Goal: Task Accomplishment & Management: Manage account settings

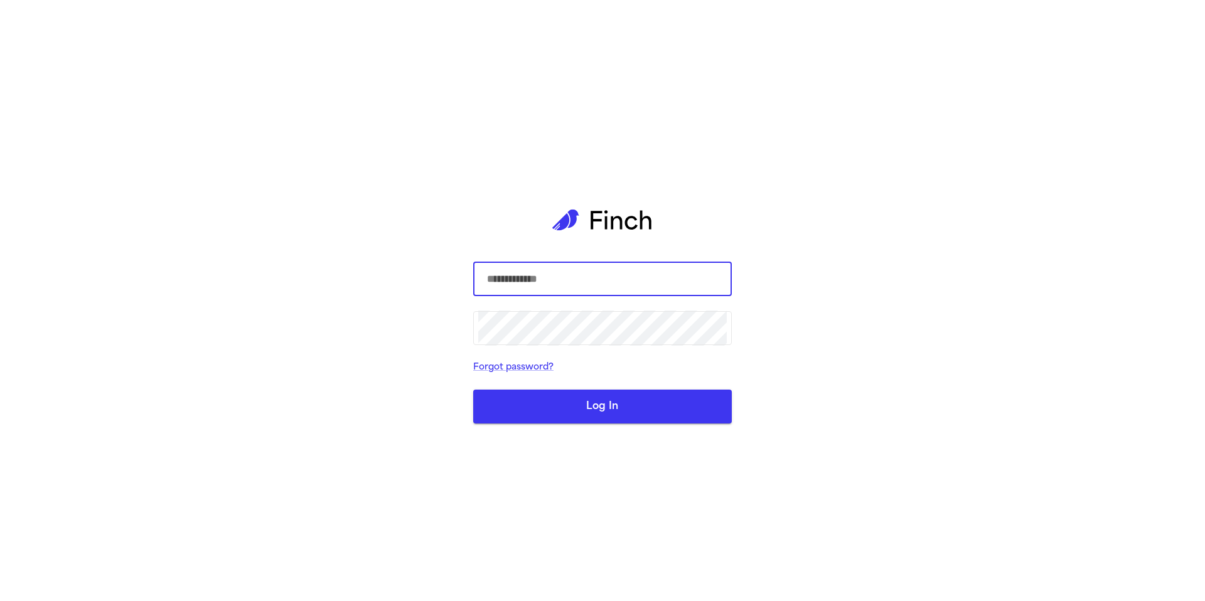
click at [573, 274] on input "text" at bounding box center [602, 279] width 248 height 35
type input "**********"
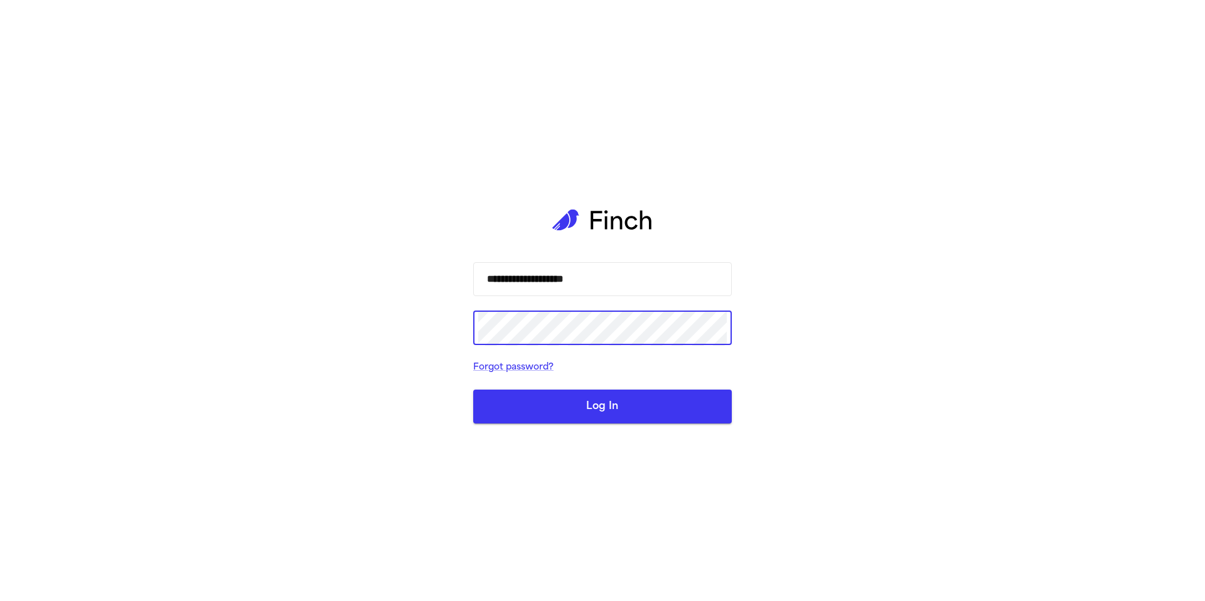
click at [671, 414] on button "Log In" at bounding box center [602, 407] width 259 height 34
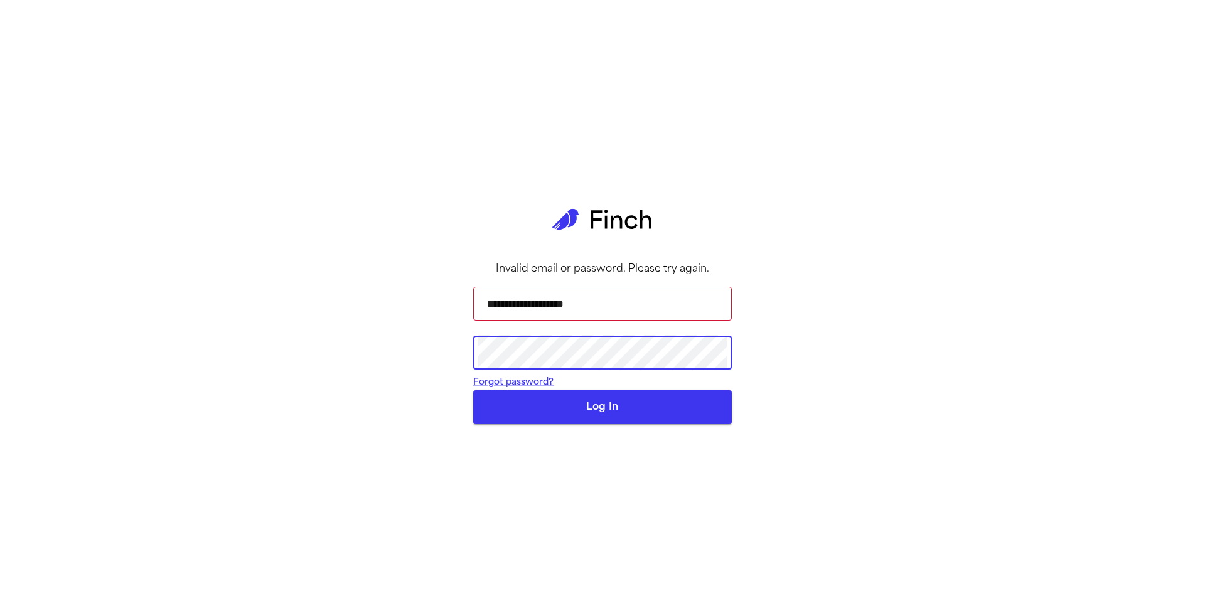
click at [548, 424] on button "Log In" at bounding box center [602, 407] width 259 height 34
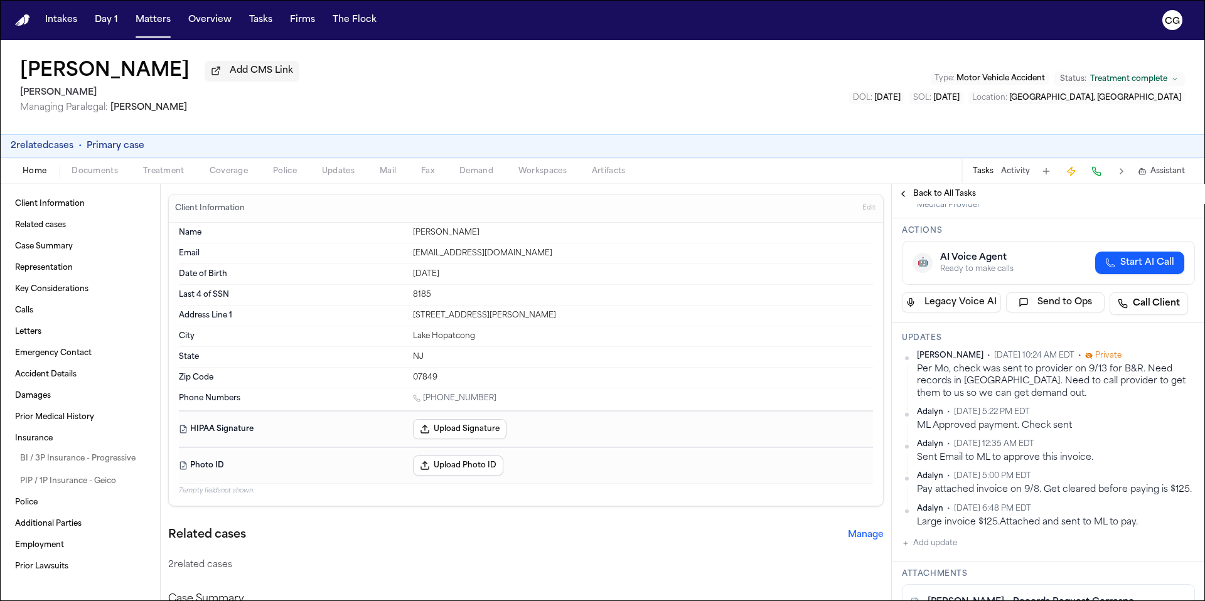
scroll to position [158, 0]
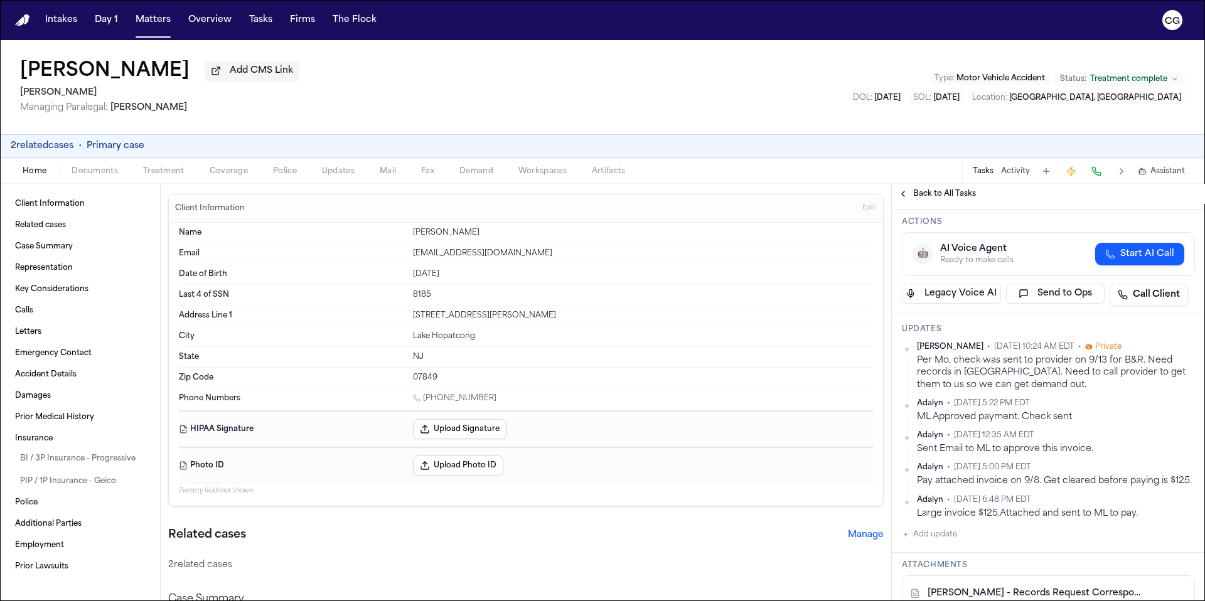
click at [1020, 179] on div "Tasks Activity Assistant" at bounding box center [1077, 171] width 233 height 24
click at [1019, 176] on button "Activity" at bounding box center [1015, 171] width 29 height 10
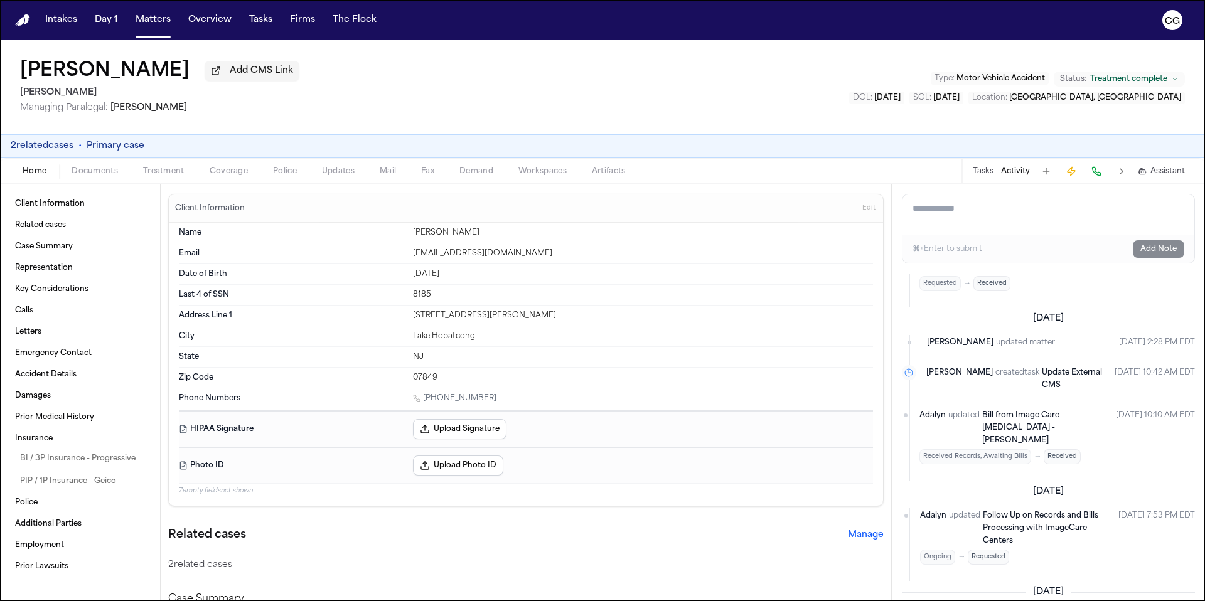
scroll to position [82, 0]
click at [170, 175] on span "Treatment" at bounding box center [163, 171] width 41 height 10
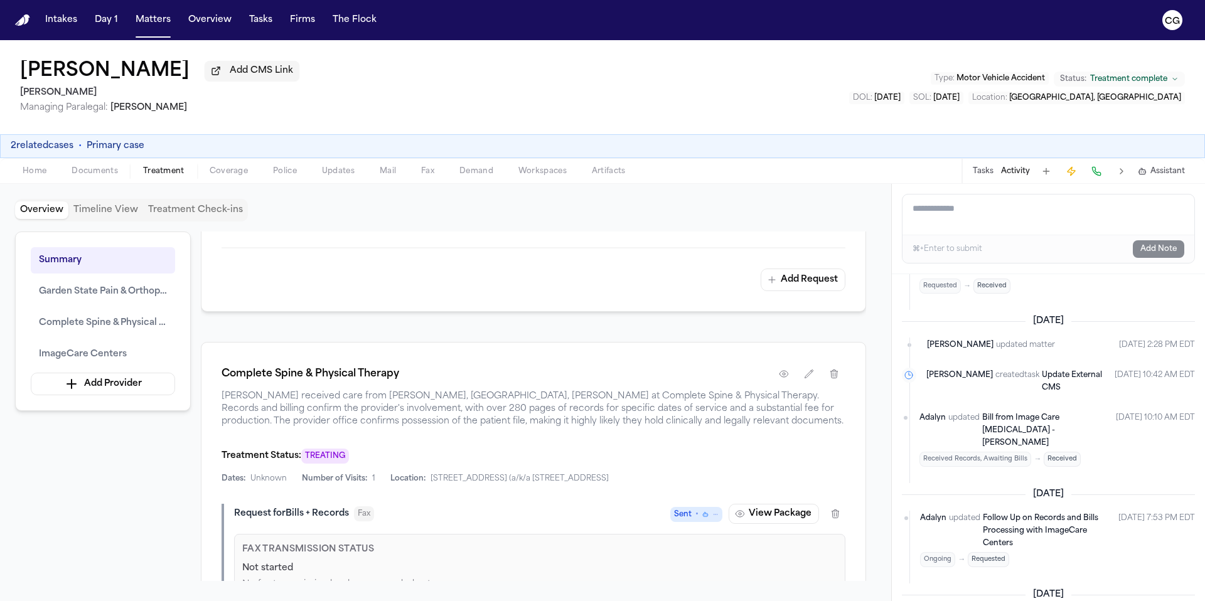
scroll to position [893, 0]
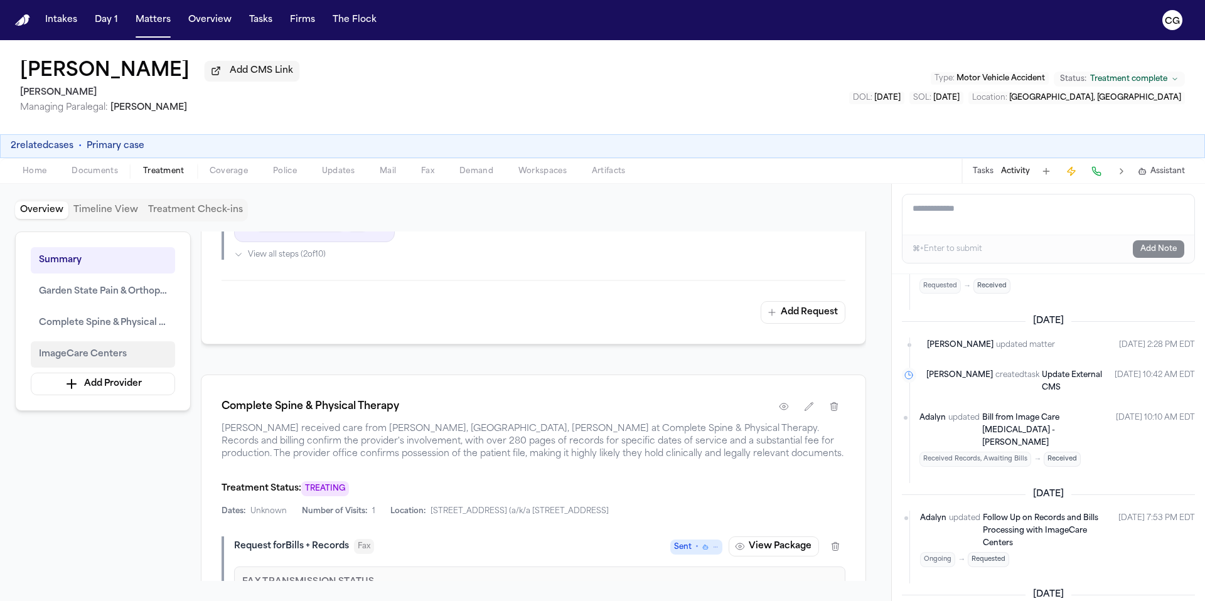
click at [77, 357] on span "ImageCare Centers" at bounding box center [83, 354] width 88 height 15
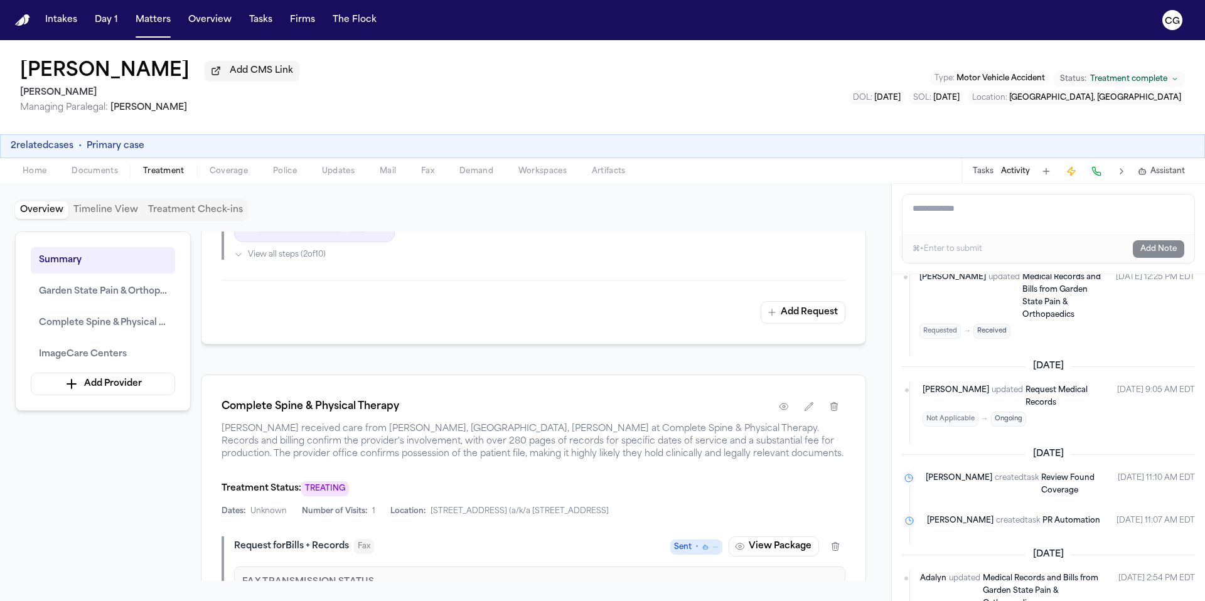
scroll to position [424, 0]
click at [72, 295] on span "Garden State Pain & Orthopedics" at bounding box center [103, 291] width 128 height 15
click at [77, 323] on span "Complete Spine & Physical Therapy" at bounding box center [103, 323] width 128 height 15
click at [37, 171] on span "Home" at bounding box center [35, 171] width 24 height 10
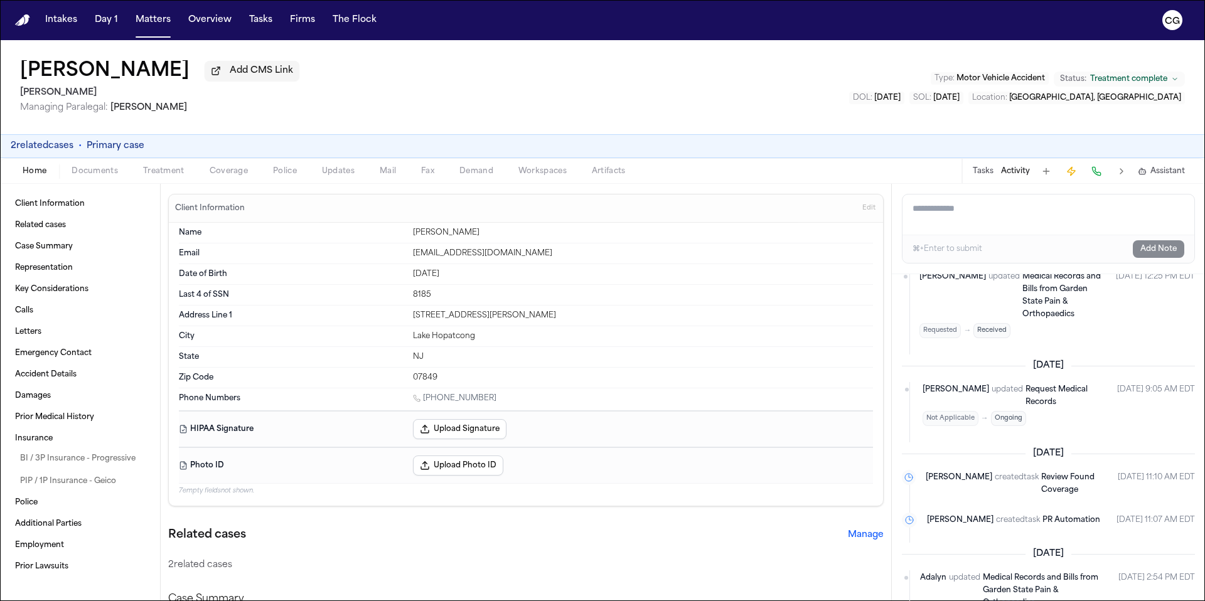
click at [83, 176] on span "Documents" at bounding box center [95, 171] width 46 height 10
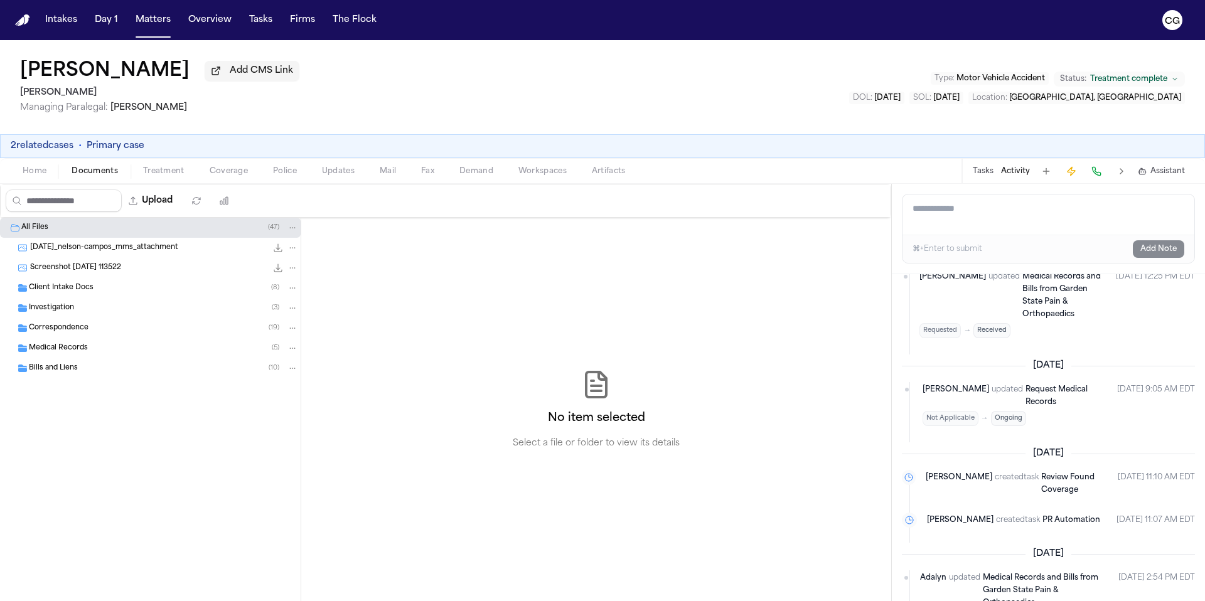
click at [20, 352] on icon "Folder: Medical Records" at bounding box center [22, 348] width 9 height 8
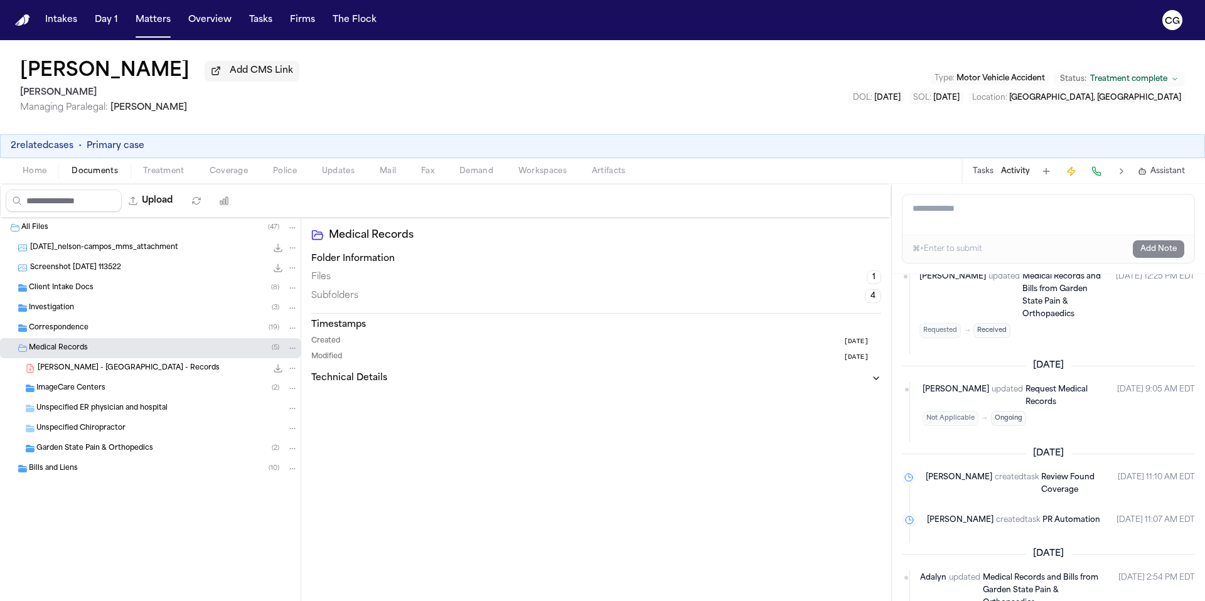
click at [73, 388] on span "ImageCare Centers" at bounding box center [70, 388] width 69 height 11
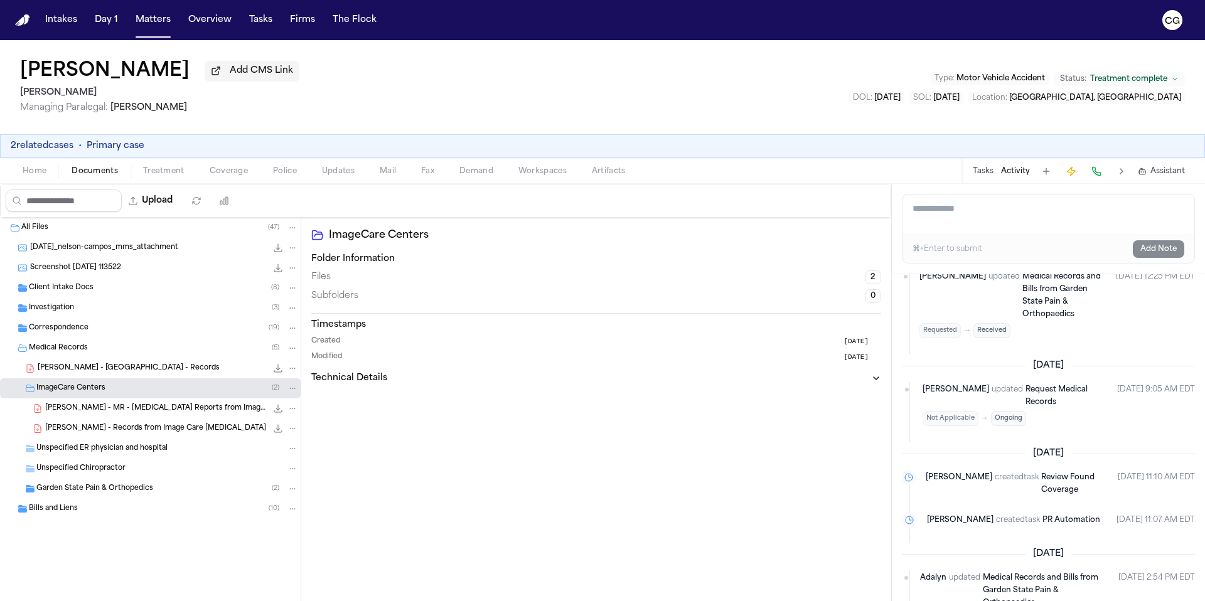
click at [129, 494] on span "Garden State Pain & Orthopedics" at bounding box center [94, 489] width 117 height 11
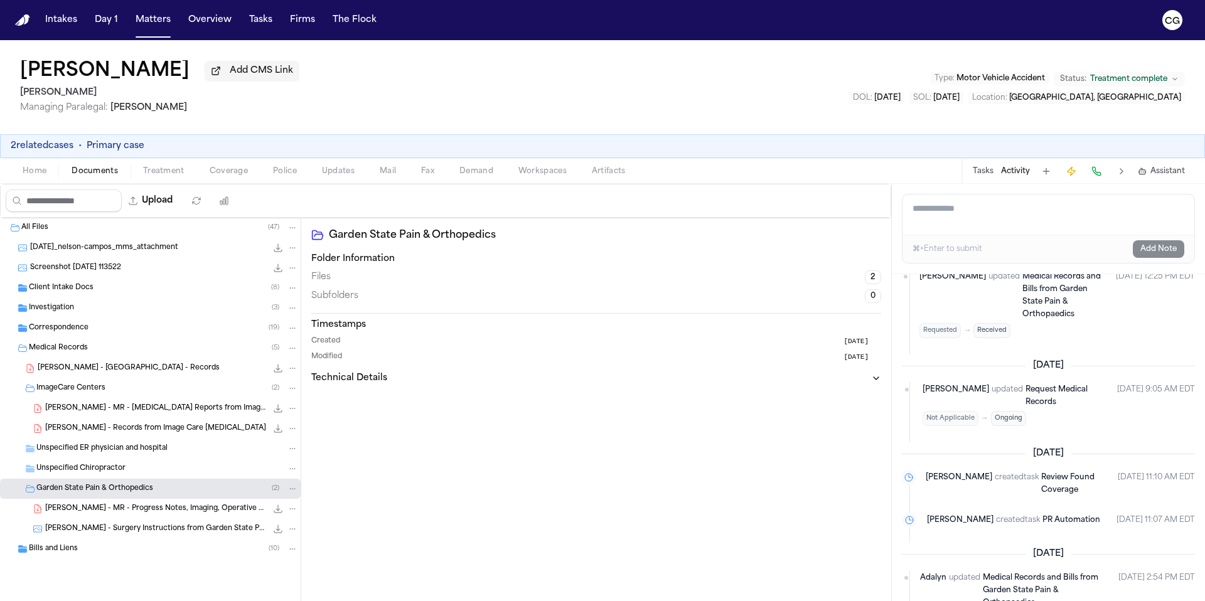
click at [86, 472] on span "Unspecified Chiropractor" at bounding box center [80, 469] width 89 height 11
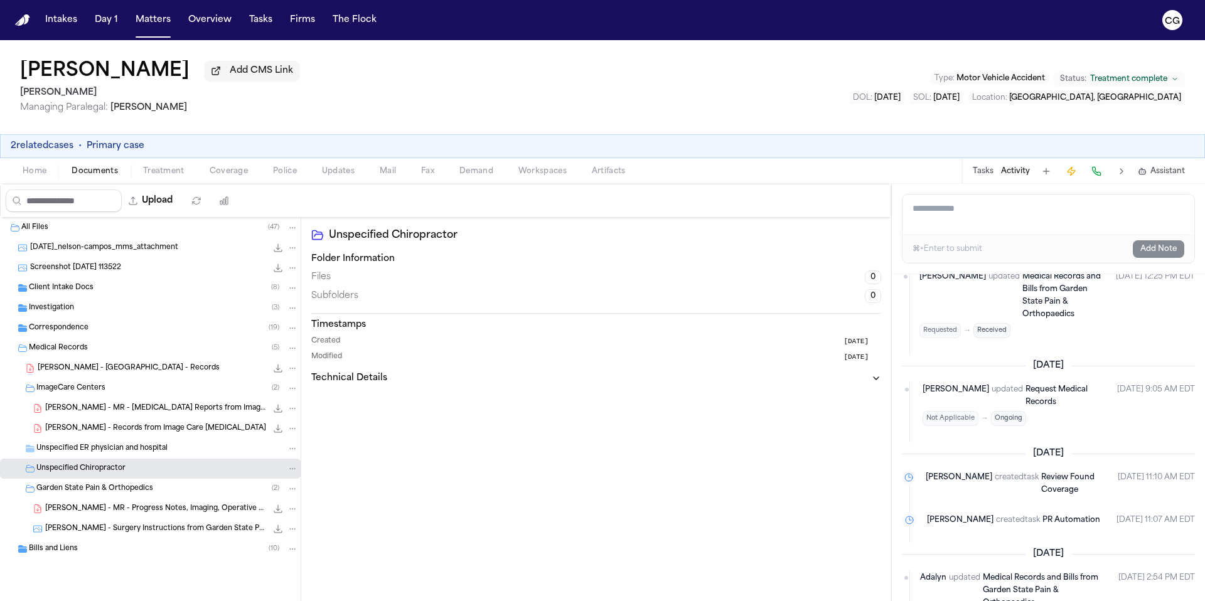
click at [100, 472] on span "Unspecified Chiropractor" at bounding box center [80, 469] width 89 height 11
click at [88, 471] on span "Unspecified Chiropractor" at bounding box center [80, 469] width 89 height 11
click at [156, 171] on span "Treatment" at bounding box center [163, 171] width 41 height 10
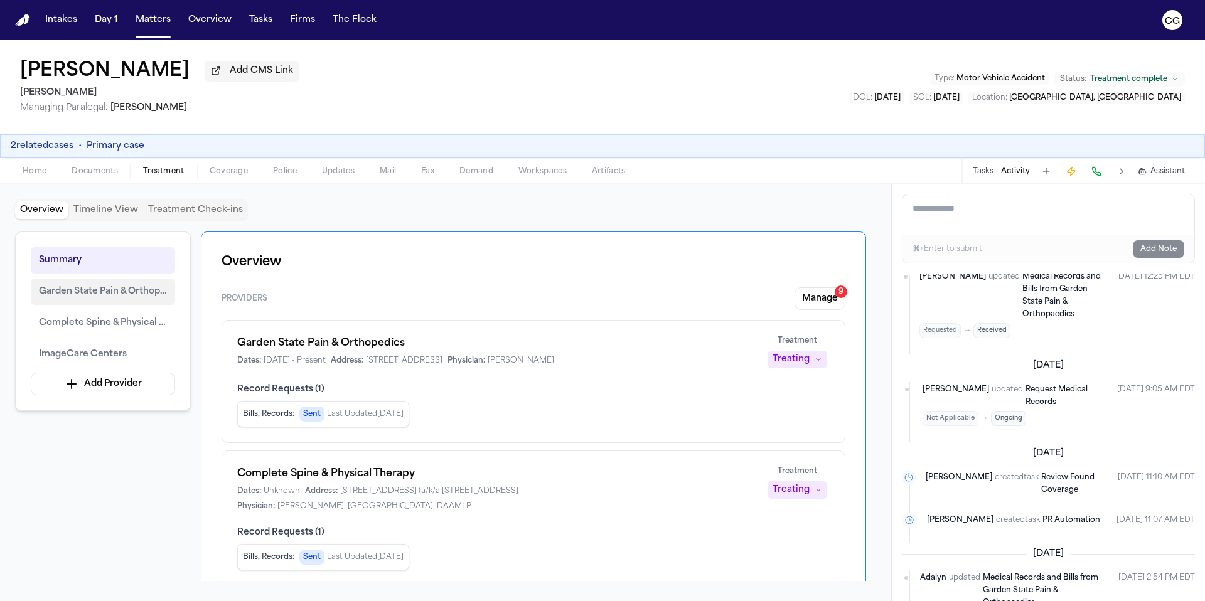
click at [82, 299] on span "Garden State Pain & Orthopedics" at bounding box center [103, 291] width 128 height 15
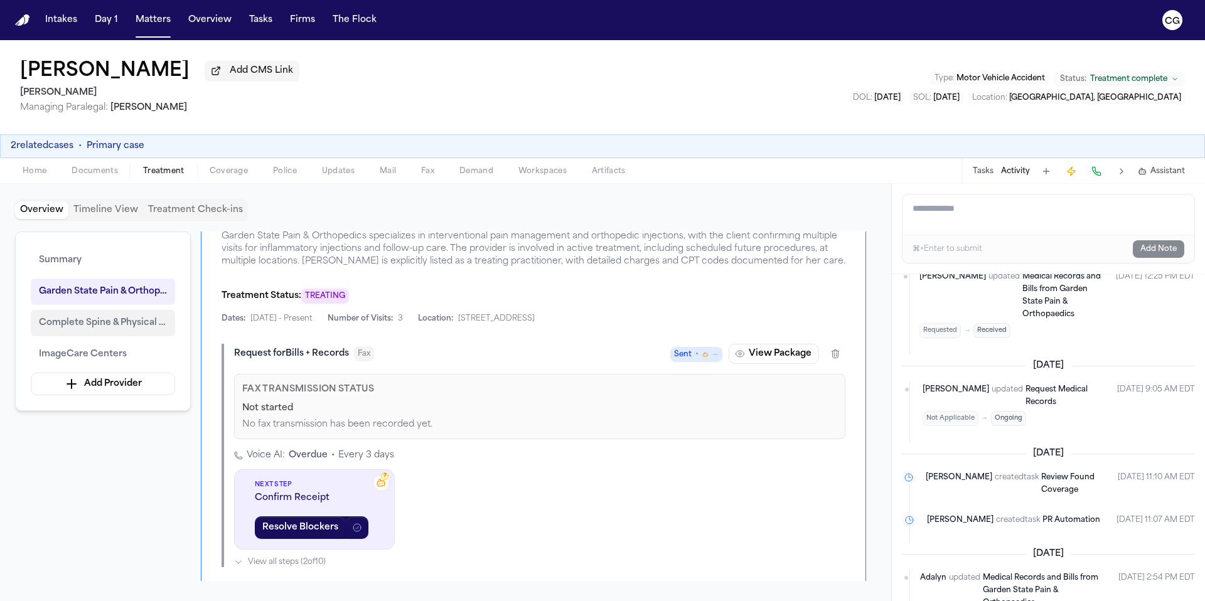
click at [95, 328] on span "Complete Spine & Physical Therapy" at bounding box center [103, 323] width 128 height 15
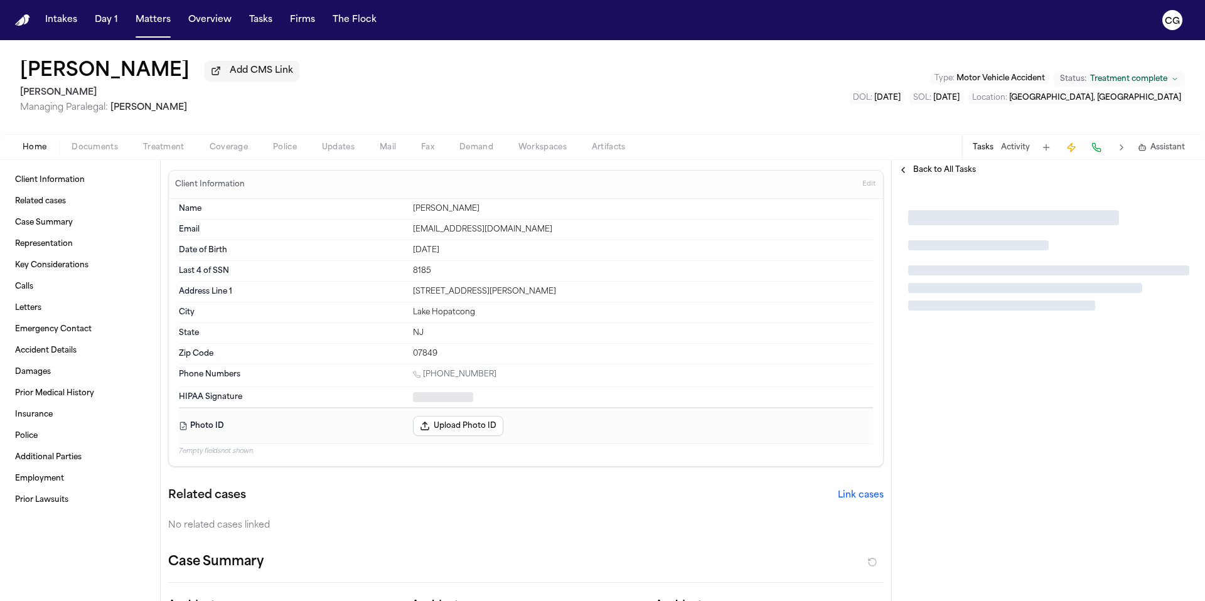
type textarea "*"
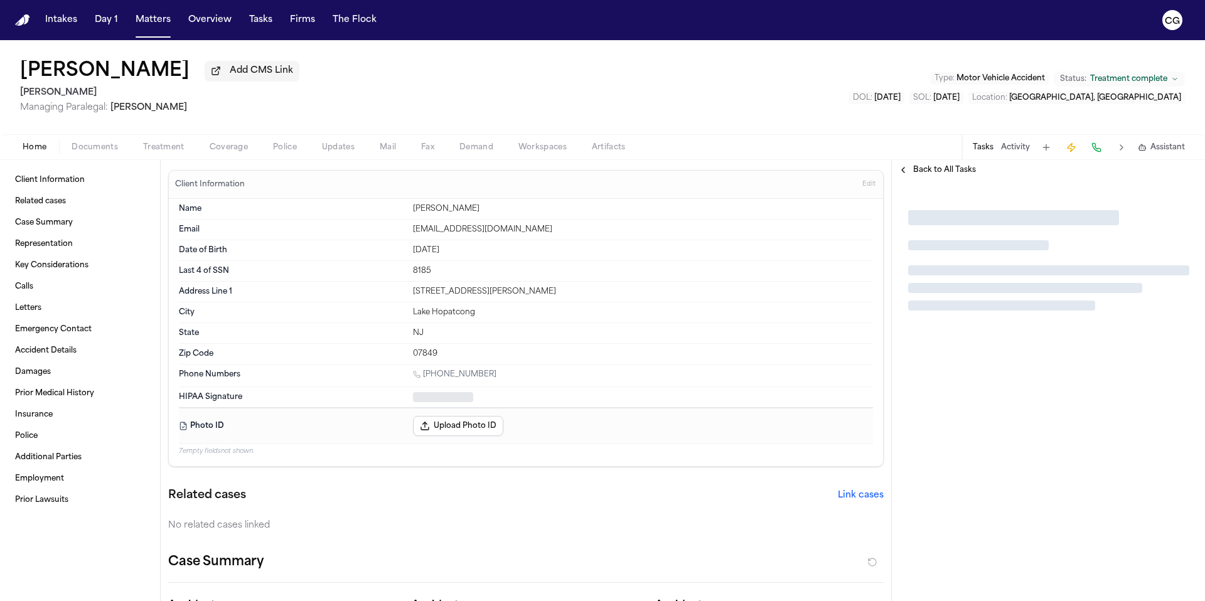
type textarea "*"
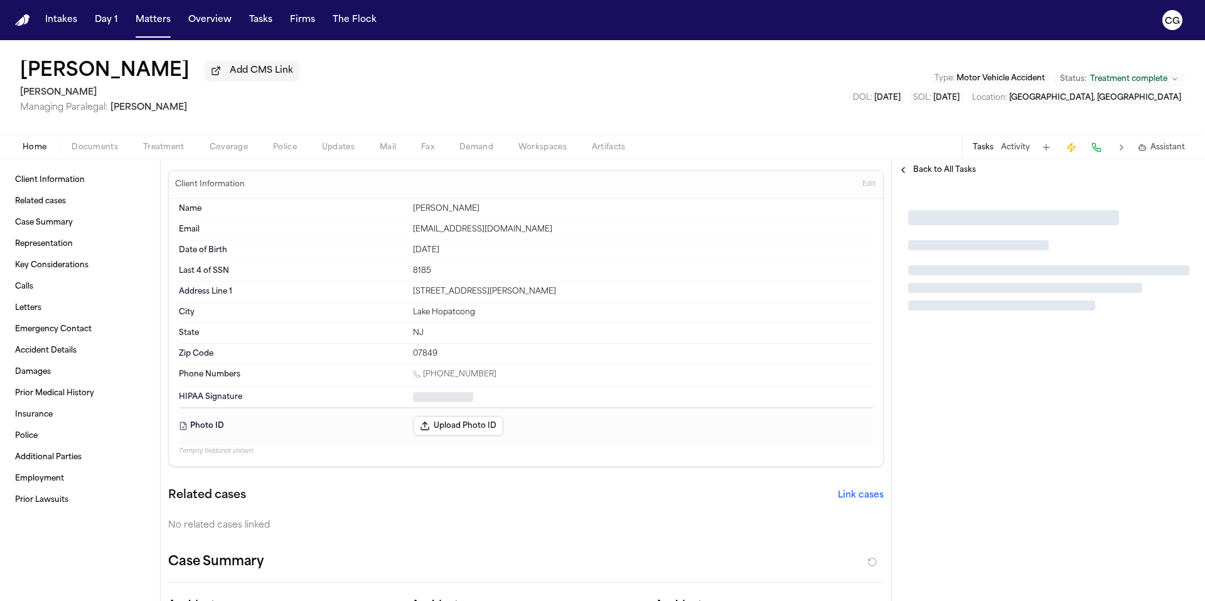
type textarea "*"
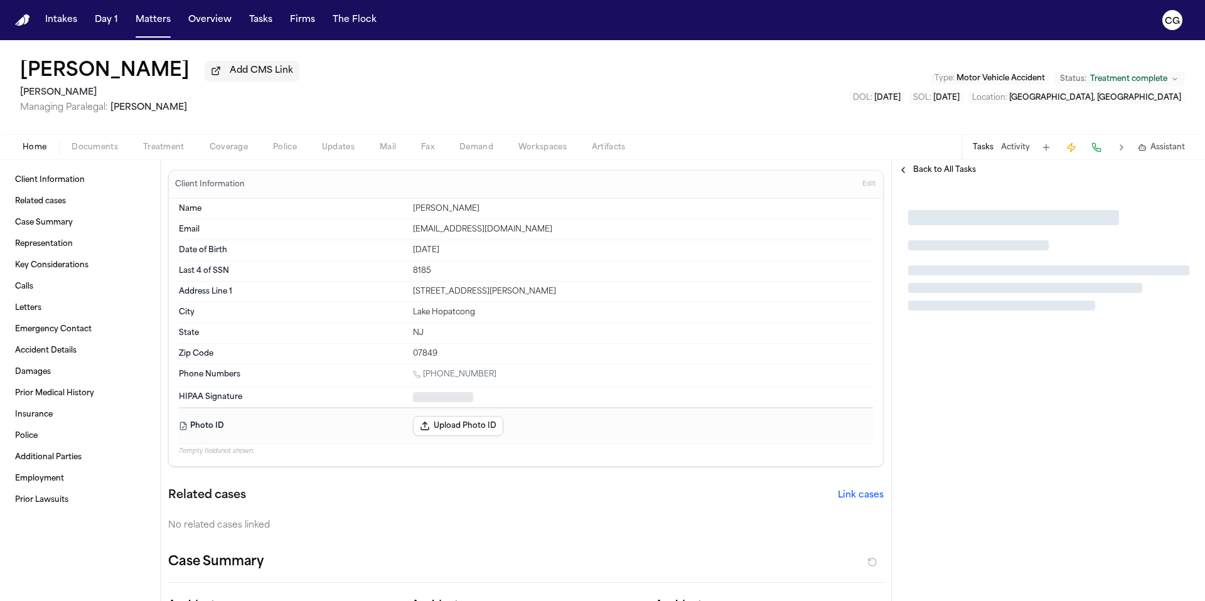
type textarea "*"
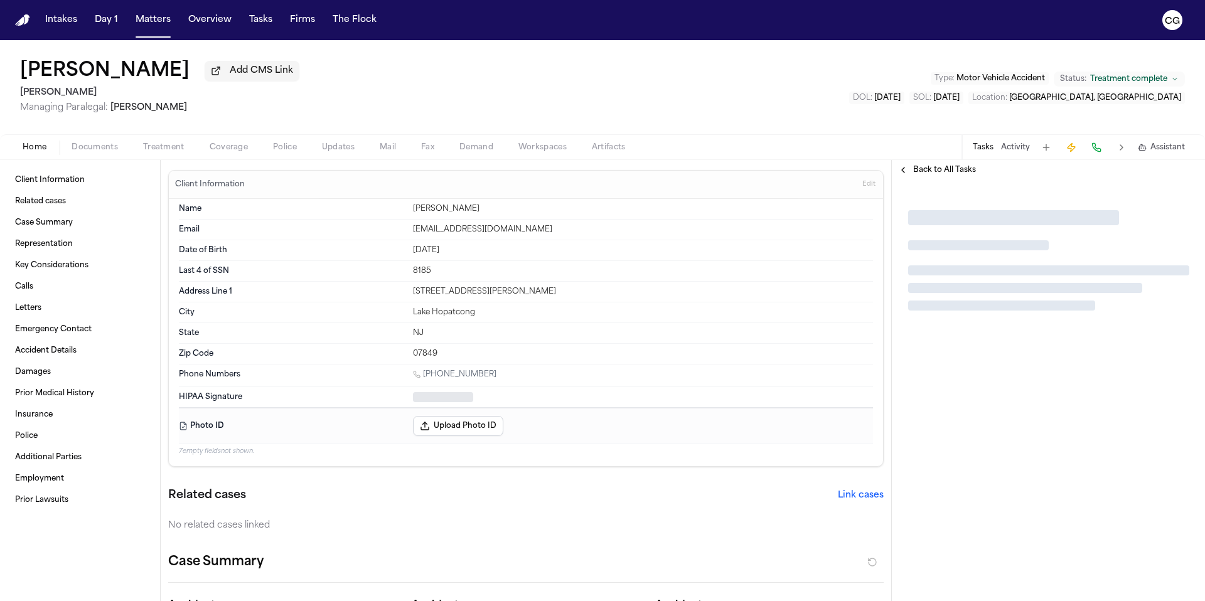
type textarea "*"
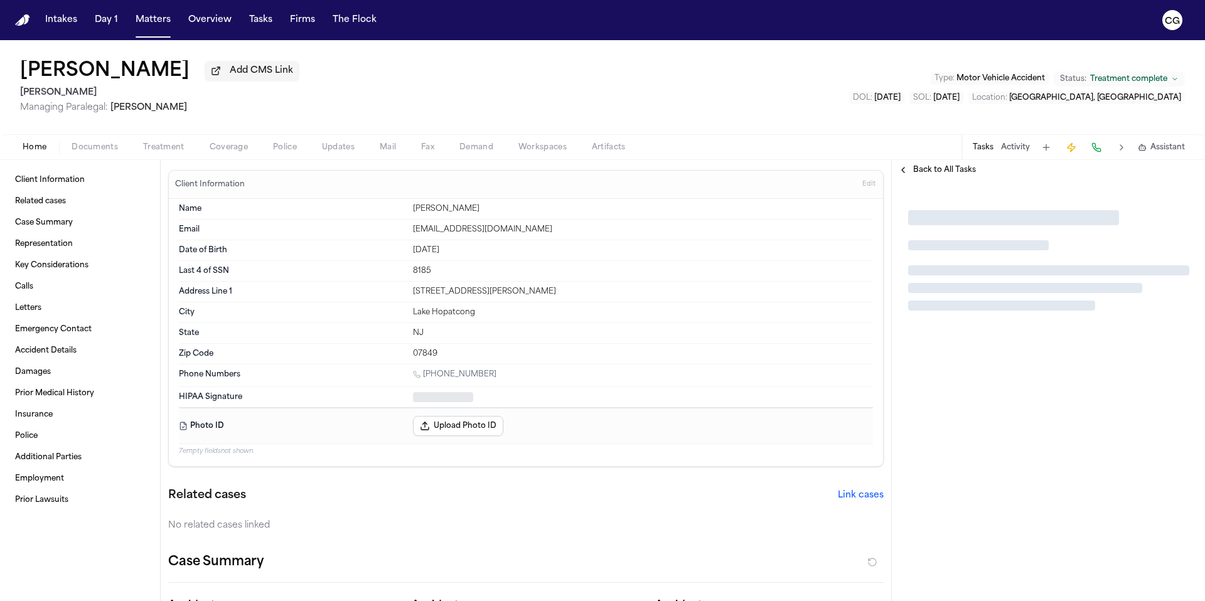
type textarea "*"
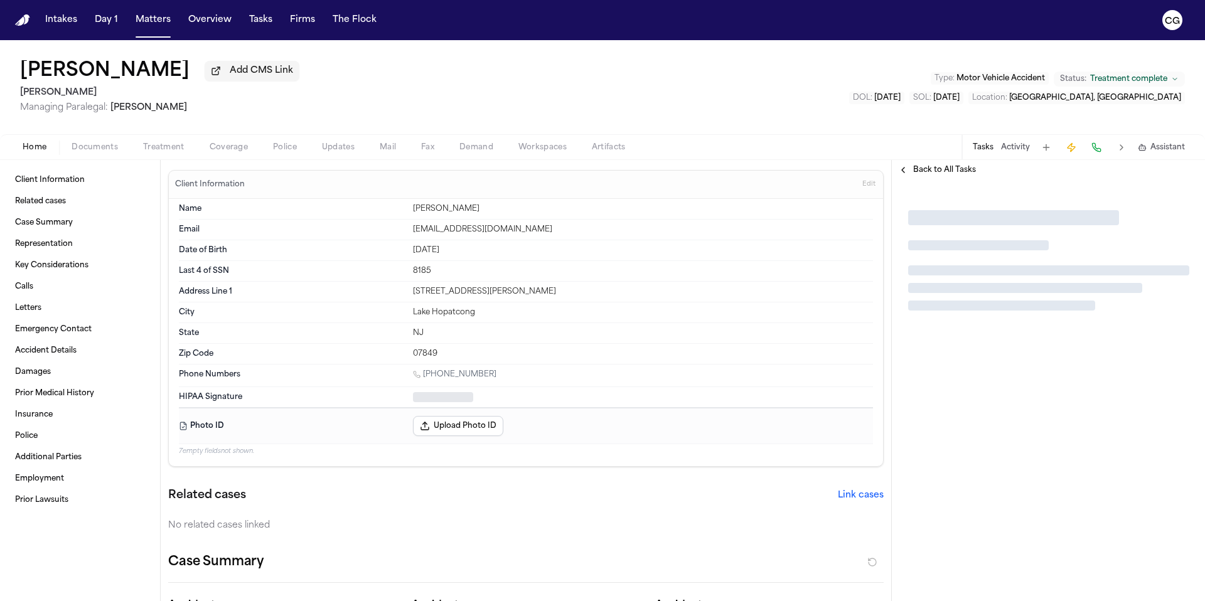
type textarea "*"
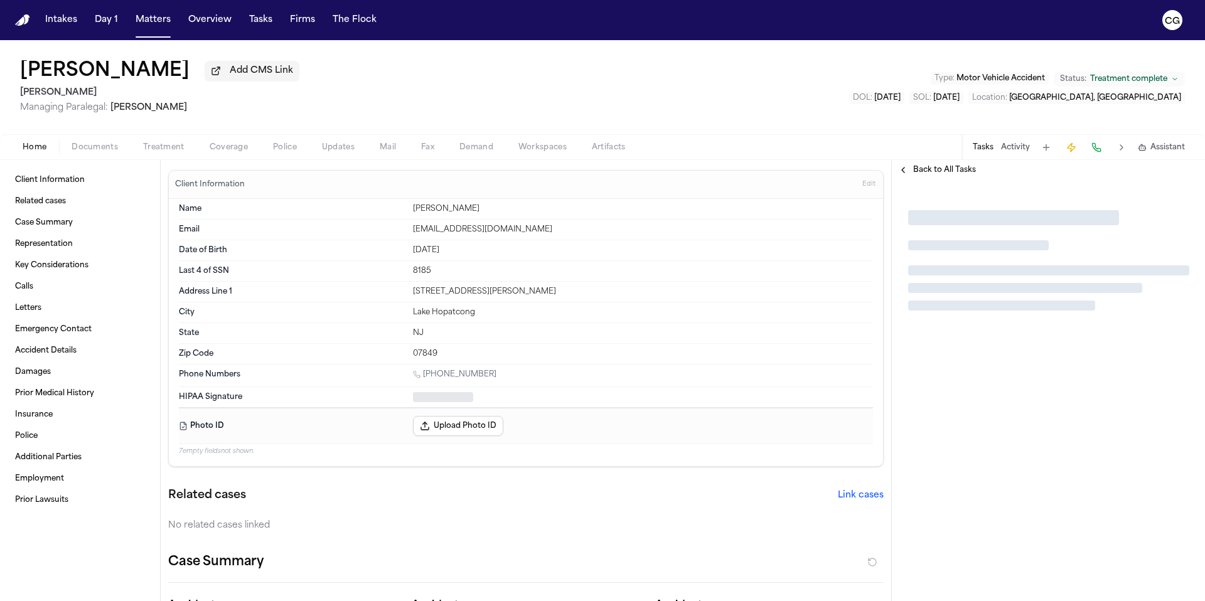
type textarea "*"
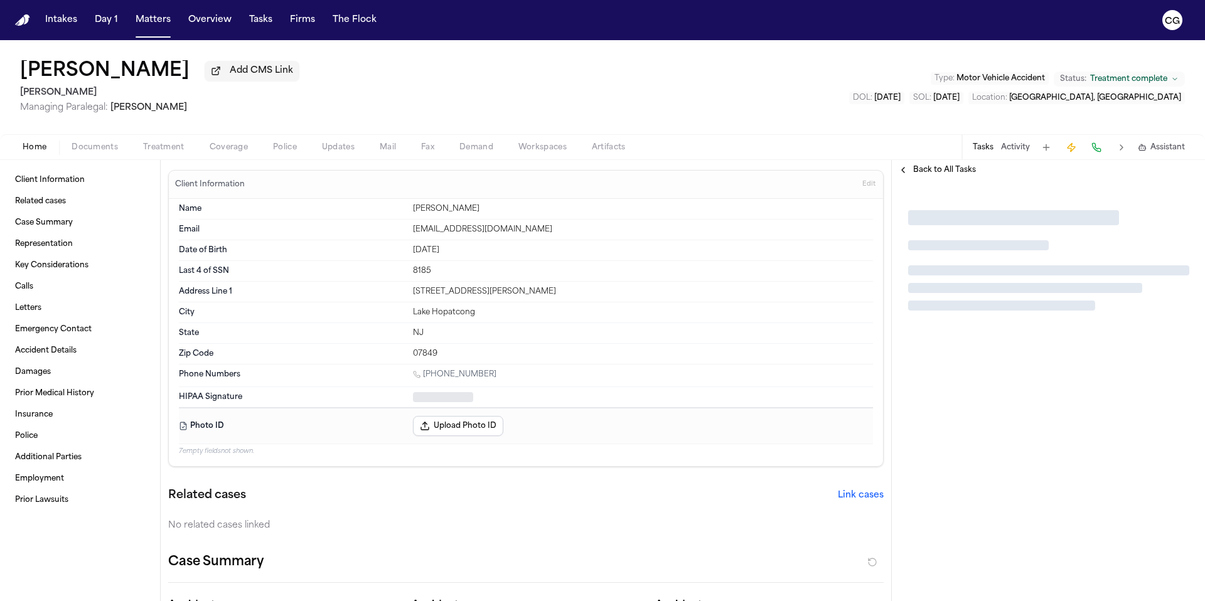
type textarea "*"
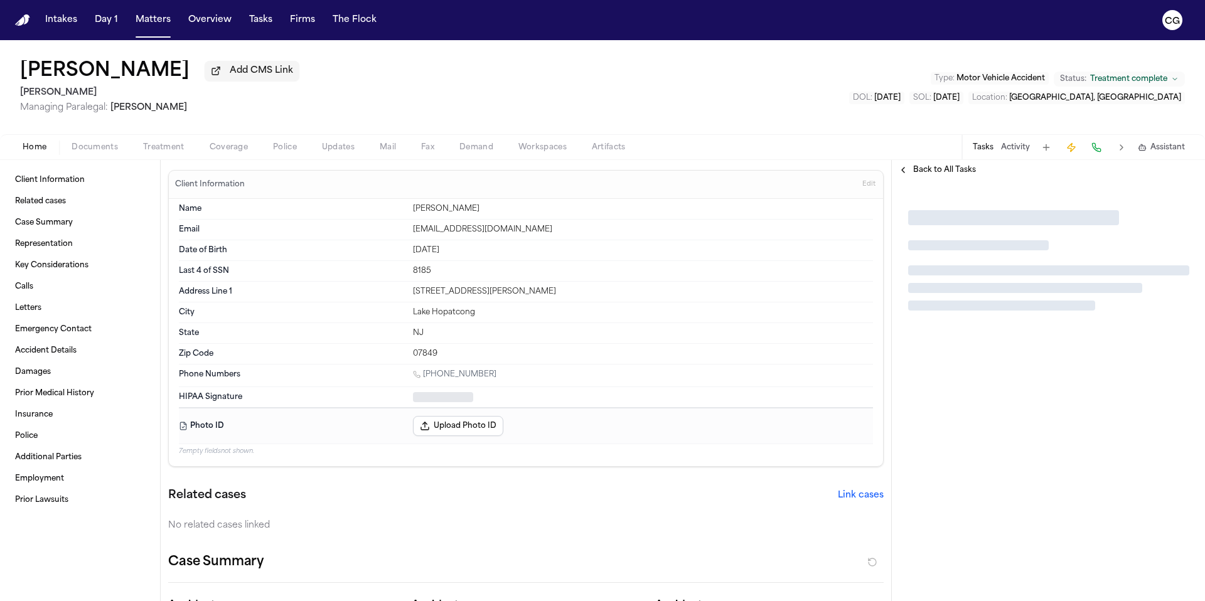
type textarea "*"
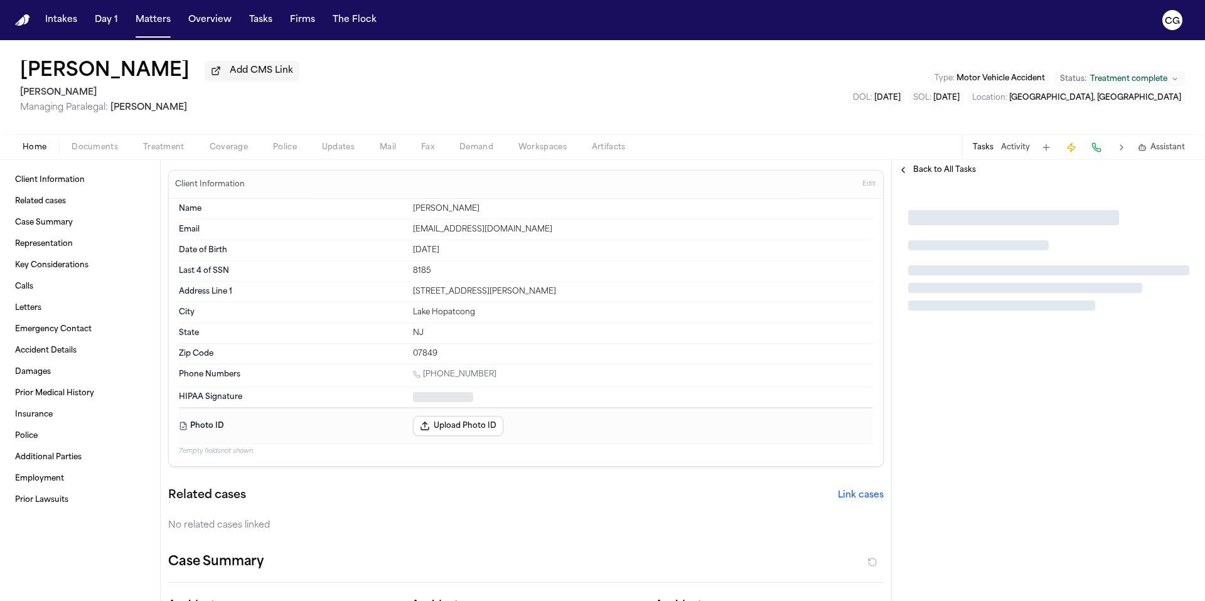
type textarea "*"
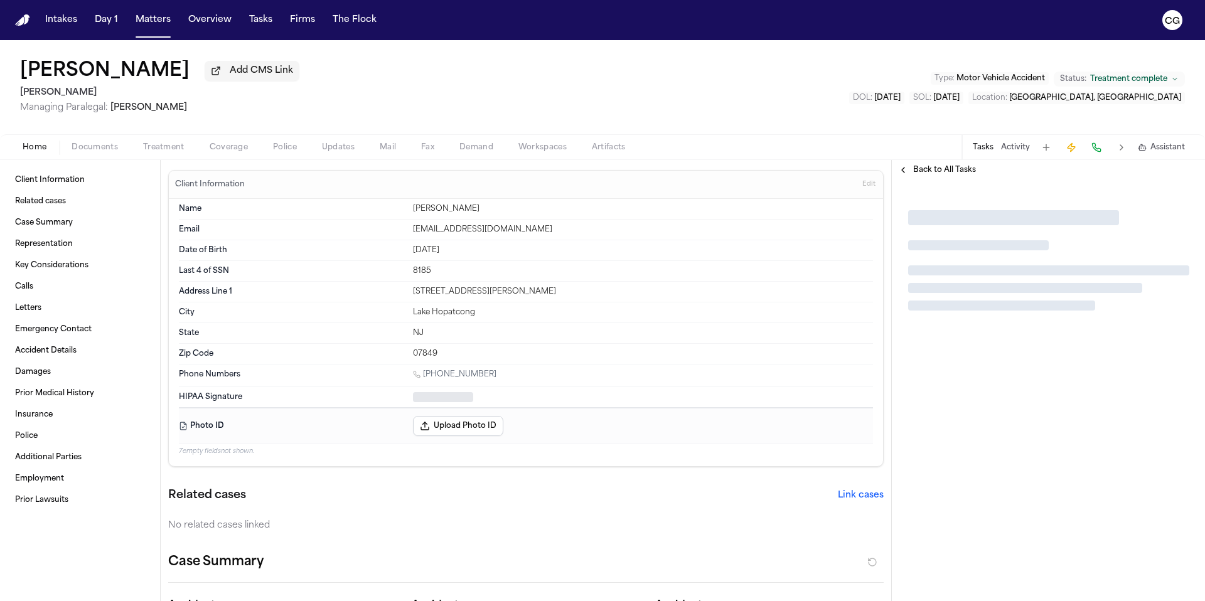
type textarea "*"
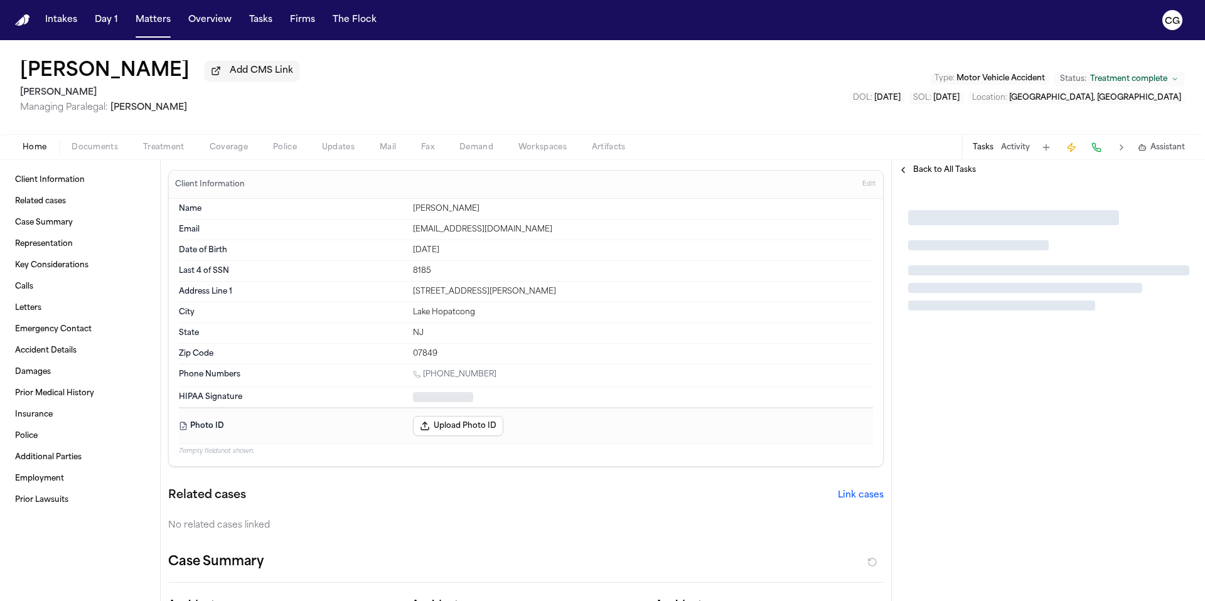
type textarea "*"
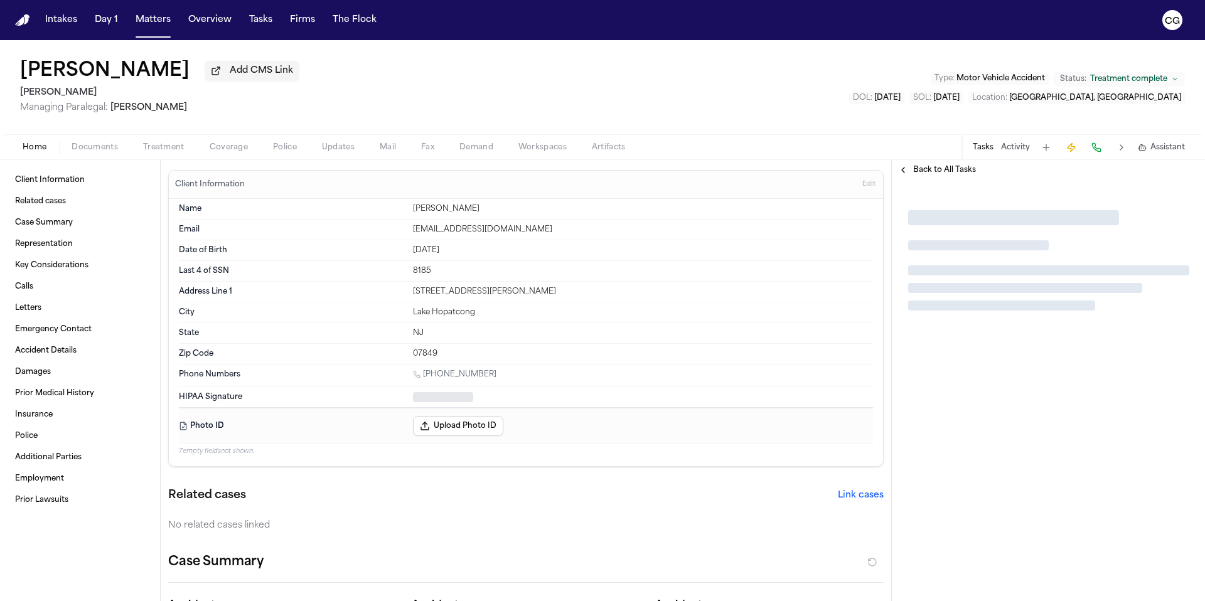
type textarea "*"
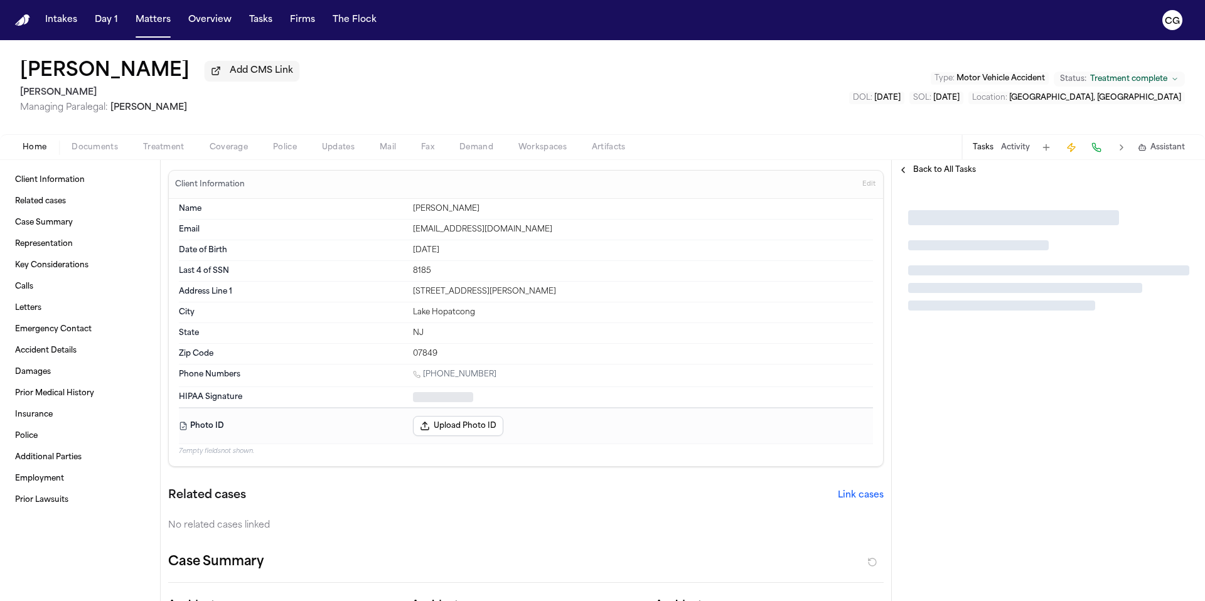
type textarea "*"
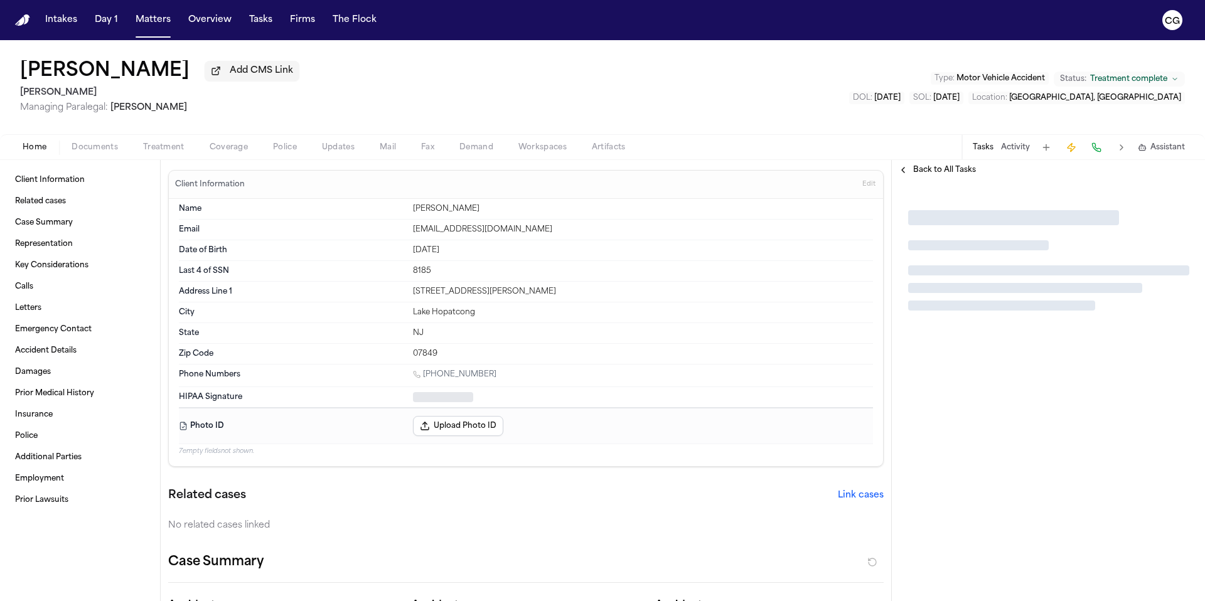
type textarea "*"
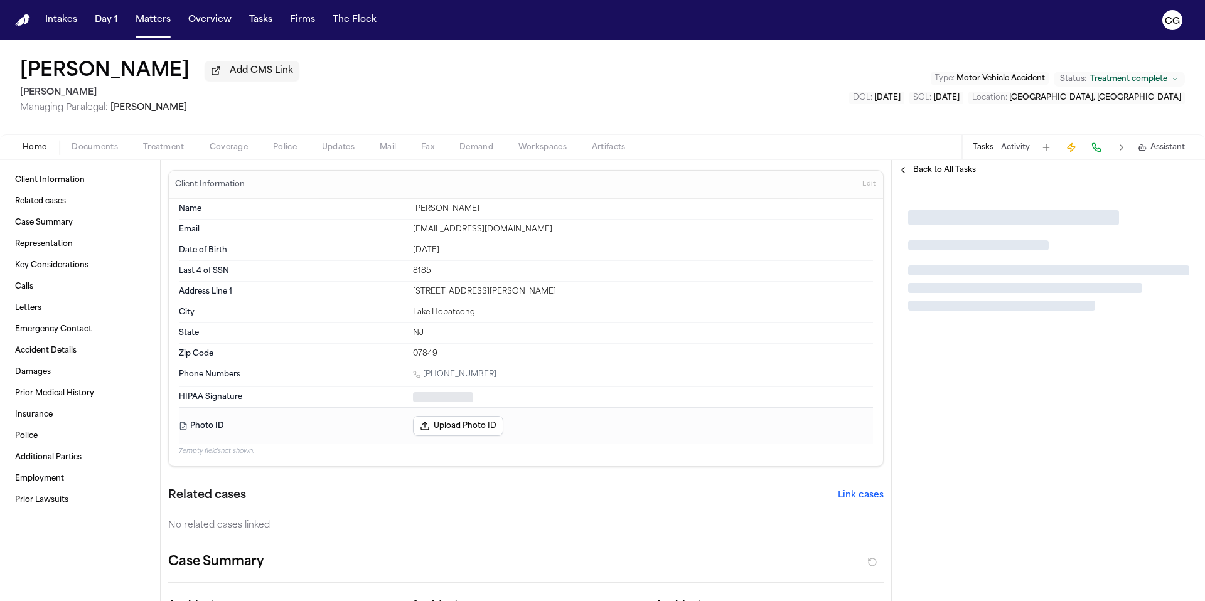
type textarea "*"
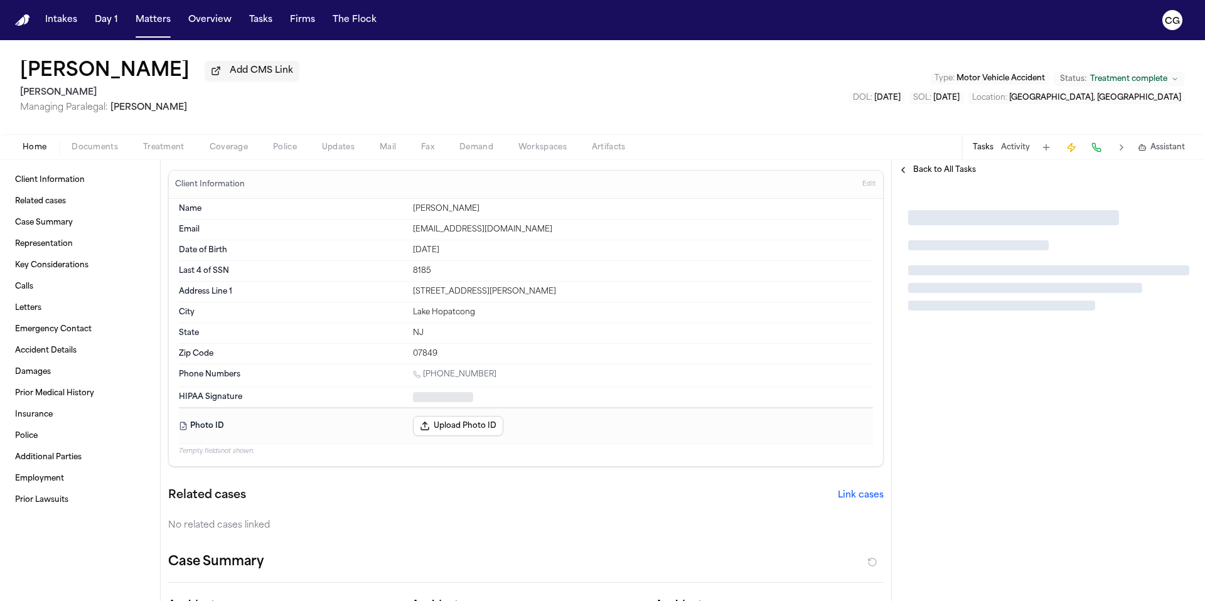
type textarea "*"
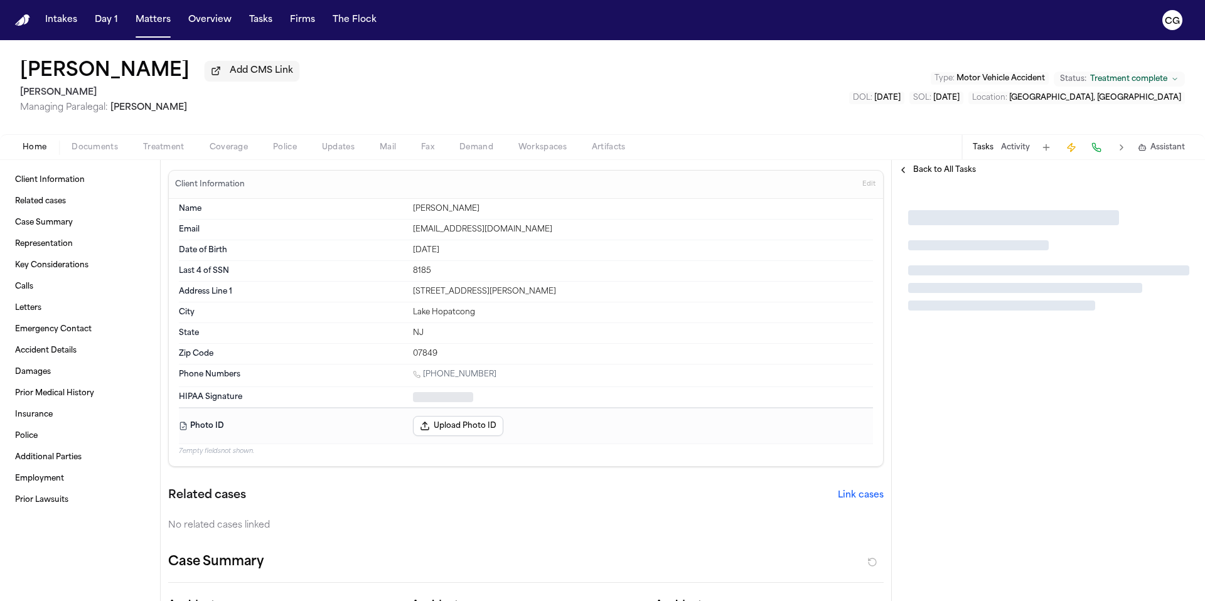
type textarea "*"
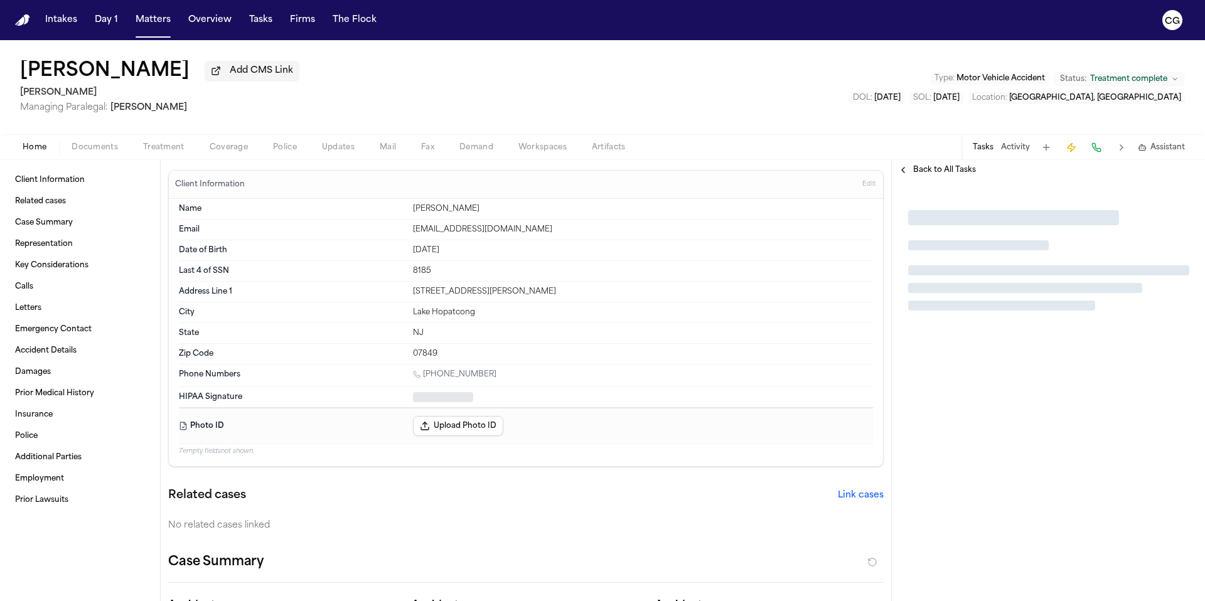
type textarea "*"
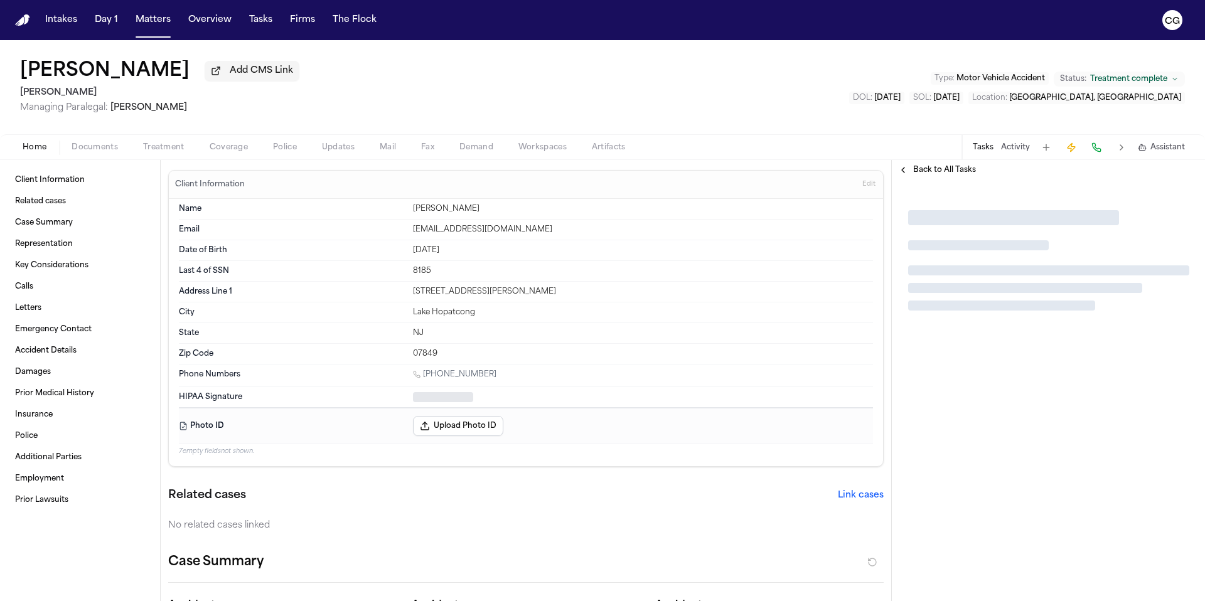
type textarea "*"
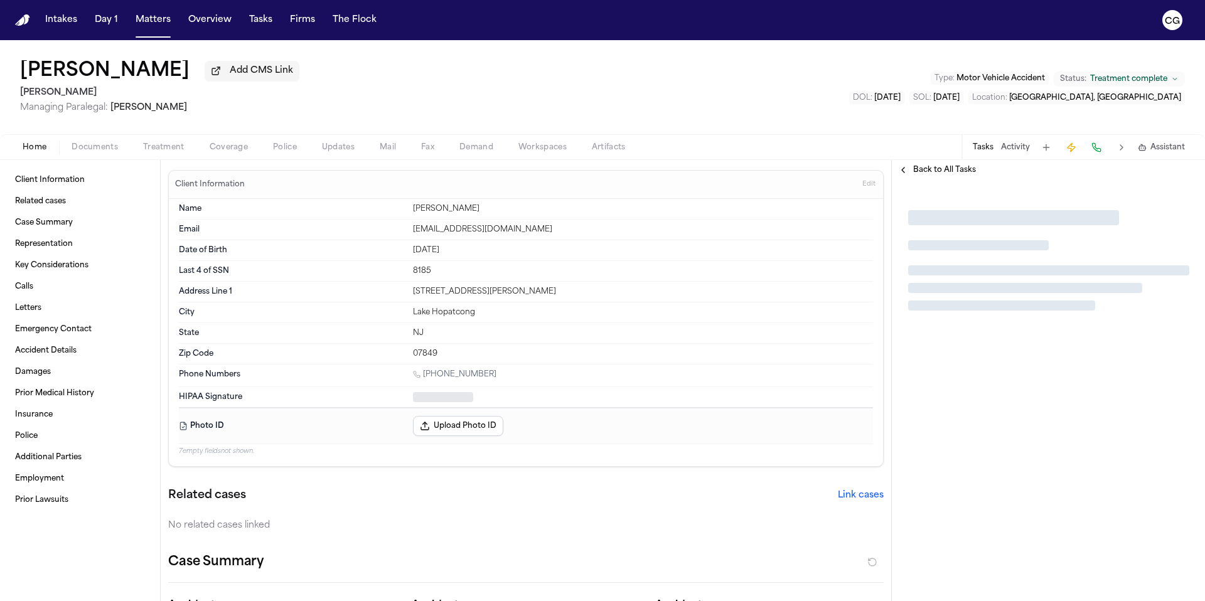
type textarea "*"
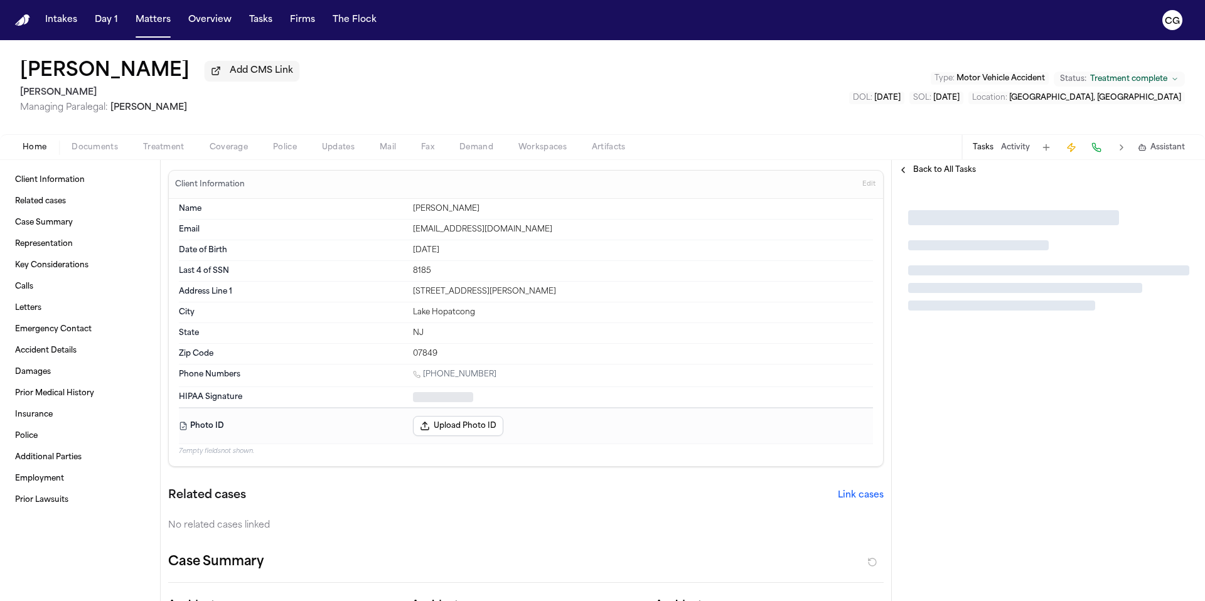
type textarea "*"
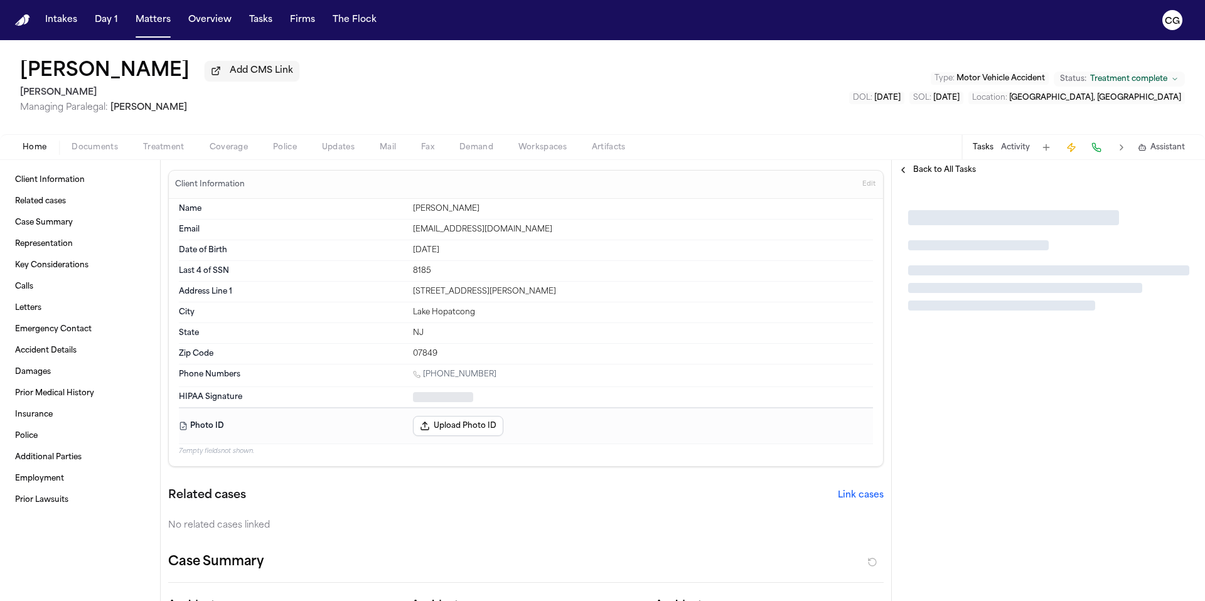
type textarea "*"
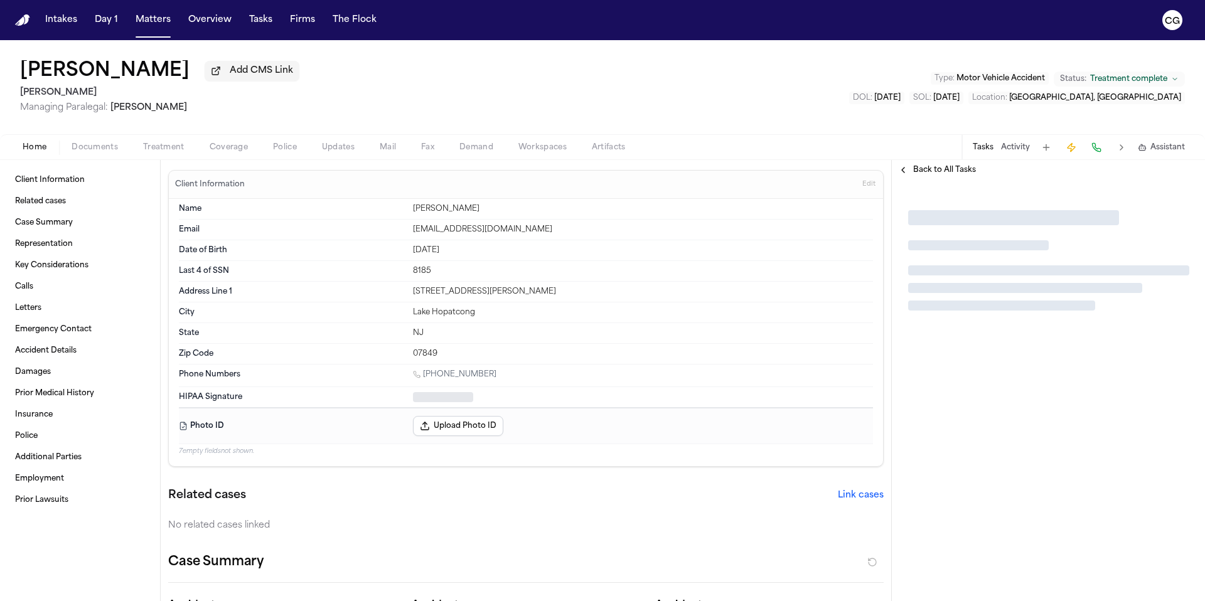
type textarea "*"
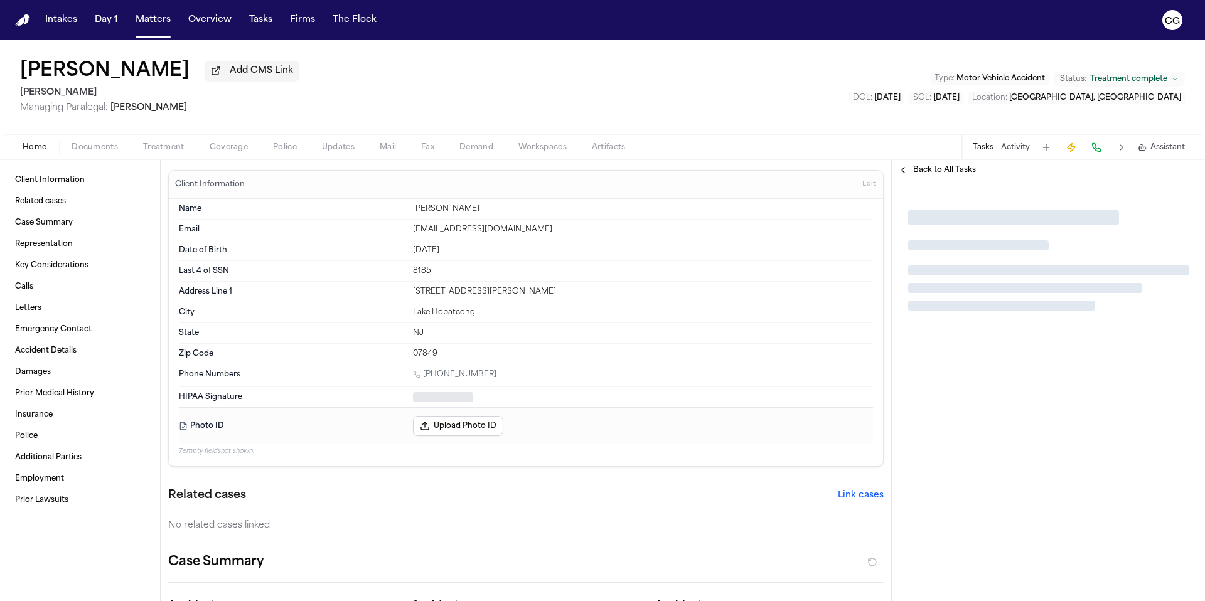
type textarea "*"
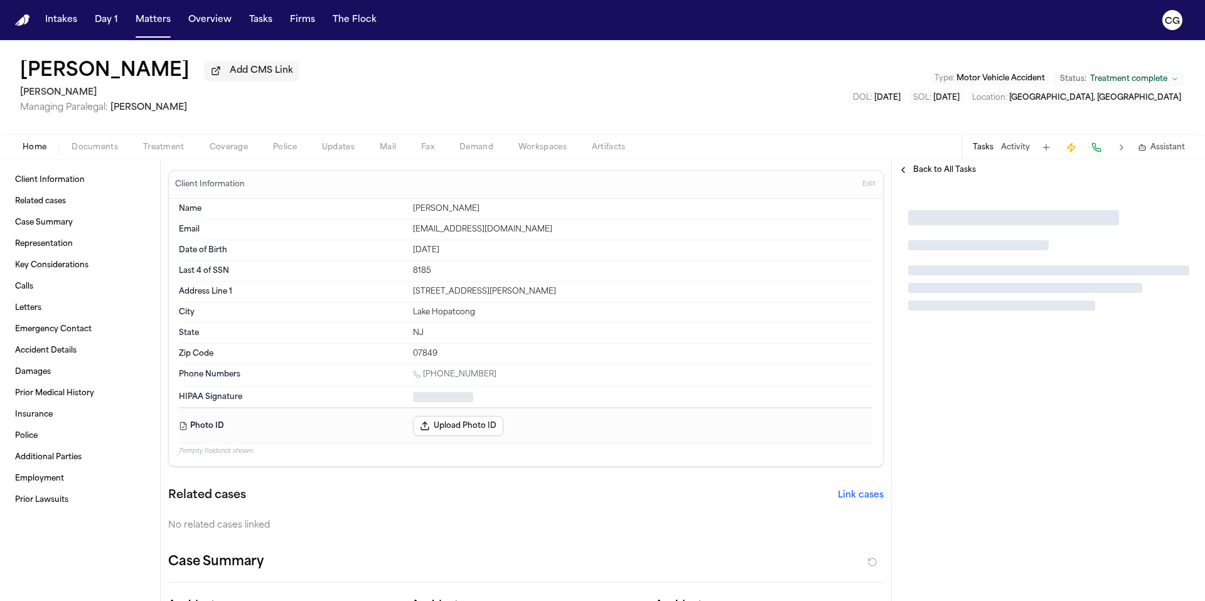
type textarea "*"
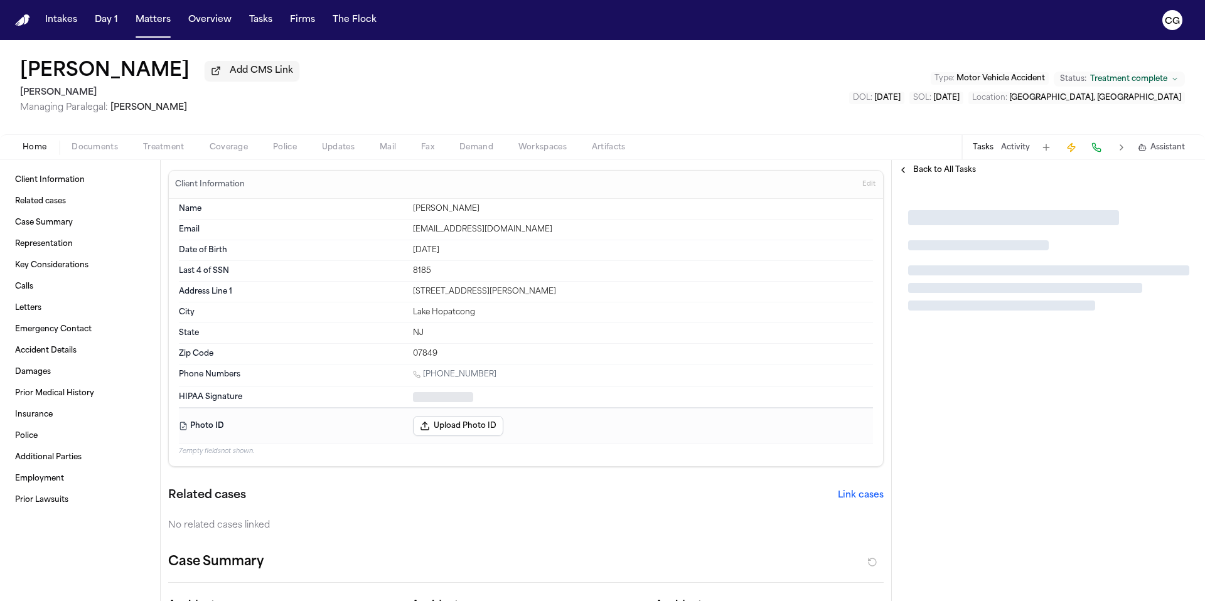
type textarea "*"
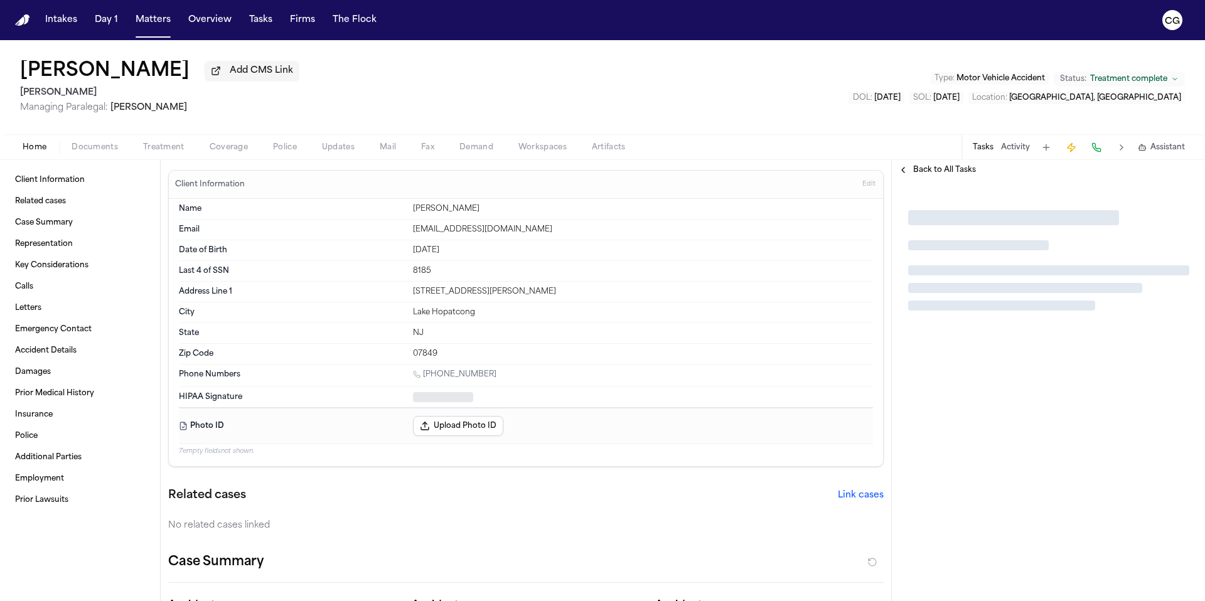
type textarea "*"
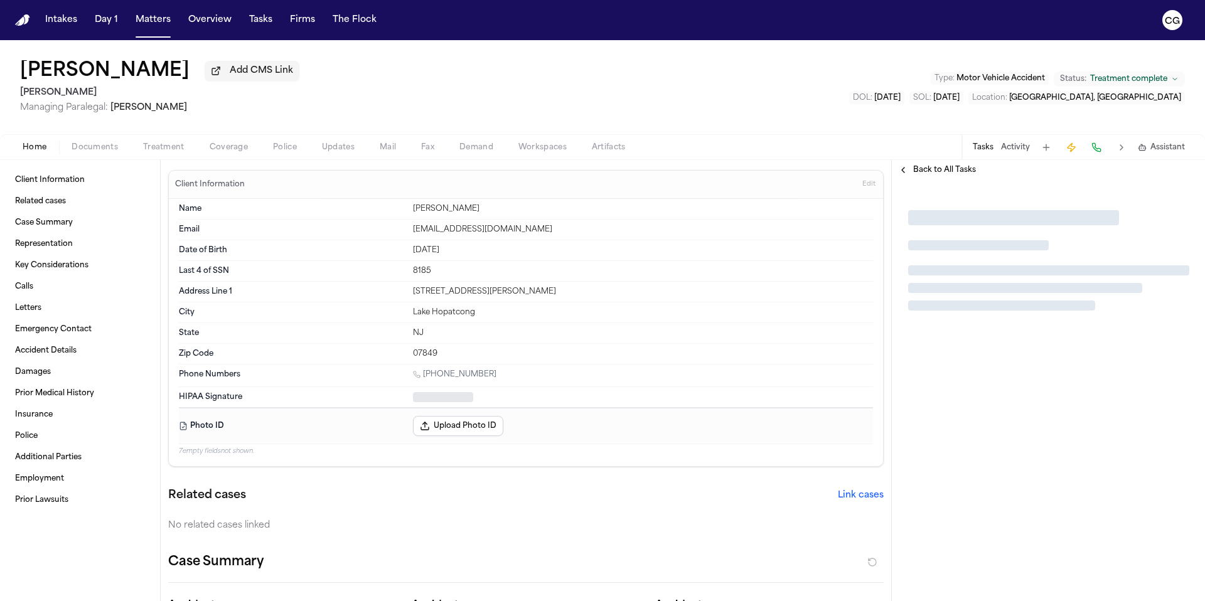
type textarea "*"
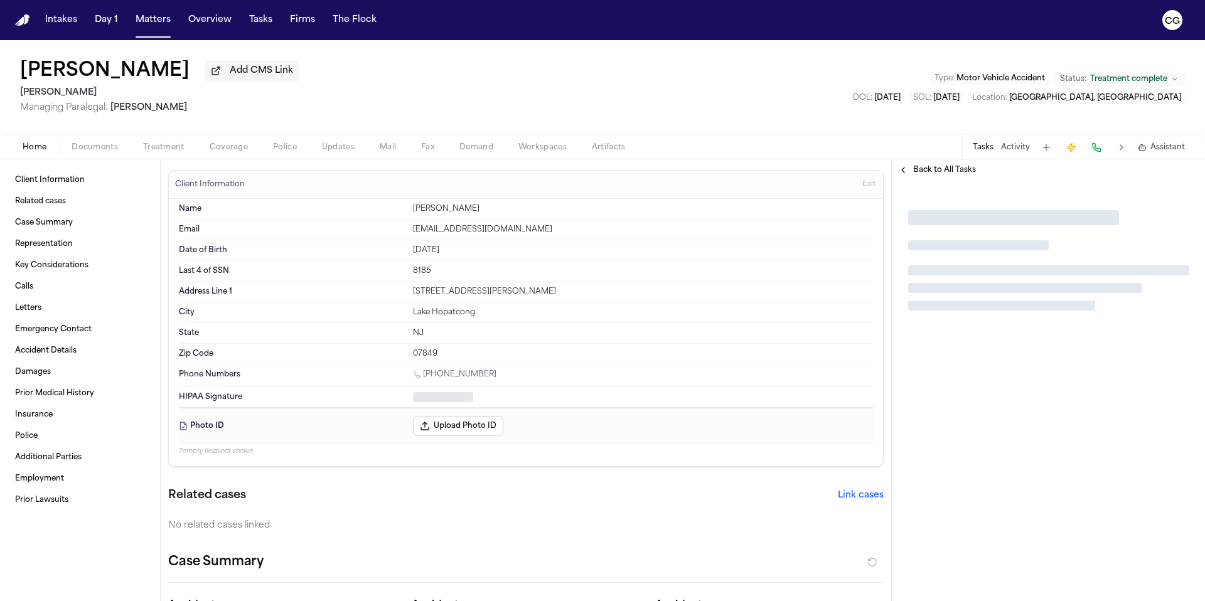
type textarea "*"
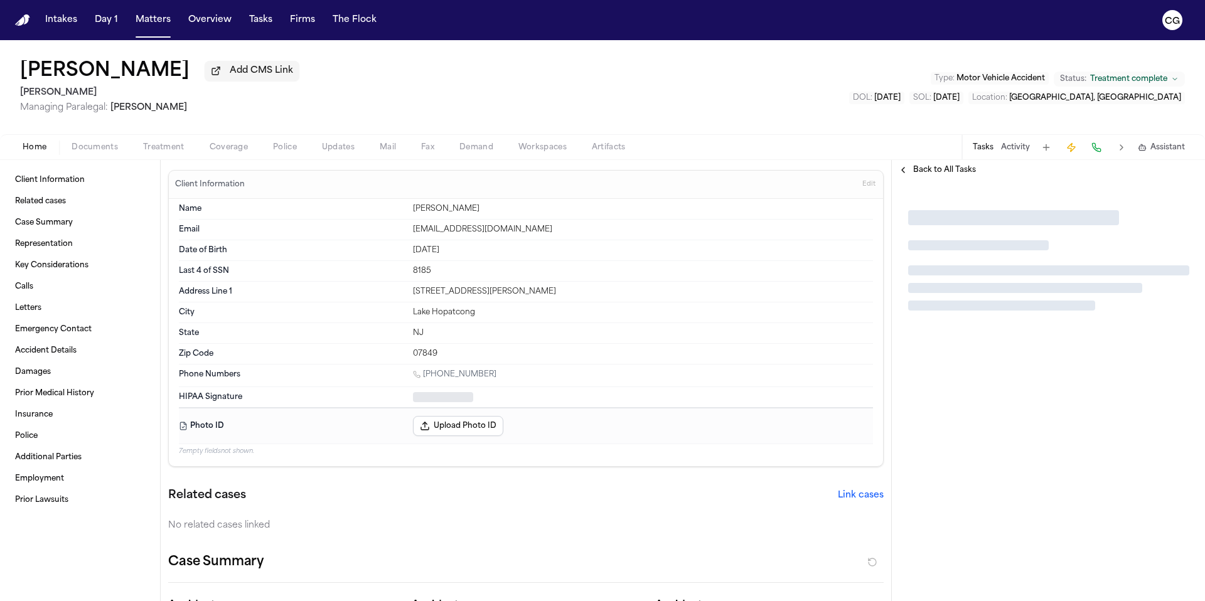
type textarea "*"
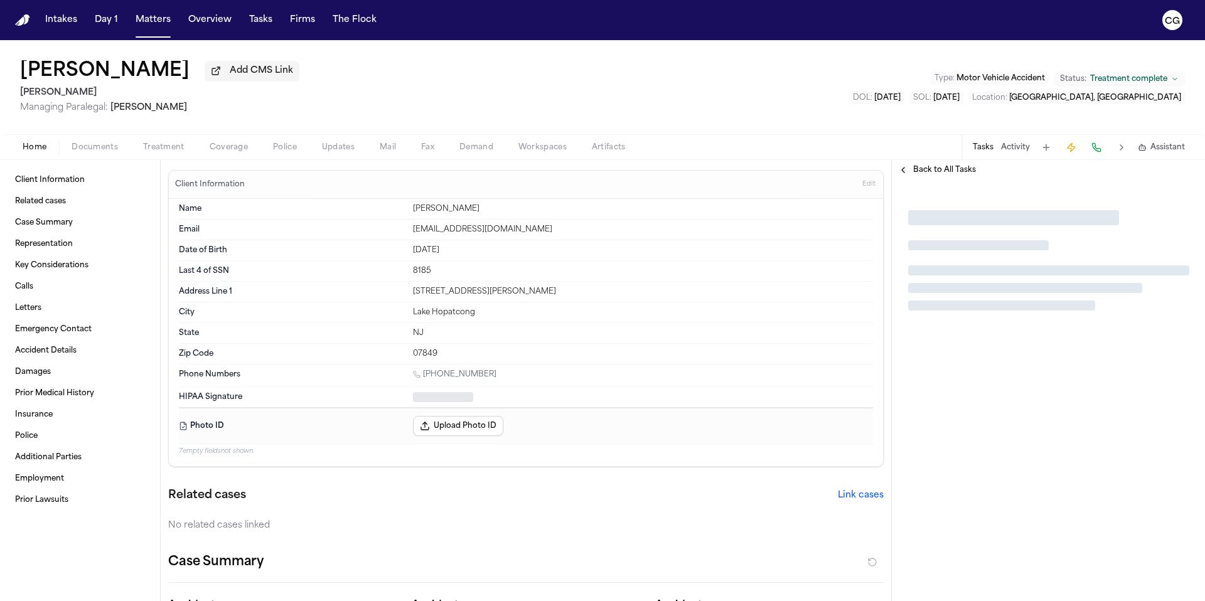
type textarea "*"
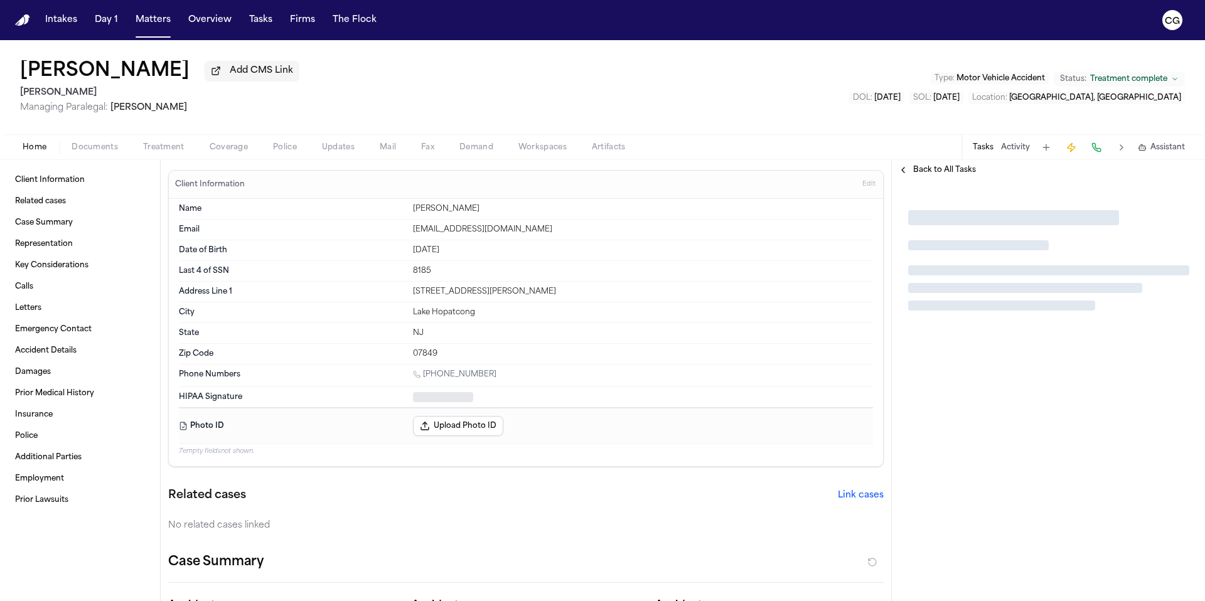
type textarea "*"
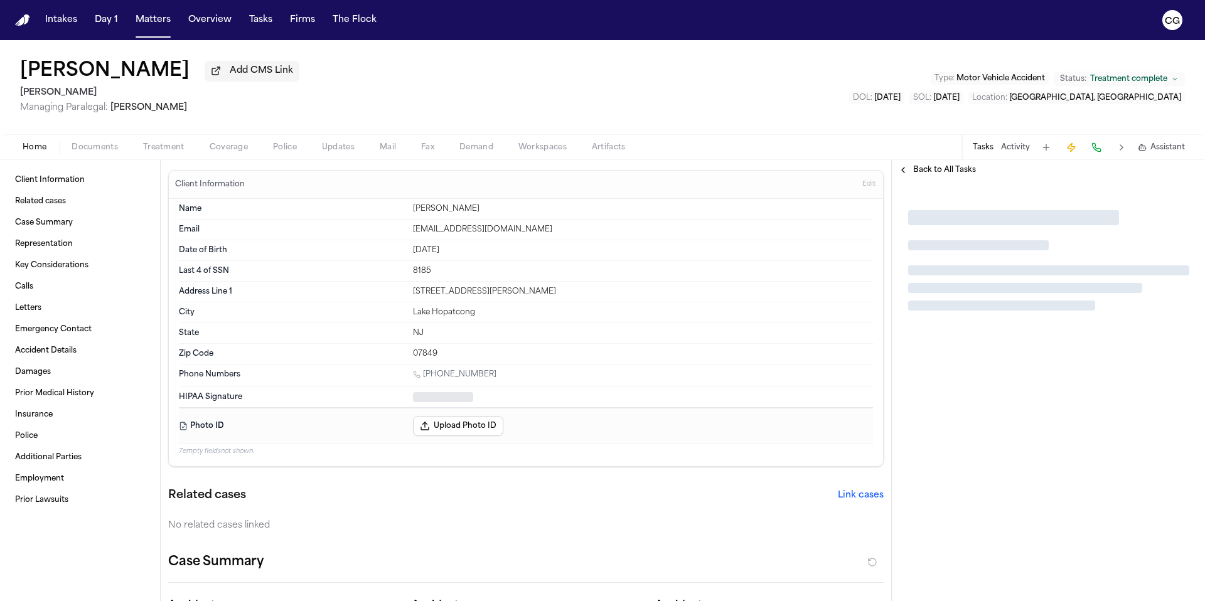
type textarea "*"
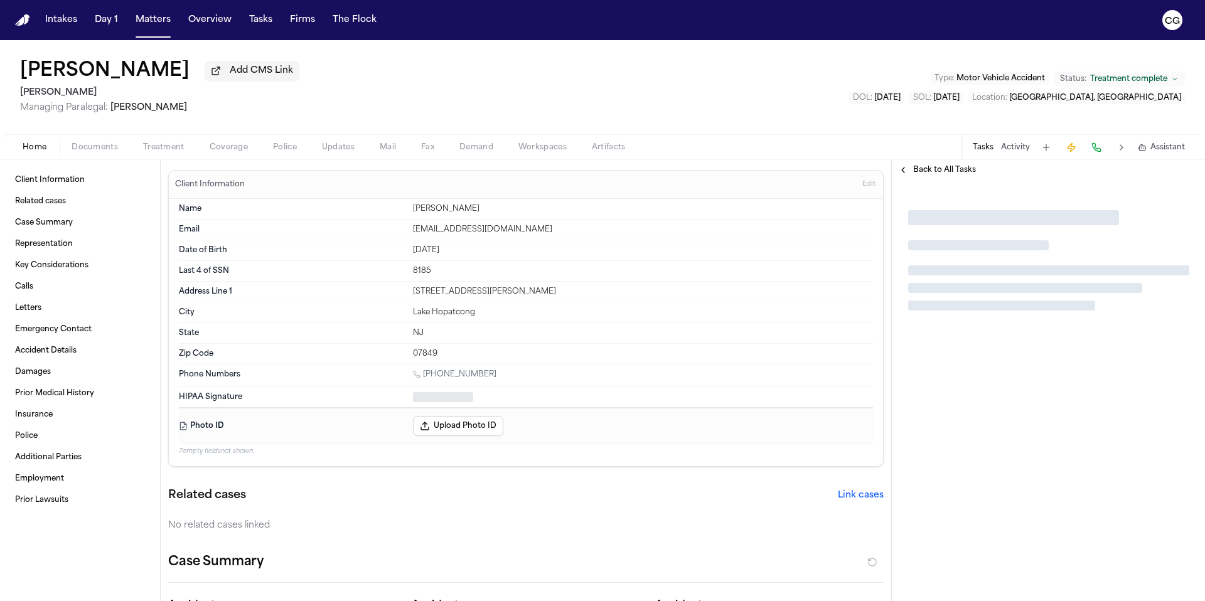
type textarea "*"
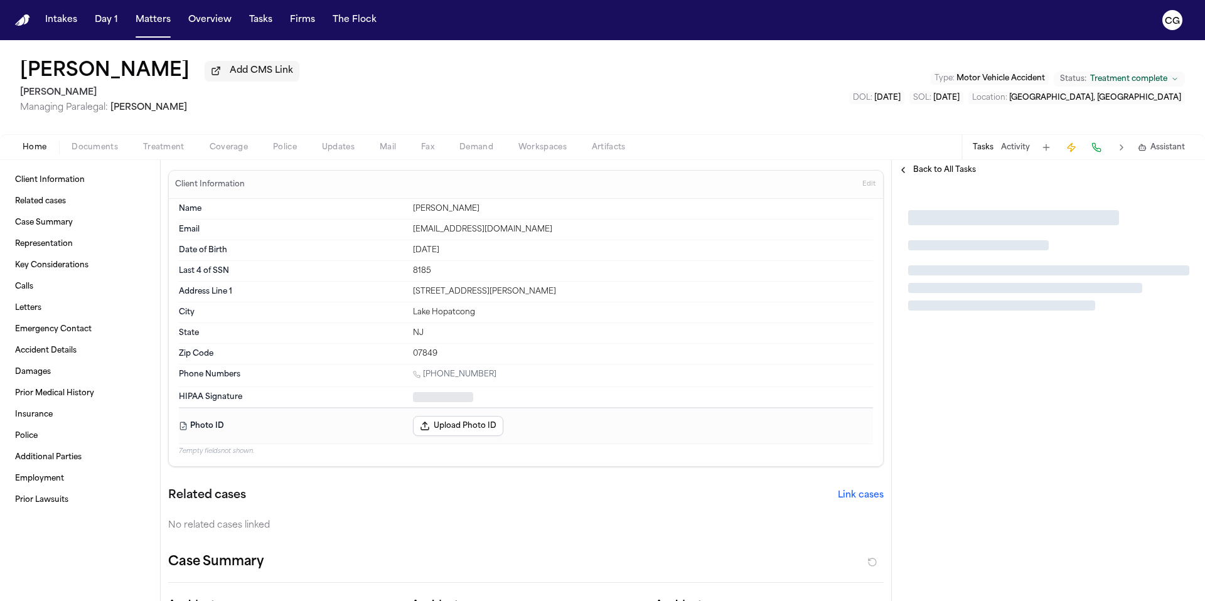
type textarea "*"
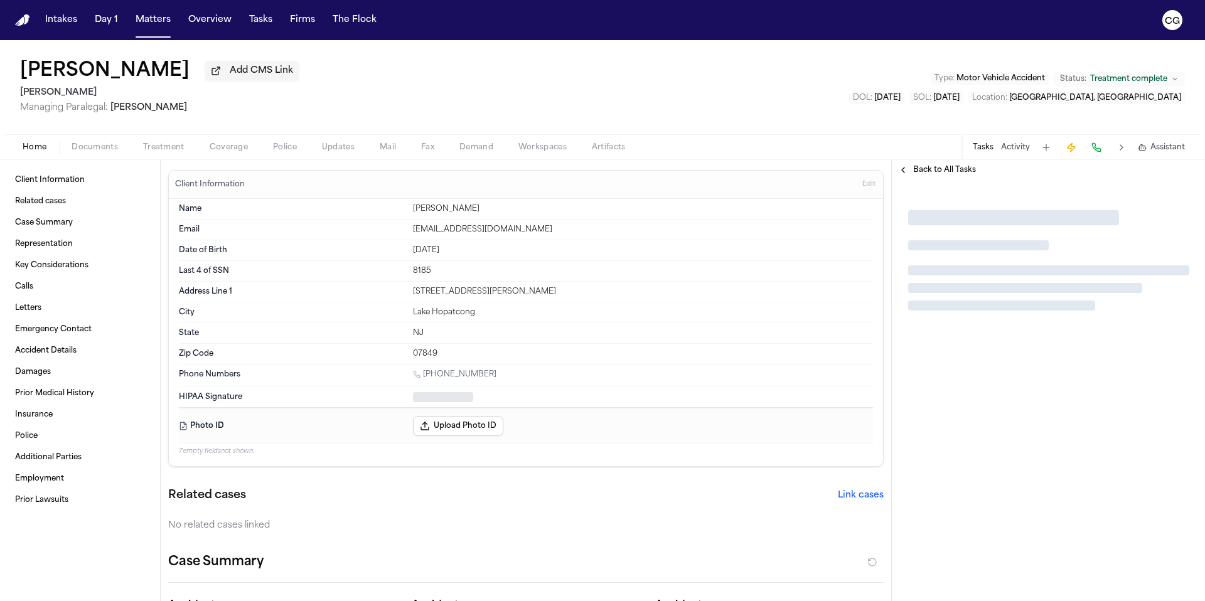
type textarea "*"
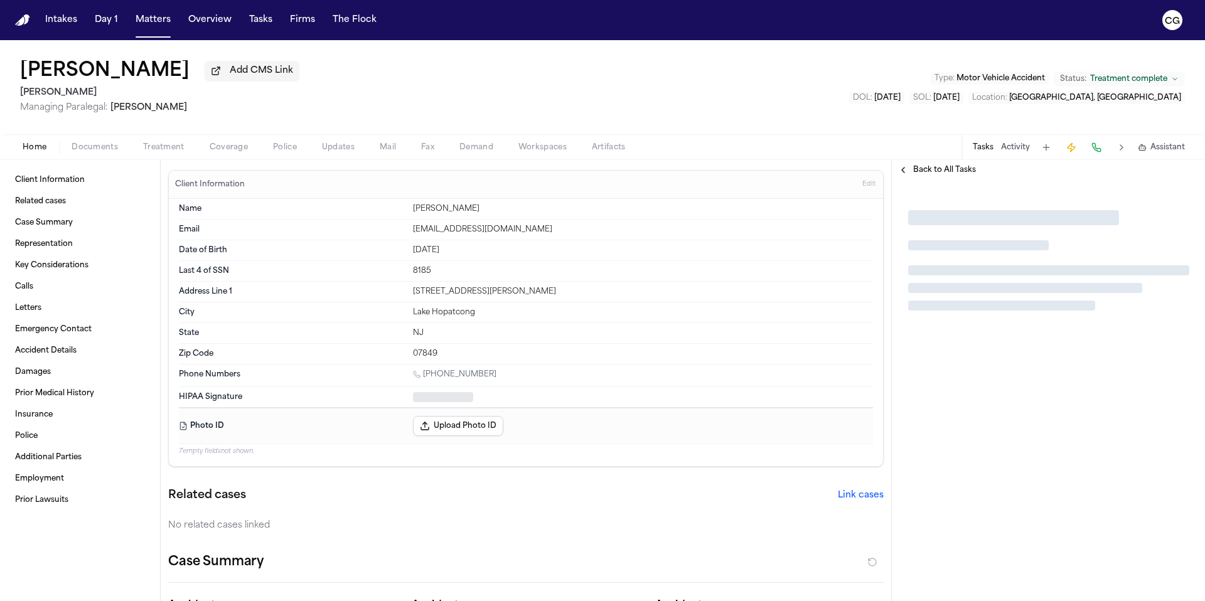
type textarea "*"
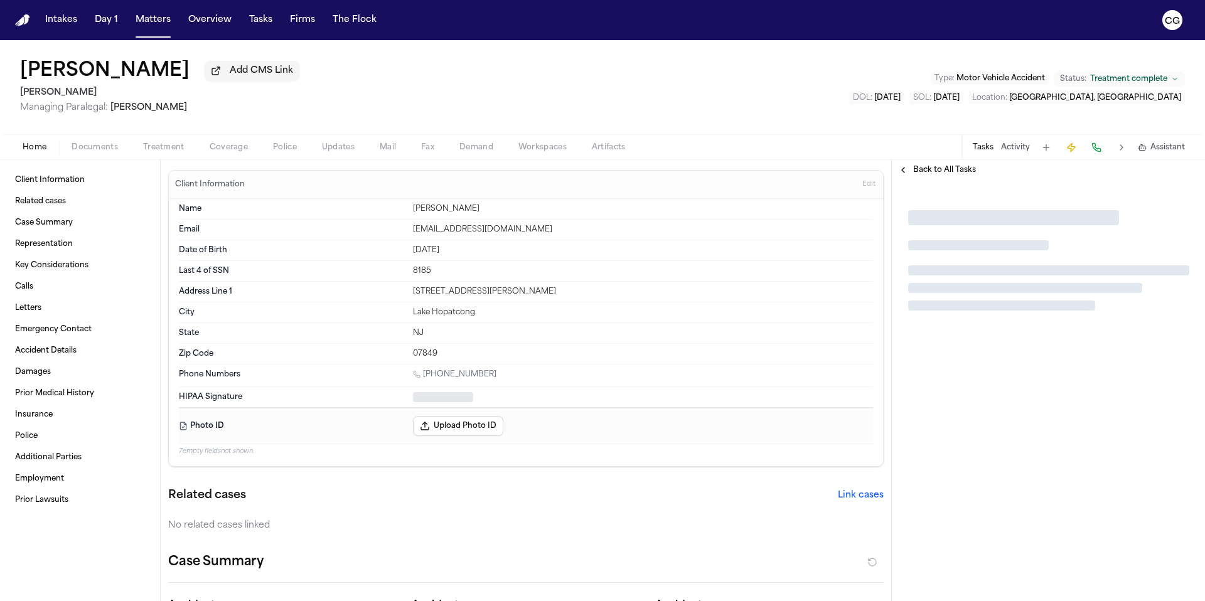
type textarea "*"
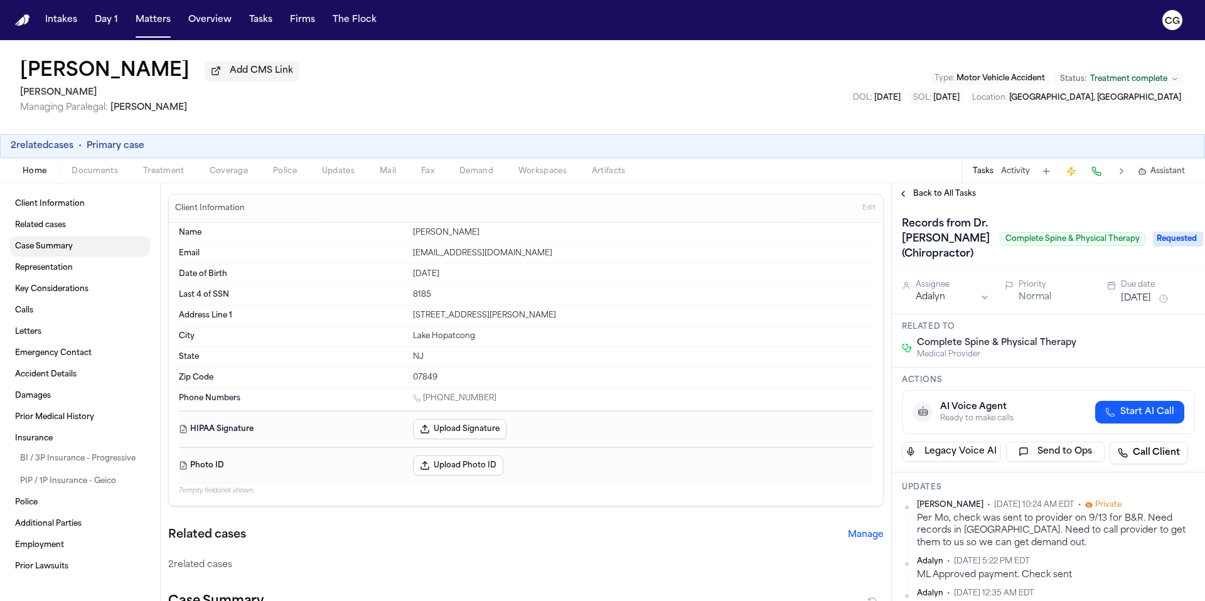
click at [77, 257] on link "Case Summary" at bounding box center [80, 247] width 140 height 20
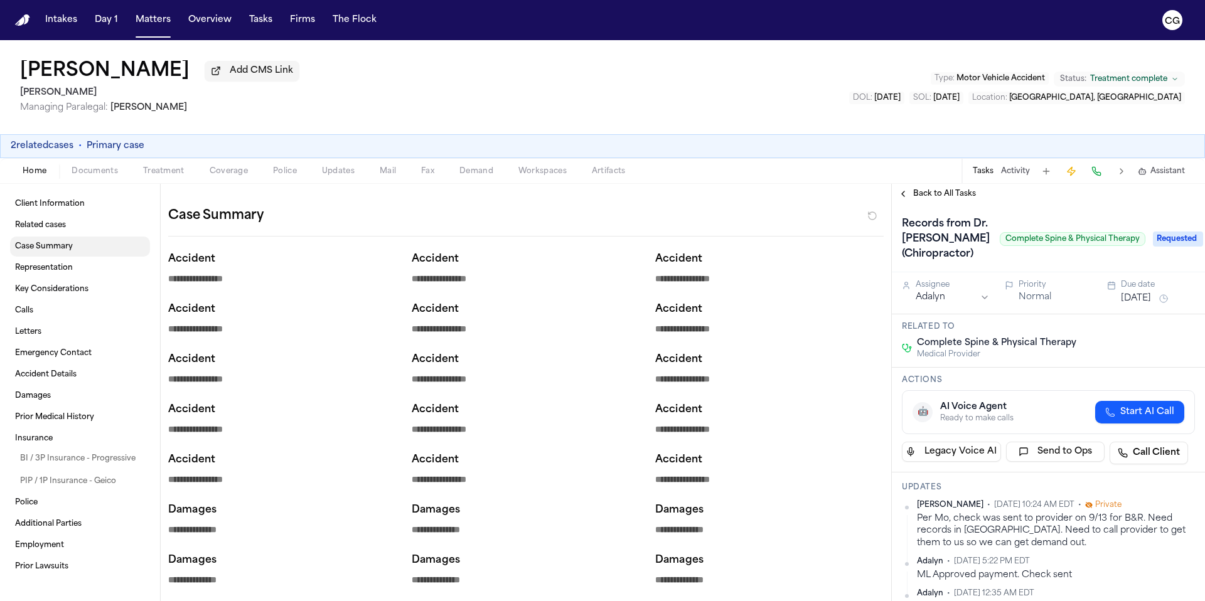
scroll to position [391, 0]
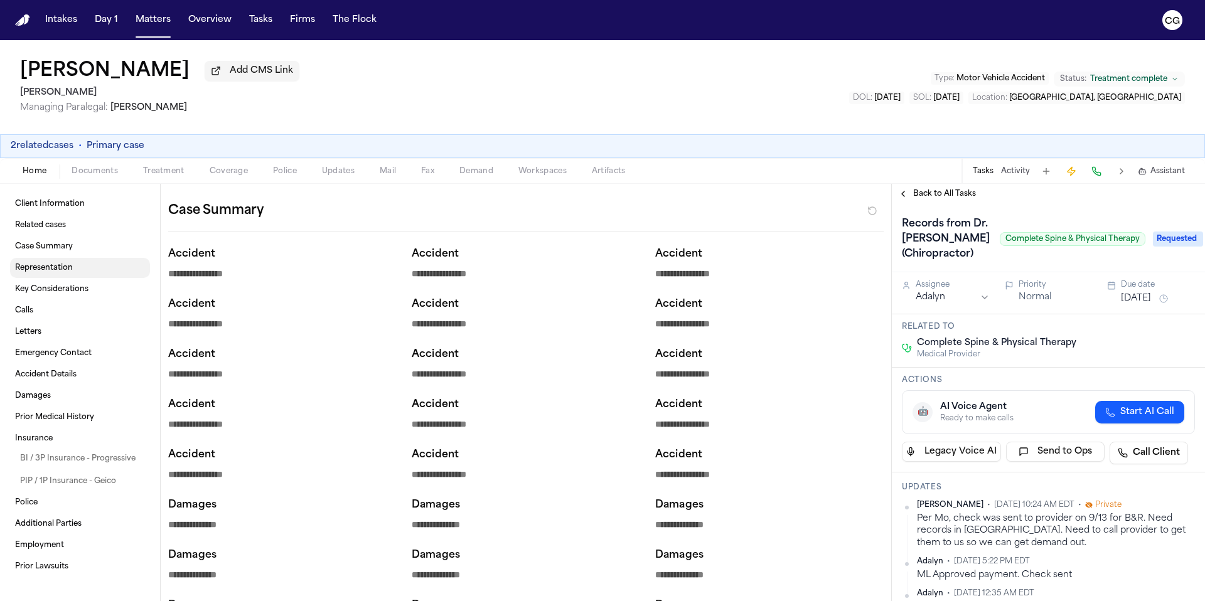
click at [74, 267] on link "Representation" at bounding box center [80, 268] width 140 height 20
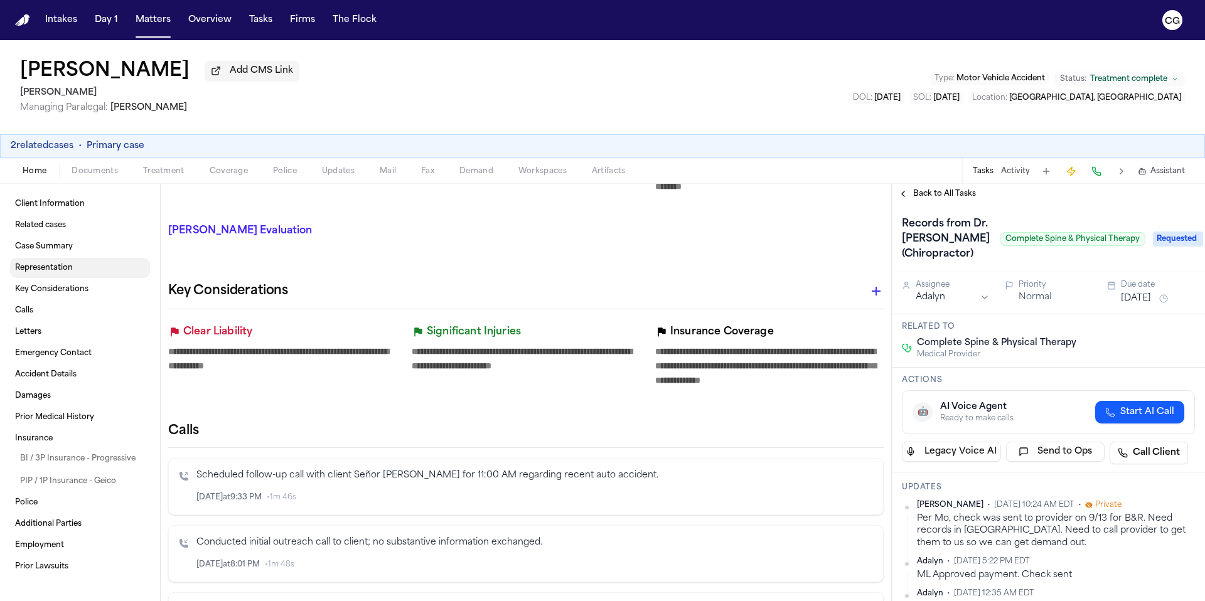
scroll to position [1065, 0]
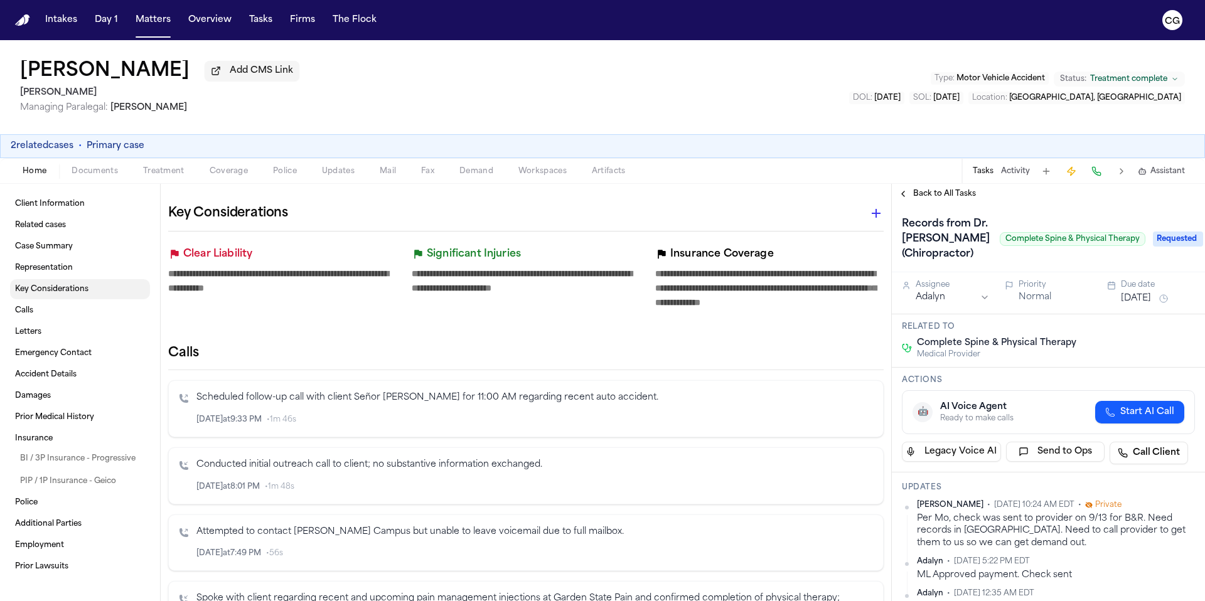
click at [66, 292] on span "Key Considerations" at bounding box center [51, 289] width 73 height 10
click at [35, 307] on link "Calls" at bounding box center [80, 311] width 140 height 20
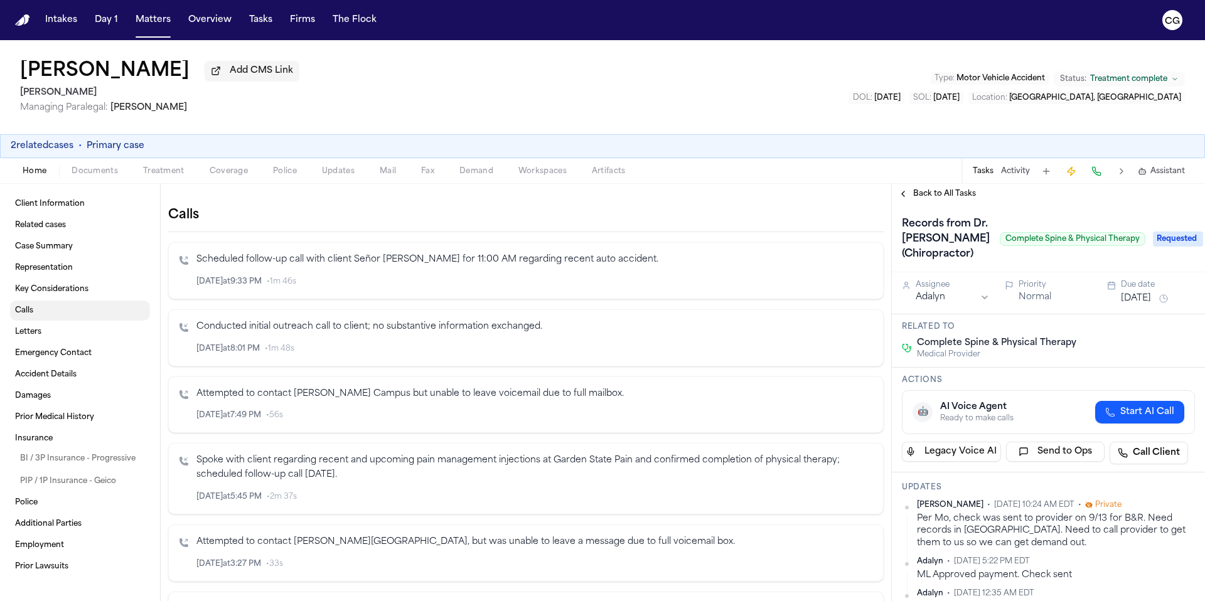
scroll to position [1209, 0]
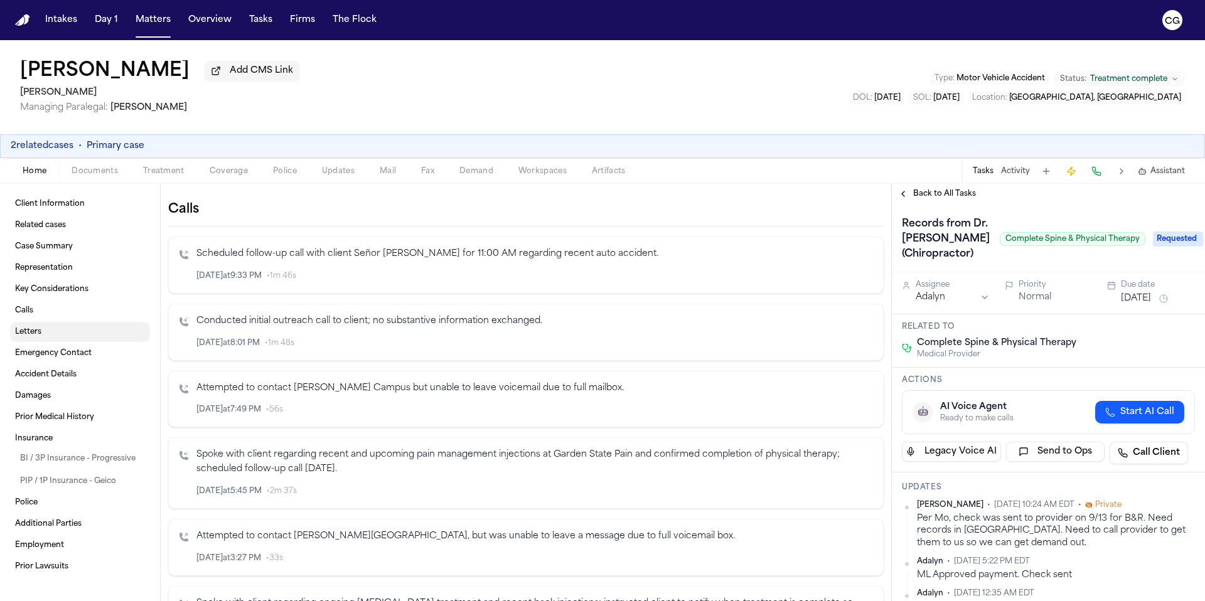
click at [42, 333] on link "Letters" at bounding box center [80, 332] width 140 height 20
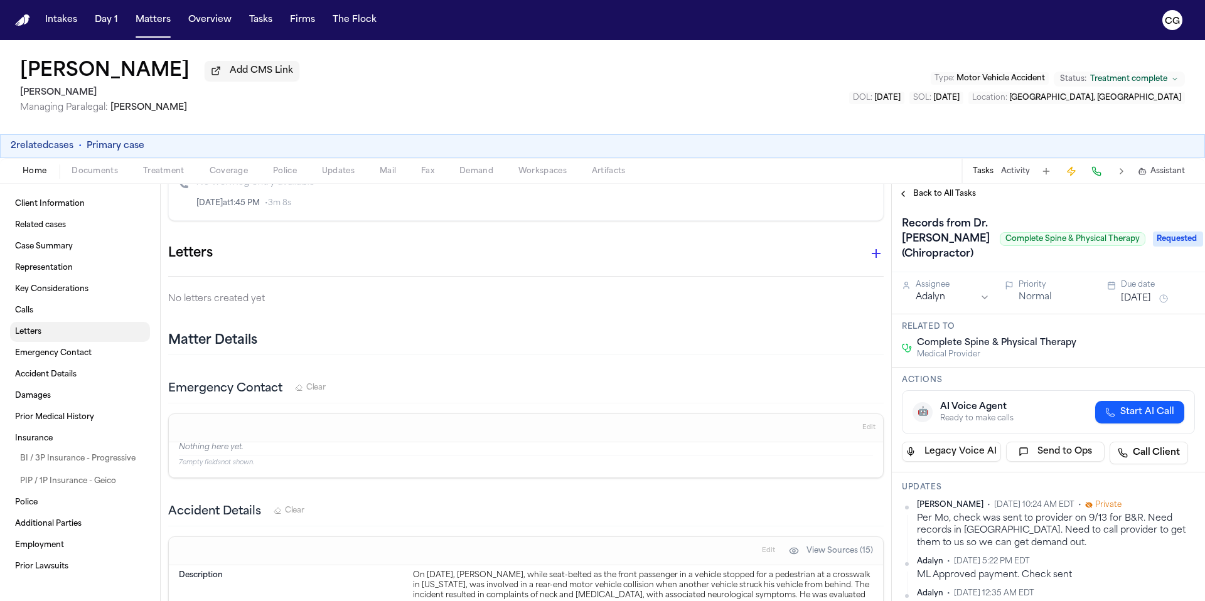
scroll to position [2634, 0]
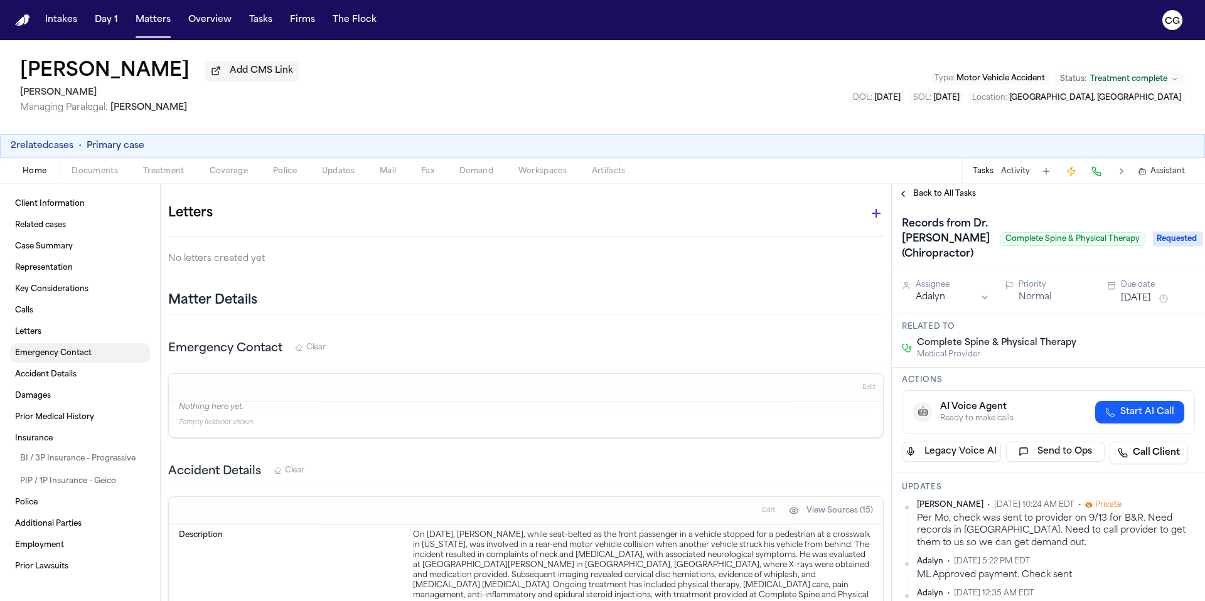
click at [41, 356] on span "Emergency Contact" at bounding box center [53, 353] width 77 height 10
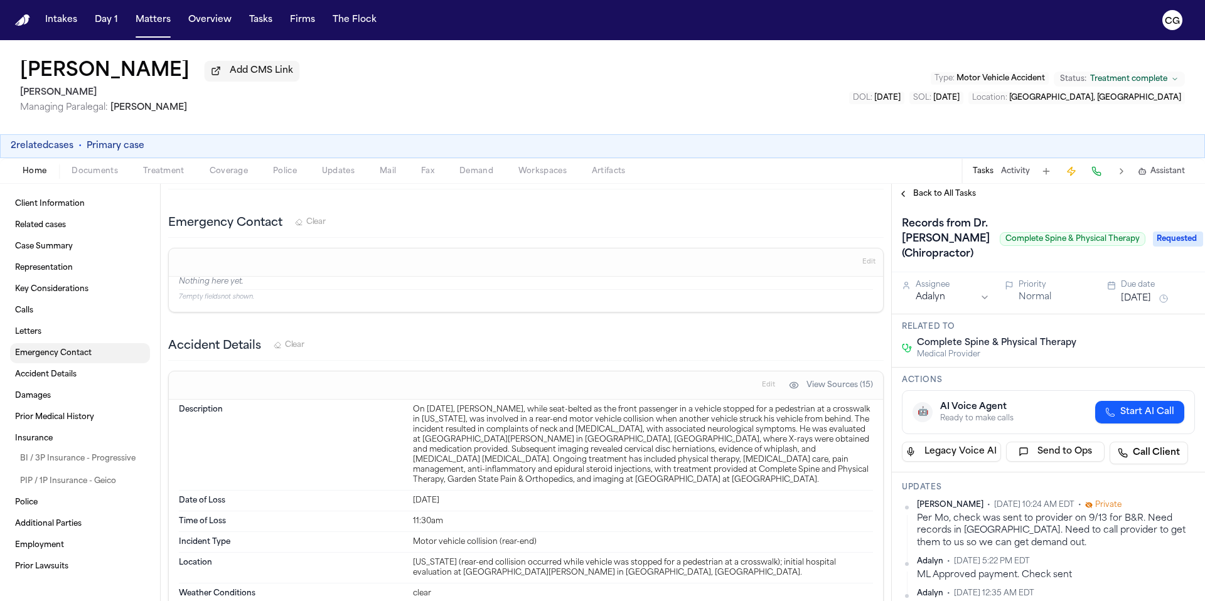
scroll to position [2768, 0]
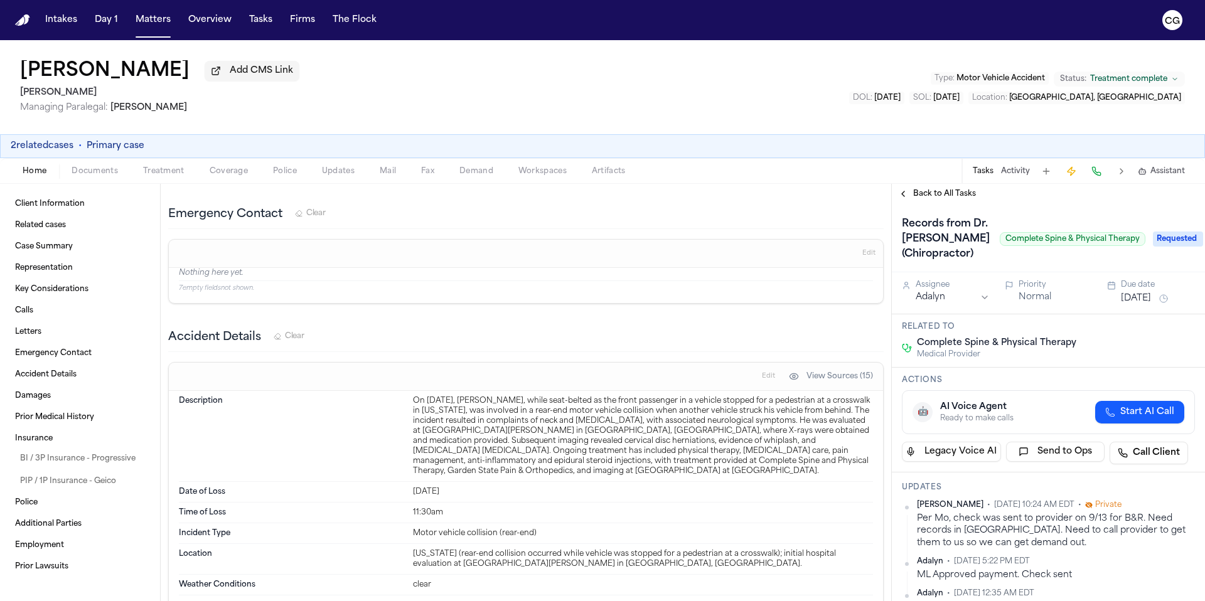
click at [93, 179] on span "button" at bounding box center [94, 178] width 61 height 1
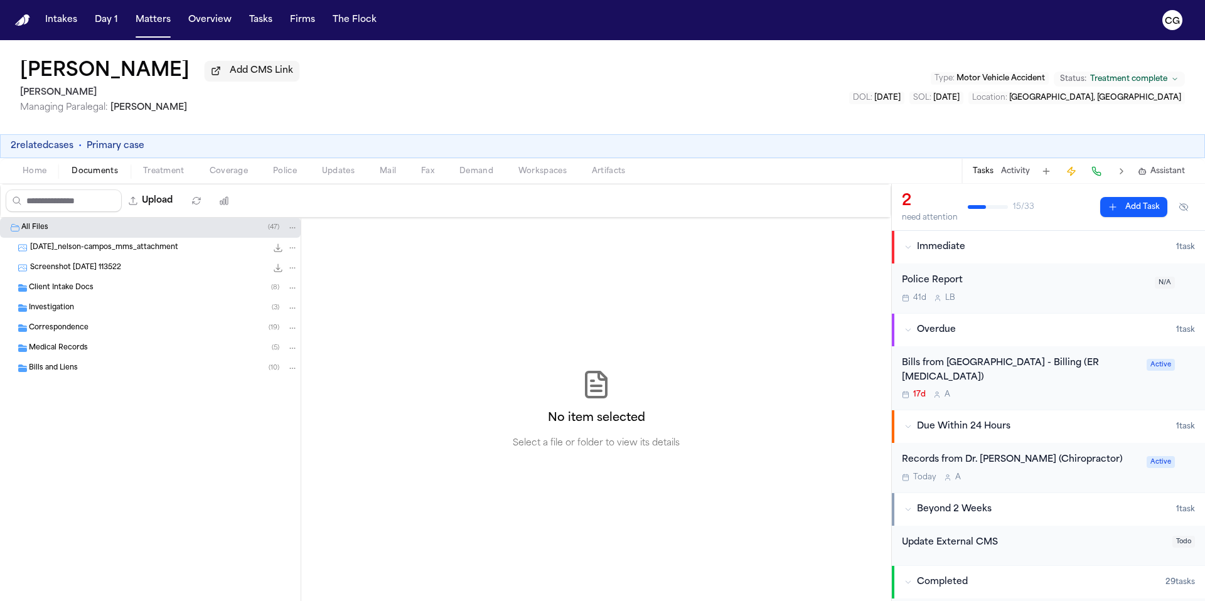
click at [206, 358] on div "Medical Records ( 5 )" at bounding box center [150, 348] width 301 height 20
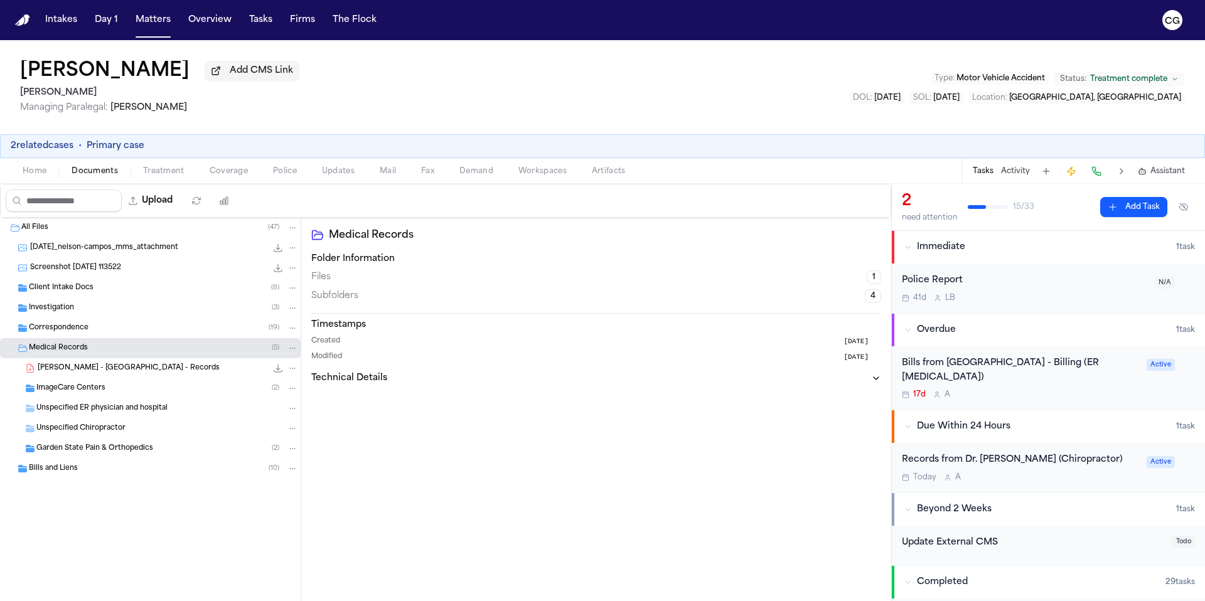
click at [286, 348] on div "( 5 )" at bounding box center [285, 348] width 26 height 11
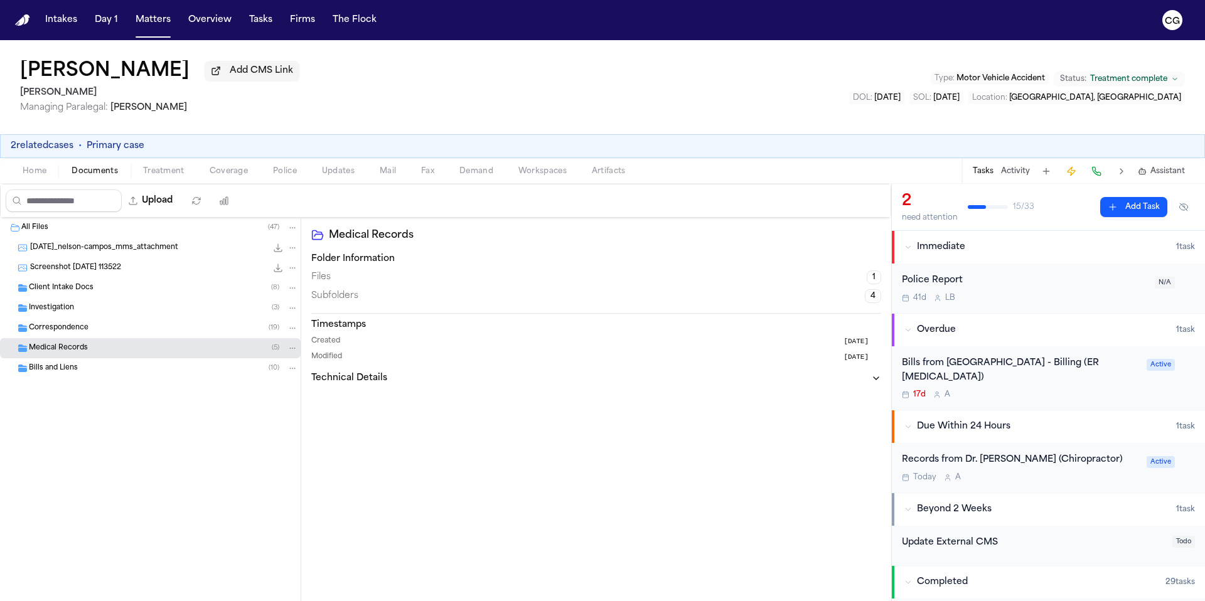
click at [285, 350] on div "( 5 )" at bounding box center [285, 348] width 26 height 11
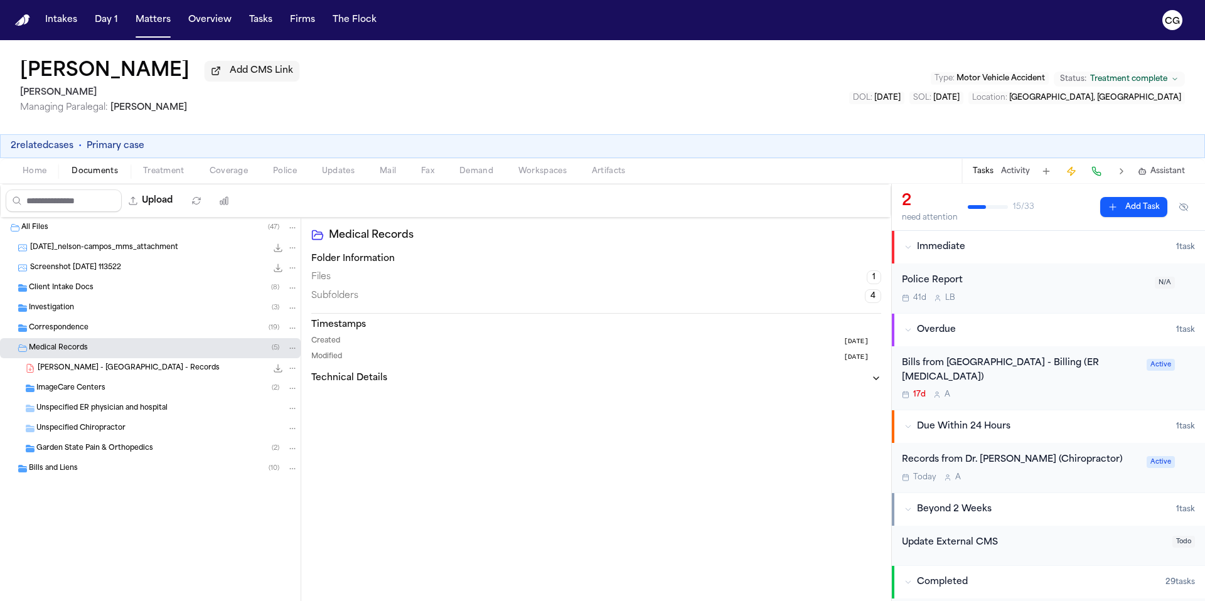
click at [289, 349] on icon "Folder: Medical Records" at bounding box center [292, 348] width 9 height 9
drag, startPoint x: 504, startPoint y: 467, endPoint x: 460, endPoint y: 454, distance: 45.9
click at [504, 467] on div "All Files ( 47 ) 2025-03-12_nelson-campos_mms_attachment 259.8 KB • JPG Screens…" at bounding box center [445, 409] width 891 height 383
click at [292, 373] on icon "File: N. Campos - Saint Clares Dover Hospital - Records" at bounding box center [292, 368] width 9 height 9
click at [488, 427] on div "All Files ( 47 ) 2025-03-12_nelson-campos_mms_attachment 259.8 KB • JPG Screens…" at bounding box center [445, 409] width 891 height 383
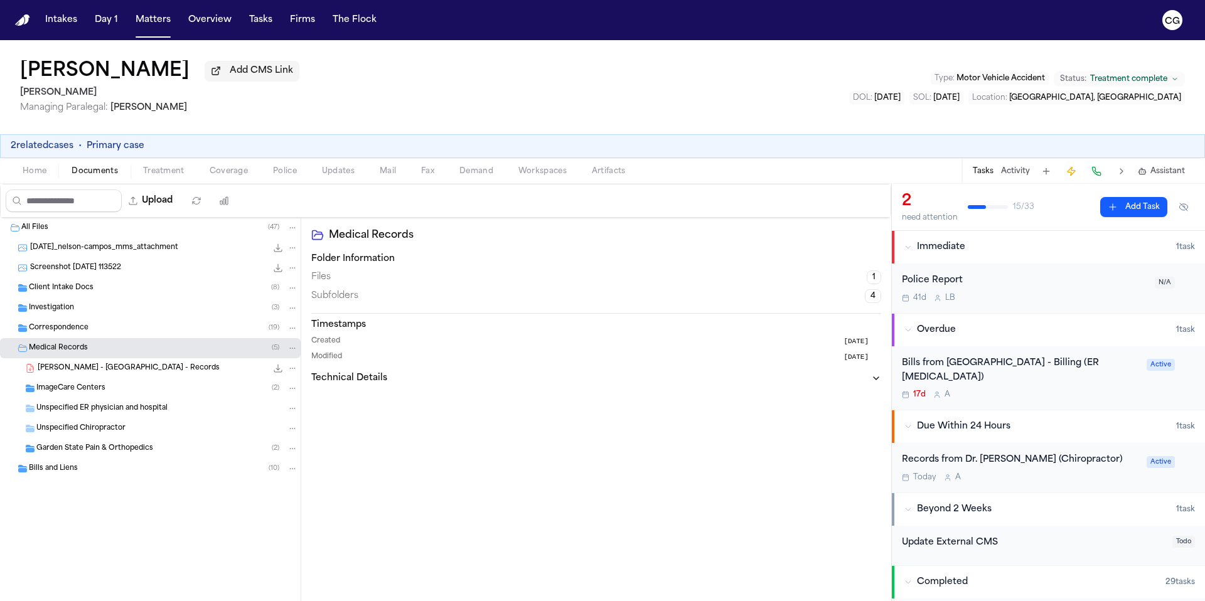
click at [38, 392] on span "ImageCare Centers" at bounding box center [70, 388] width 69 height 11
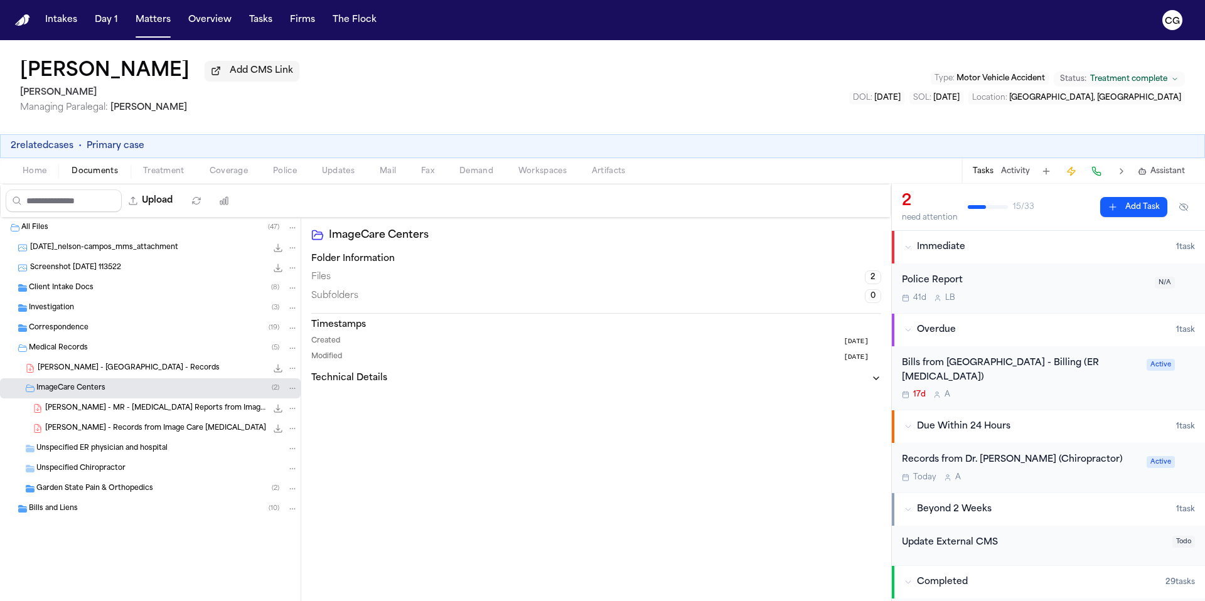
click at [97, 410] on span "N. Campos - MR - MRI Reports from ImageCare Radiology - 4.10.25" at bounding box center [155, 408] width 221 height 11
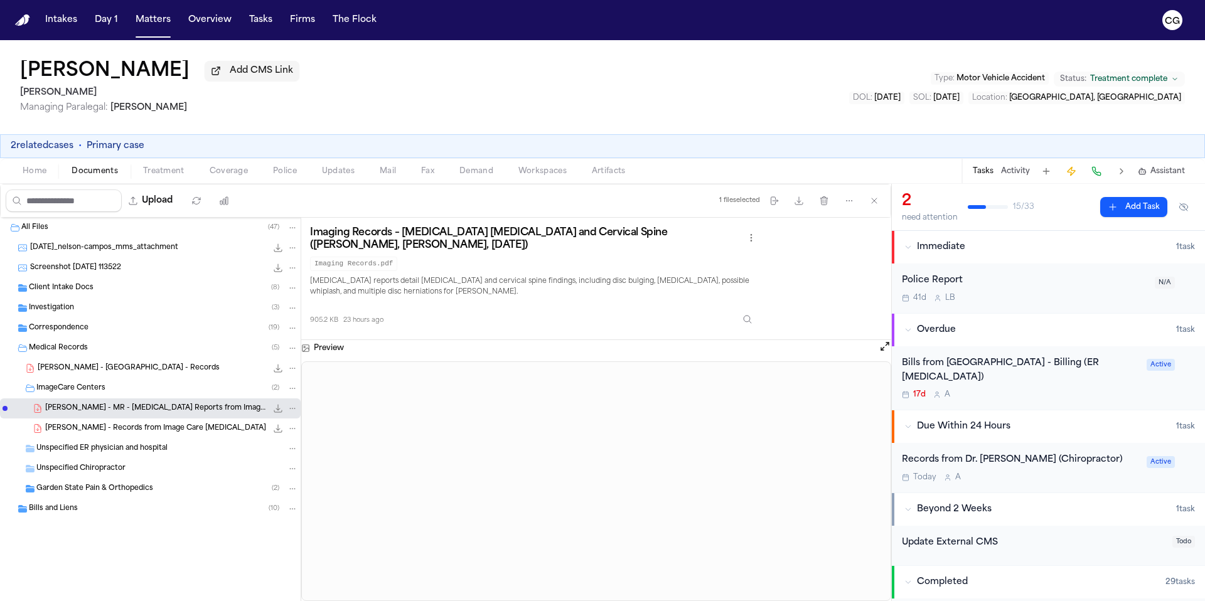
click at [56, 434] on span "N. Campos - Records from Image Care Radiology" at bounding box center [155, 429] width 221 height 11
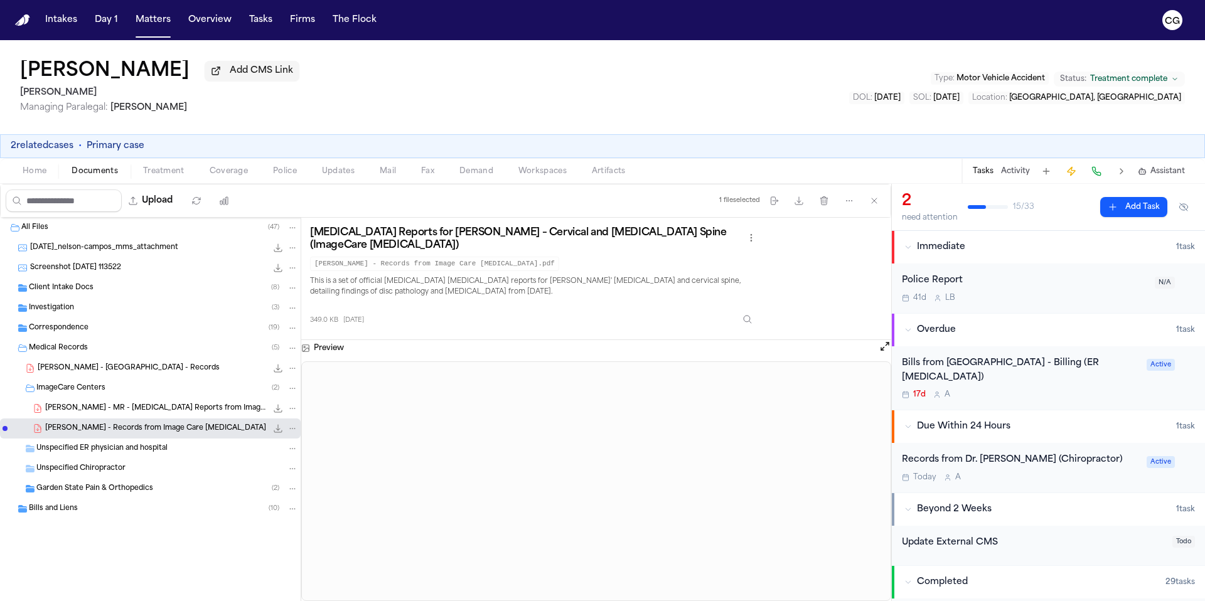
click at [61, 309] on span "Investigation" at bounding box center [51, 308] width 45 height 11
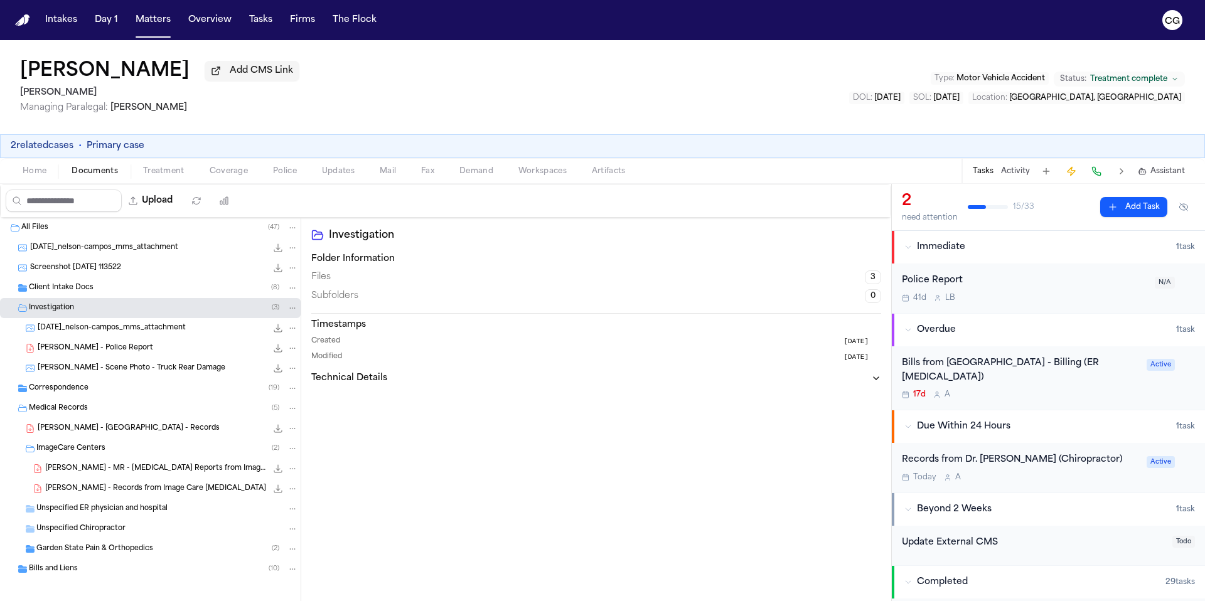
click at [105, 332] on span "2025-09-15_nelson-campos_mms_attachment" at bounding box center [112, 328] width 148 height 11
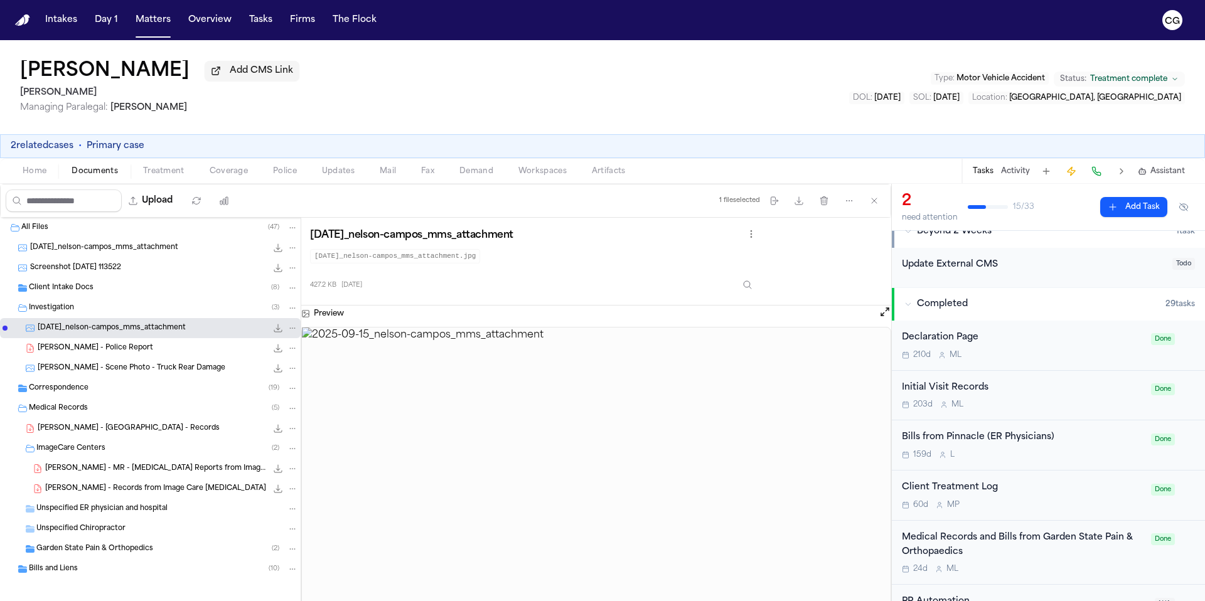
scroll to position [335, 0]
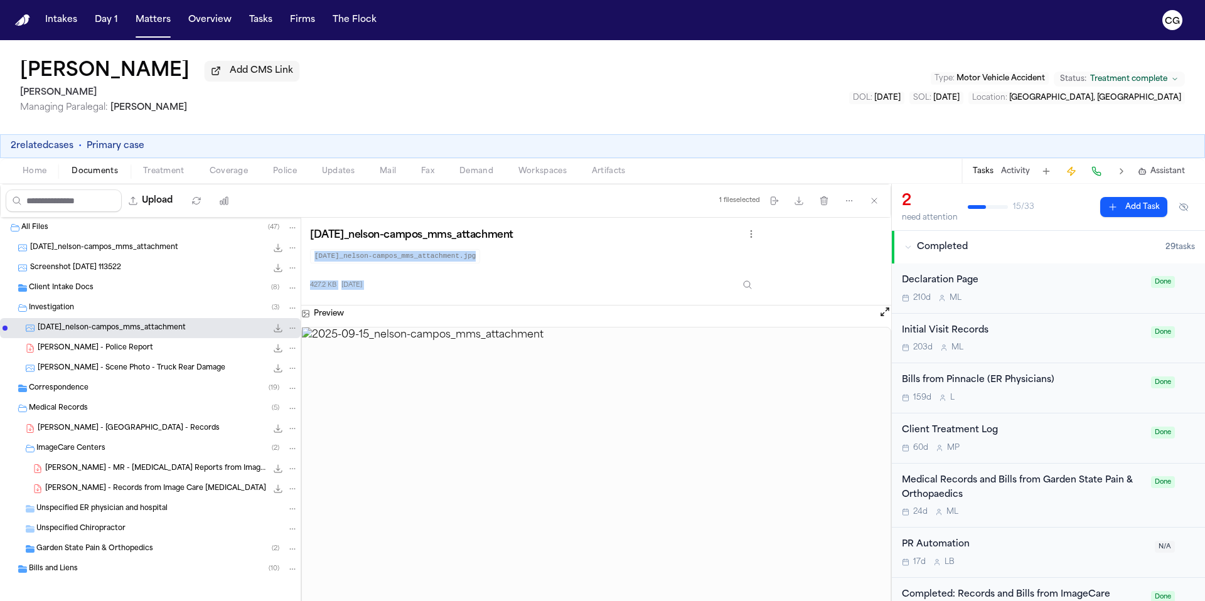
drag, startPoint x: 835, startPoint y: 282, endPoint x: 826, endPoint y: 235, distance: 47.9
click at [826, 235] on div "2025-09-15_nelson-campos_mms_attachment 2025-09-15_nelson-campos_mms_attachment…" at bounding box center [596, 262] width 572 height 70
drag, startPoint x: 894, startPoint y: 248, endPoint x: 894, endPoint y: 363, distance: 114.8
click at [65, 294] on span "Client Intake Docs" at bounding box center [61, 288] width 65 height 11
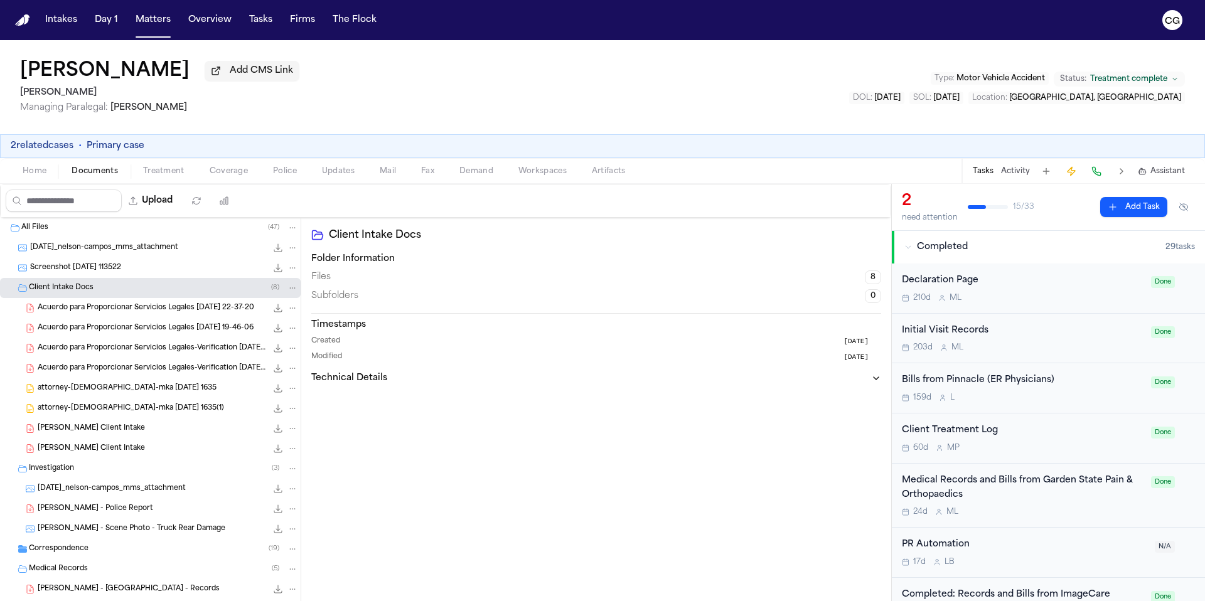
click at [41, 317] on div "Acuerdo para Proporcionar Servicios Legales 2025-01-15 22-37-20 963.8 KB • PDF" at bounding box center [150, 308] width 301 height 20
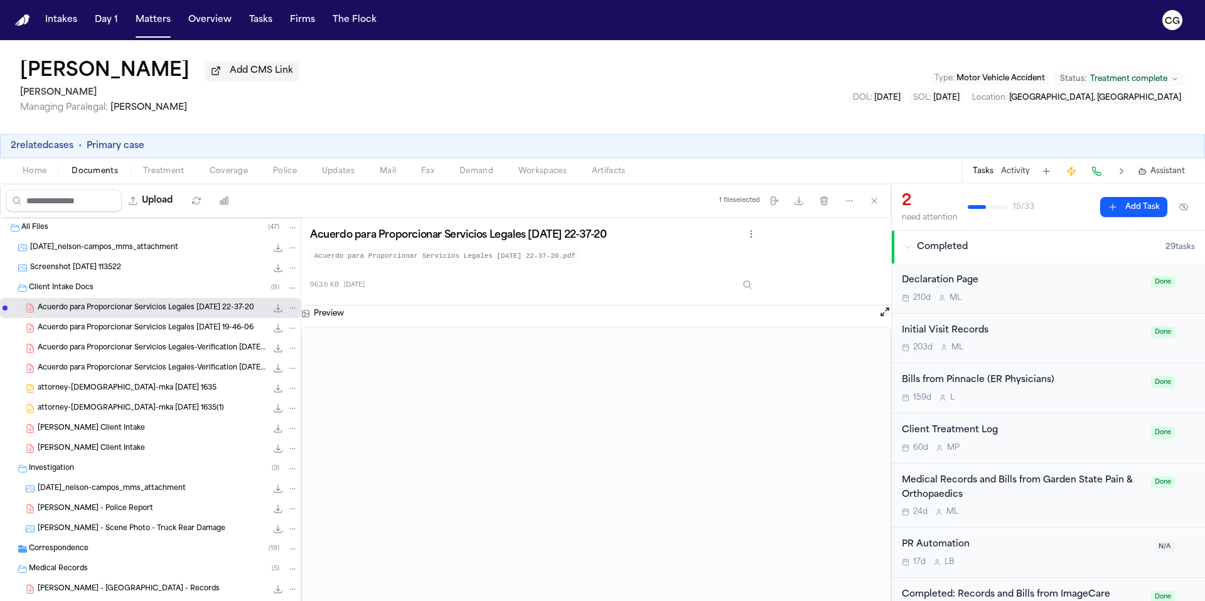
click at [68, 334] on span "Acuerdo para Proporcionar Servicios Legales 2025-01-23 19-46-06" at bounding box center [146, 328] width 216 height 11
click at [144, 434] on span "Nelson Campos - Finch Client Intake" at bounding box center [91, 429] width 107 height 11
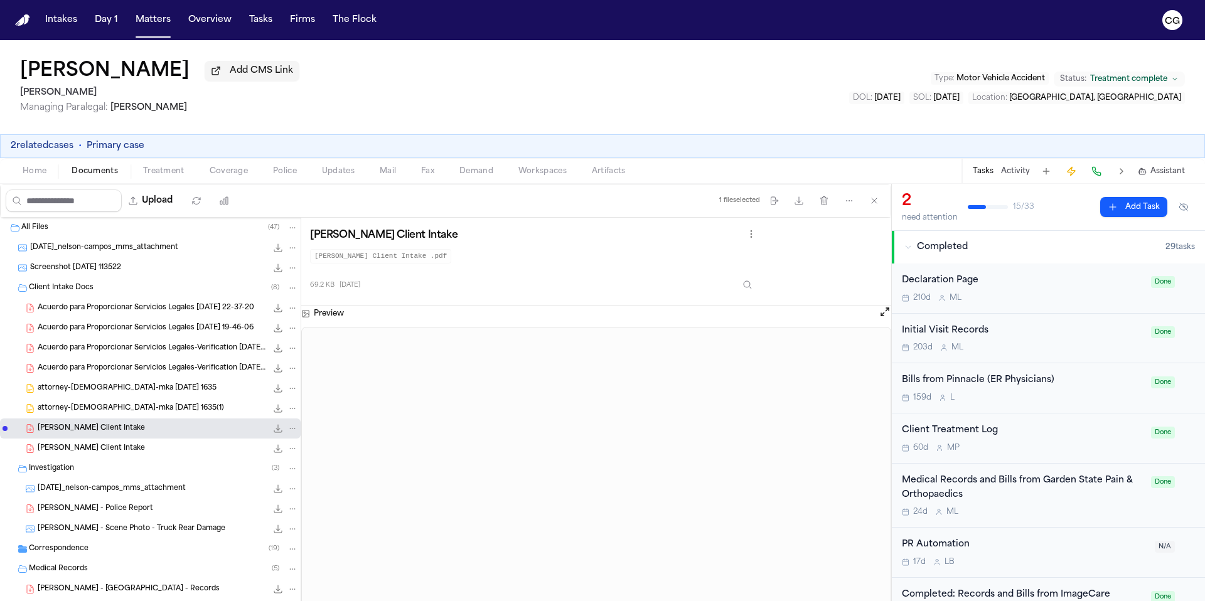
click at [887, 315] on button "Open preview" at bounding box center [884, 312] width 13 height 13
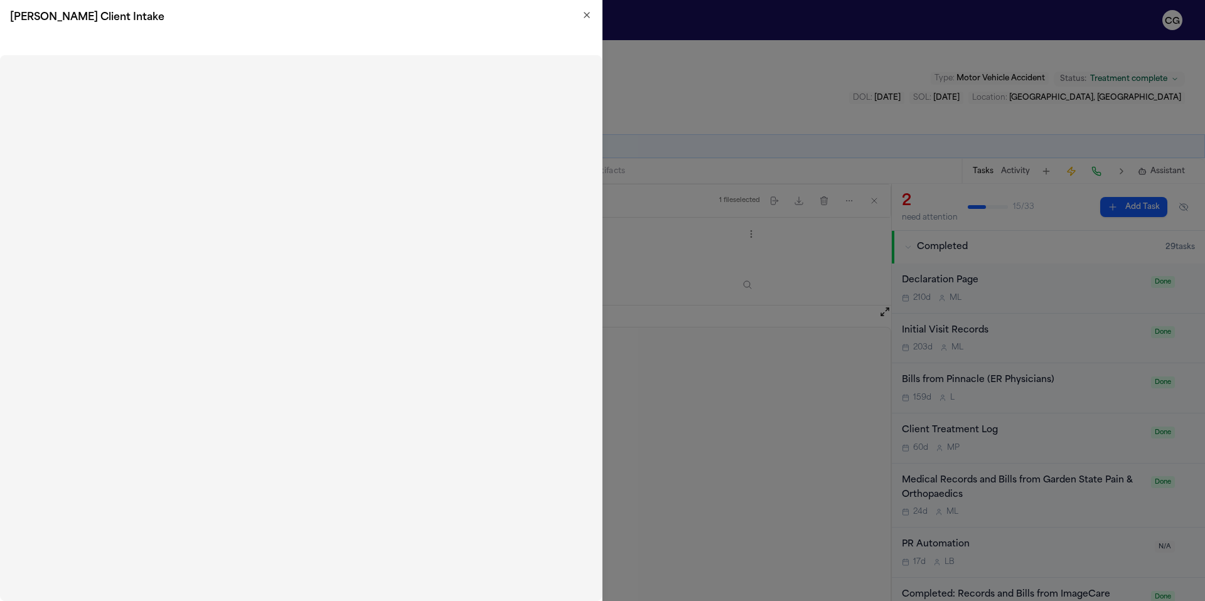
click at [585, 16] on icon "button" at bounding box center [586, 15] width 5 height 5
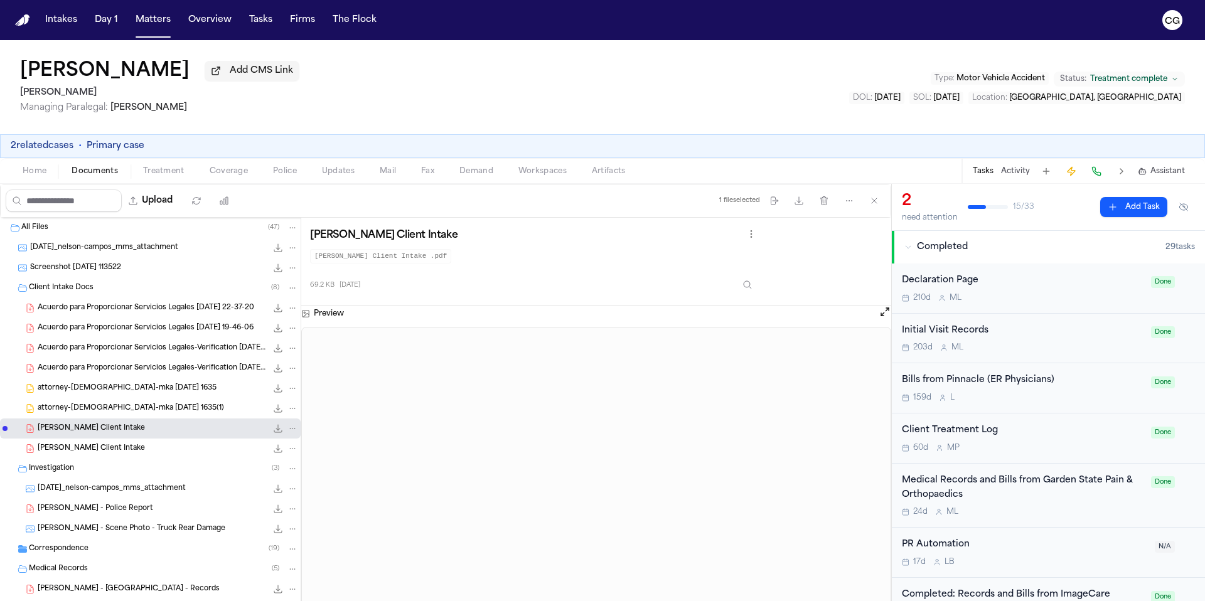
click at [200, 453] on div "Nelson Campos - Finch Client Intake 70.9 KB • PDF" at bounding box center [168, 448] width 260 height 13
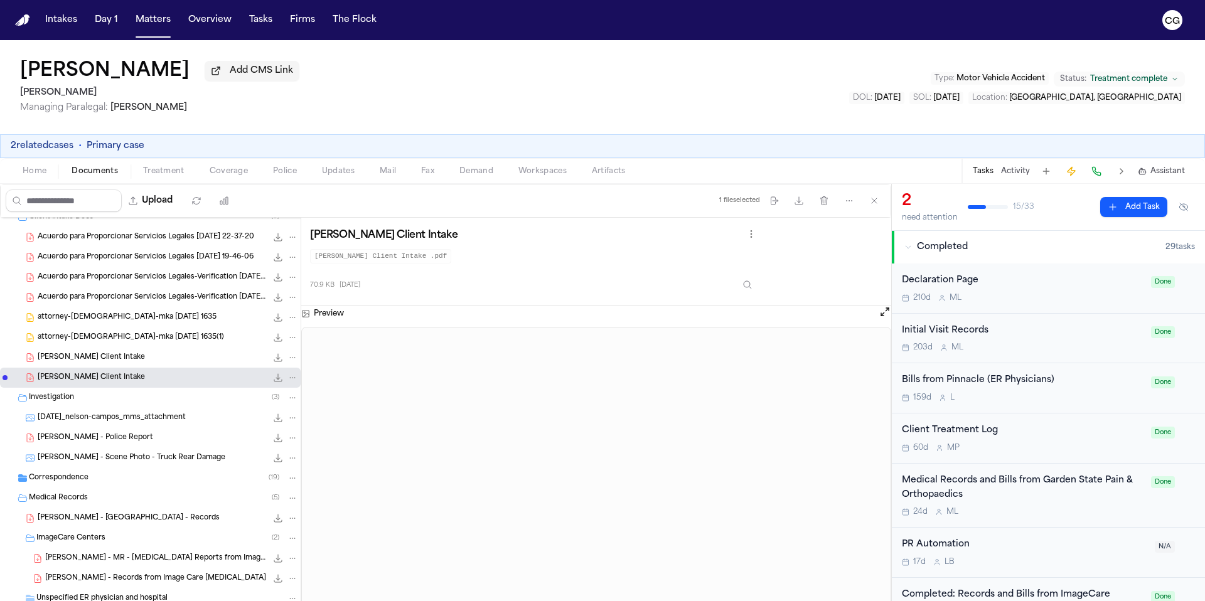
scroll to position [170, 0]
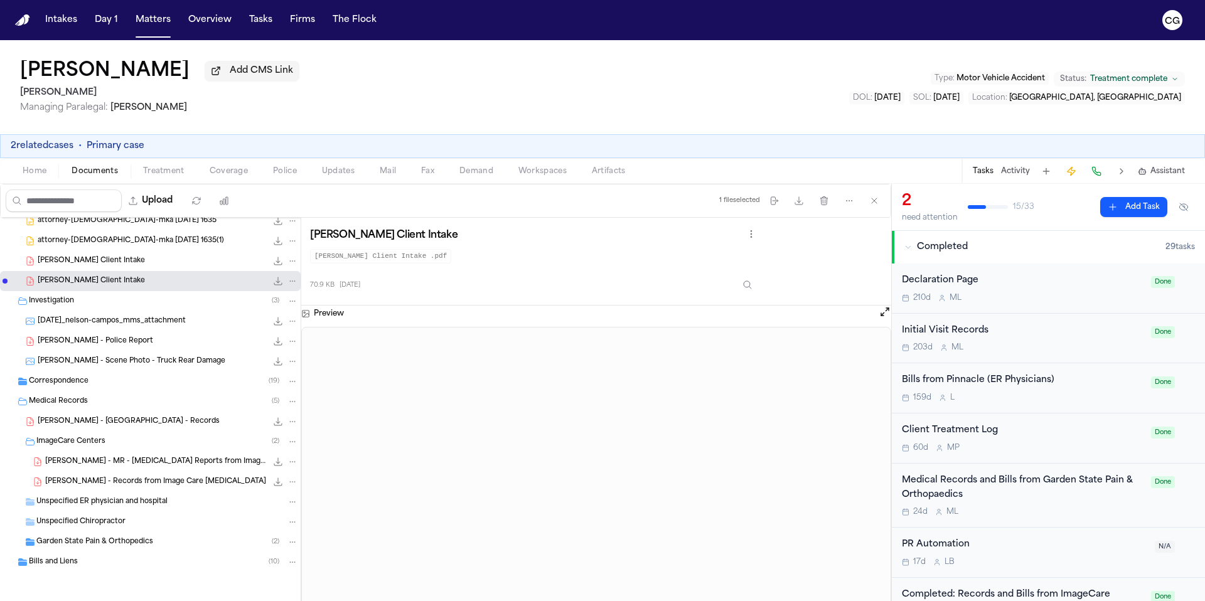
click at [77, 560] on div "Bills and Liens ( 10 )" at bounding box center [163, 562] width 269 height 11
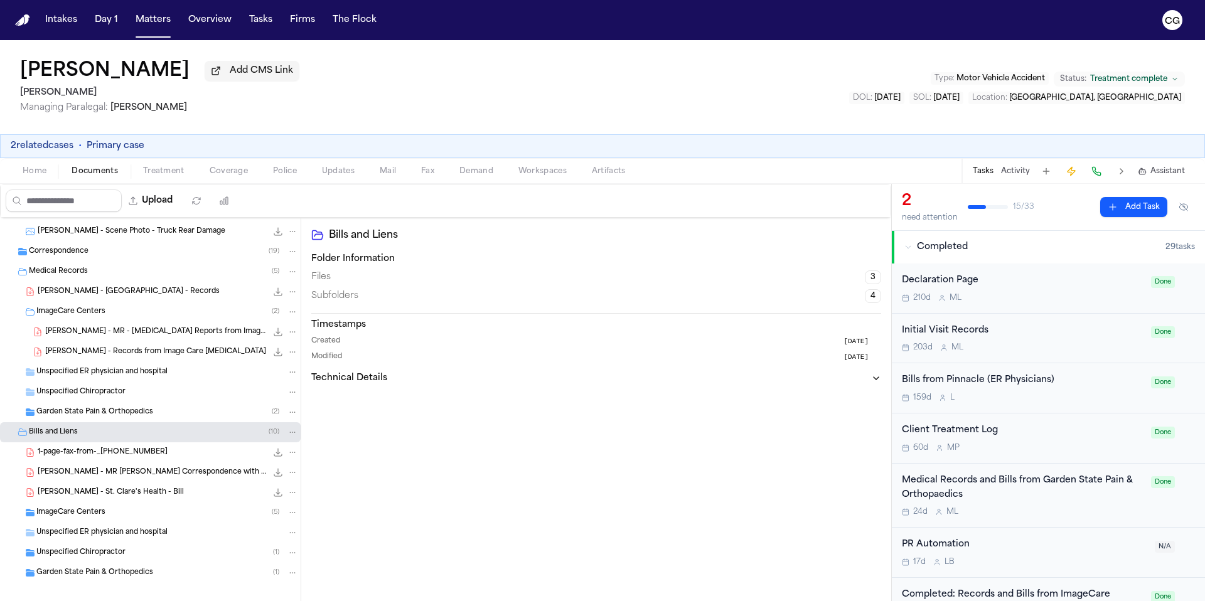
scroll to position [301, 0]
click at [125, 551] on div "Unspecified Chiropractor ( 1 )" at bounding box center [167, 549] width 262 height 11
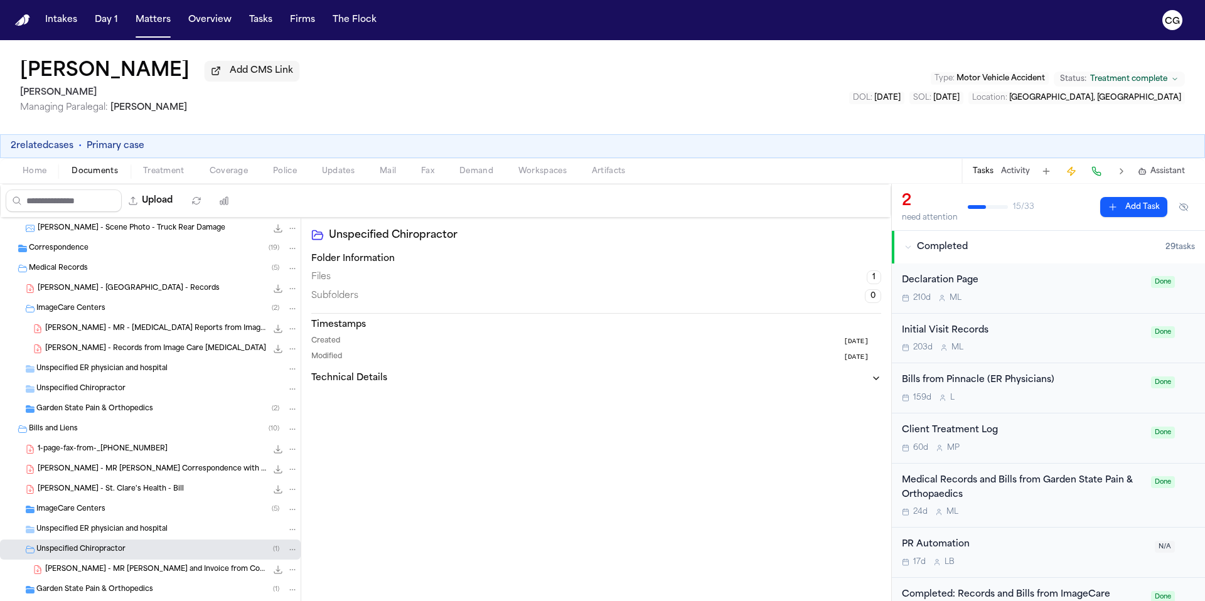
click at [124, 579] on div "N. Campos - MR Request and Invoice from Complete Spine and Finch Legal - Undate…" at bounding box center [150, 570] width 301 height 20
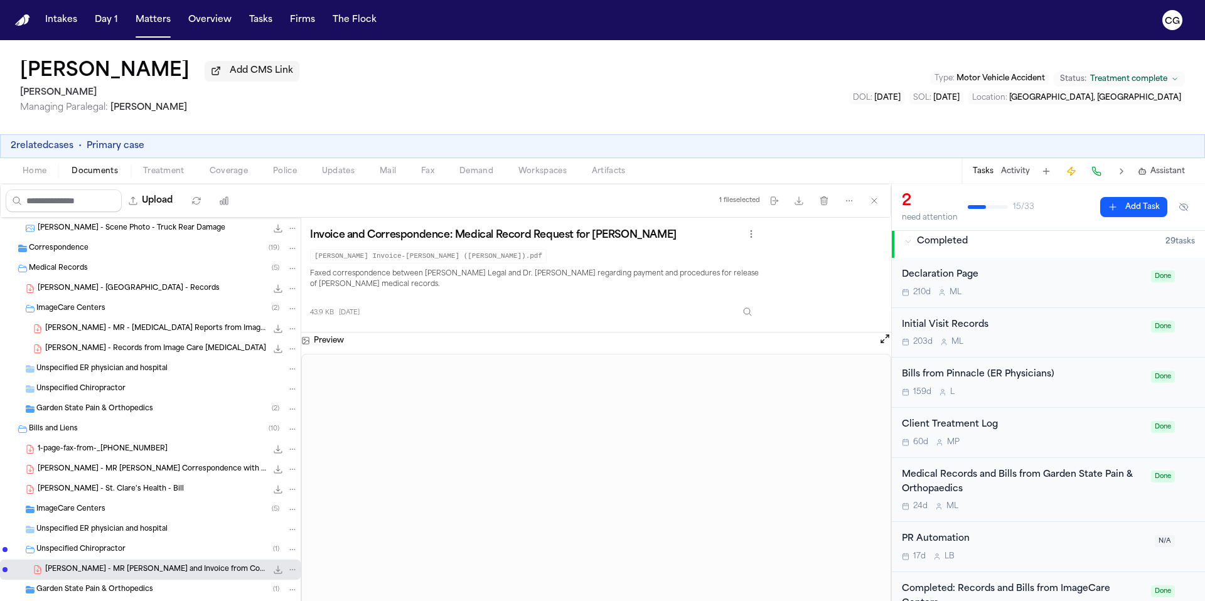
scroll to position [351, 0]
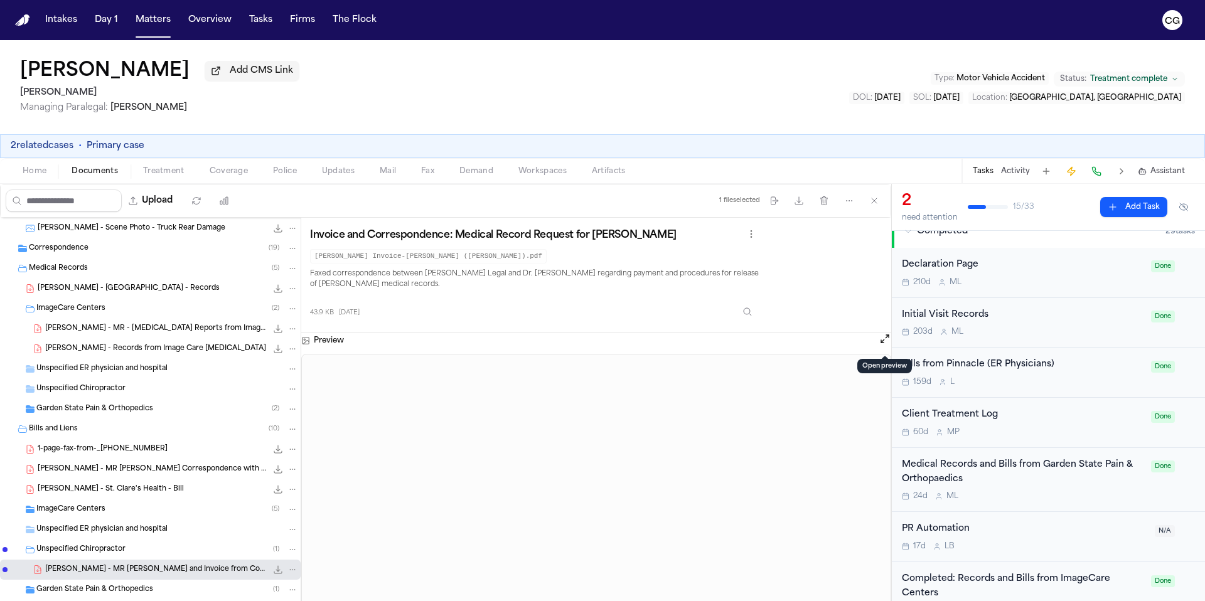
click at [881, 343] on button "Open preview" at bounding box center [884, 339] width 13 height 13
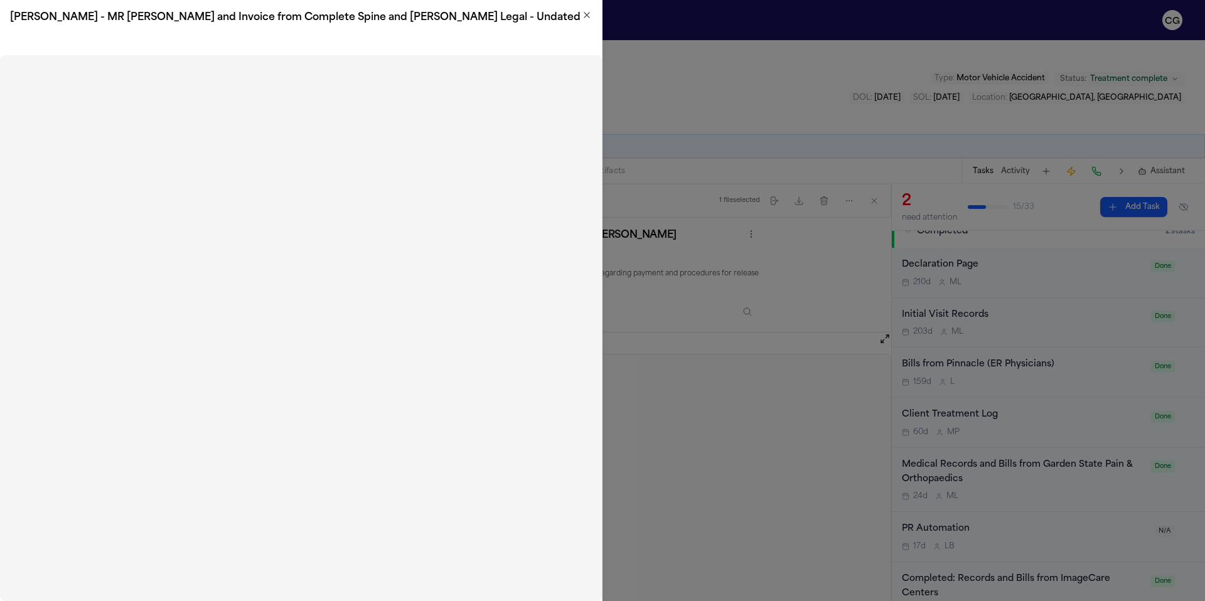
click at [584, 16] on icon "button" at bounding box center [586, 15] width 5 height 5
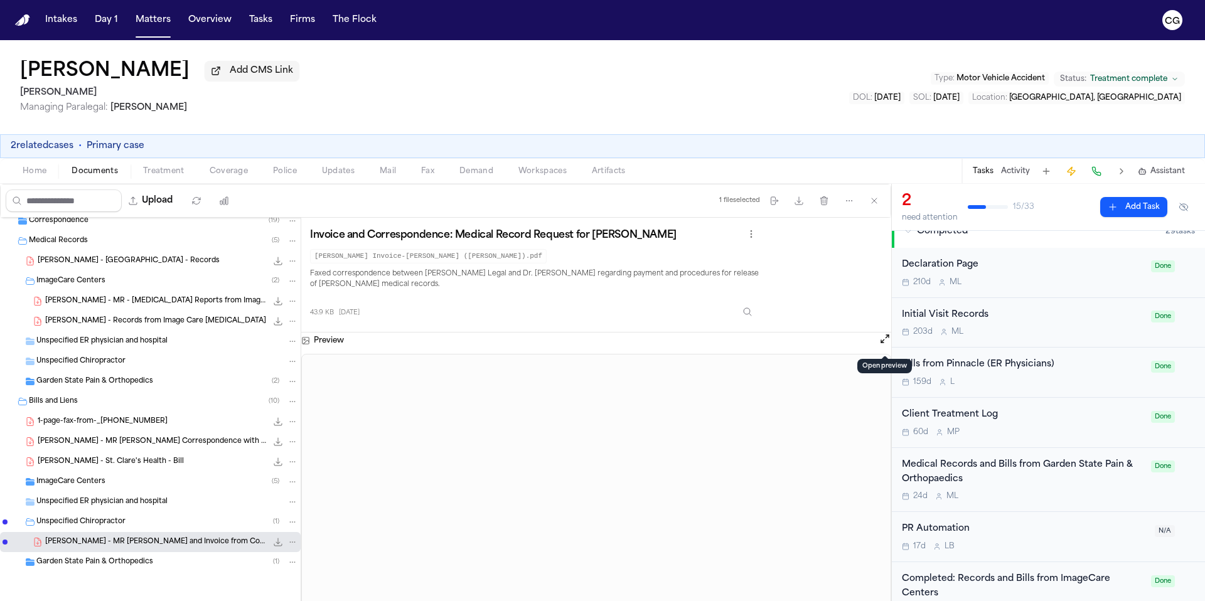
scroll to position [331, 0]
click at [171, 176] on span "Treatment" at bounding box center [163, 171] width 41 height 10
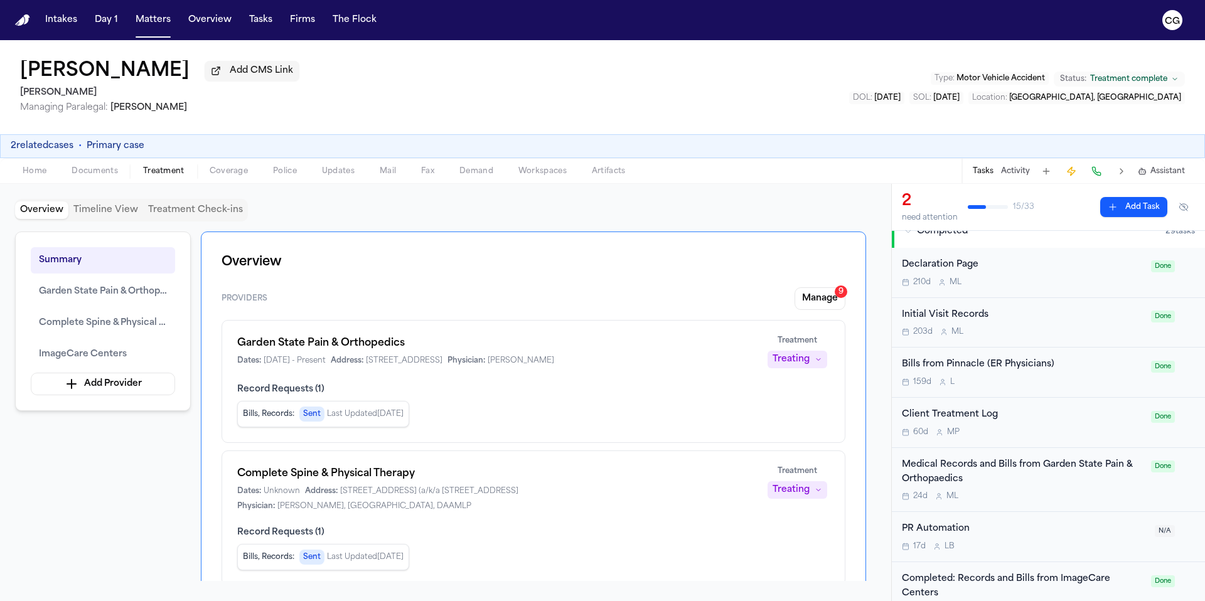
click at [87, 172] on span "Documents" at bounding box center [95, 171] width 46 height 10
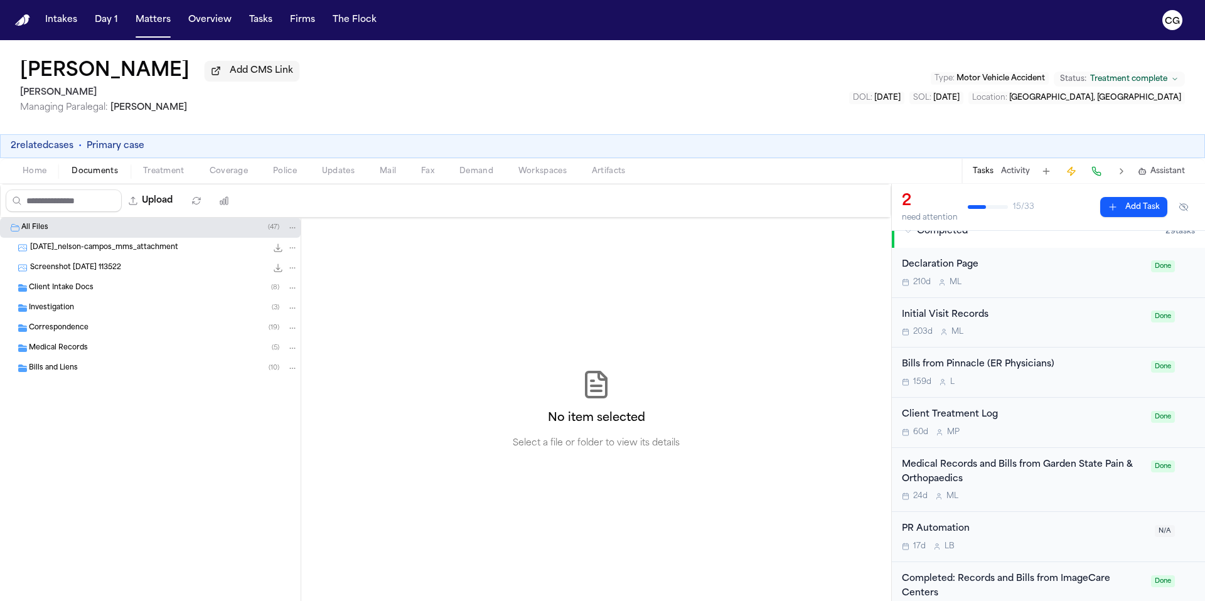
click at [53, 374] on span "Bills and Liens" at bounding box center [53, 368] width 49 height 11
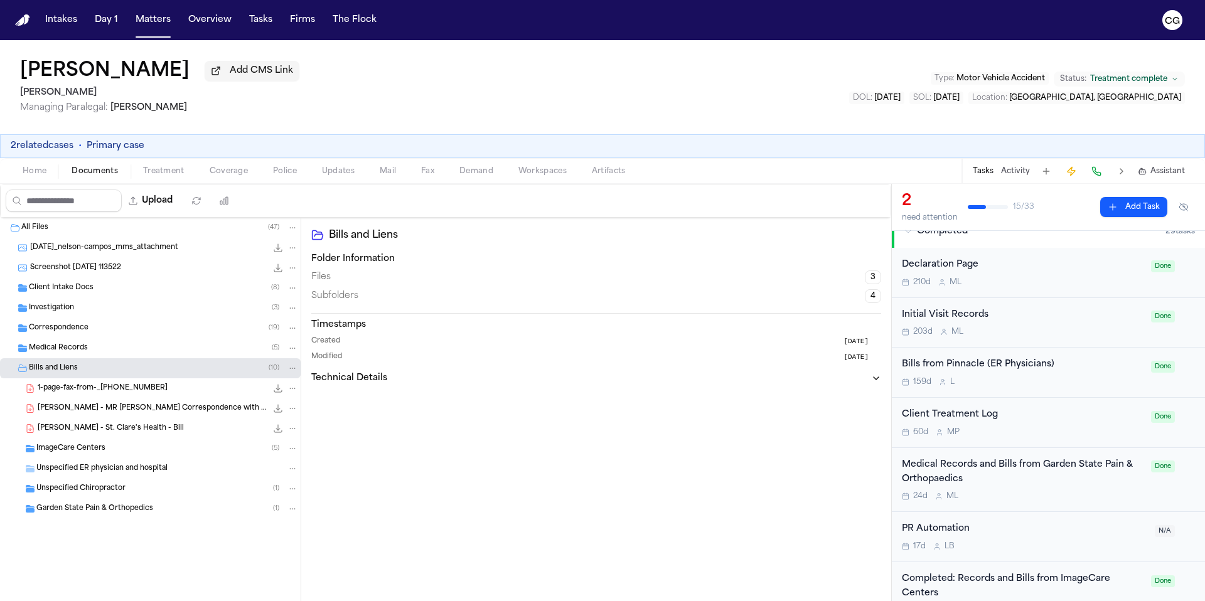
click at [79, 494] on span "Unspecified Chiropractor" at bounding box center [80, 489] width 89 height 11
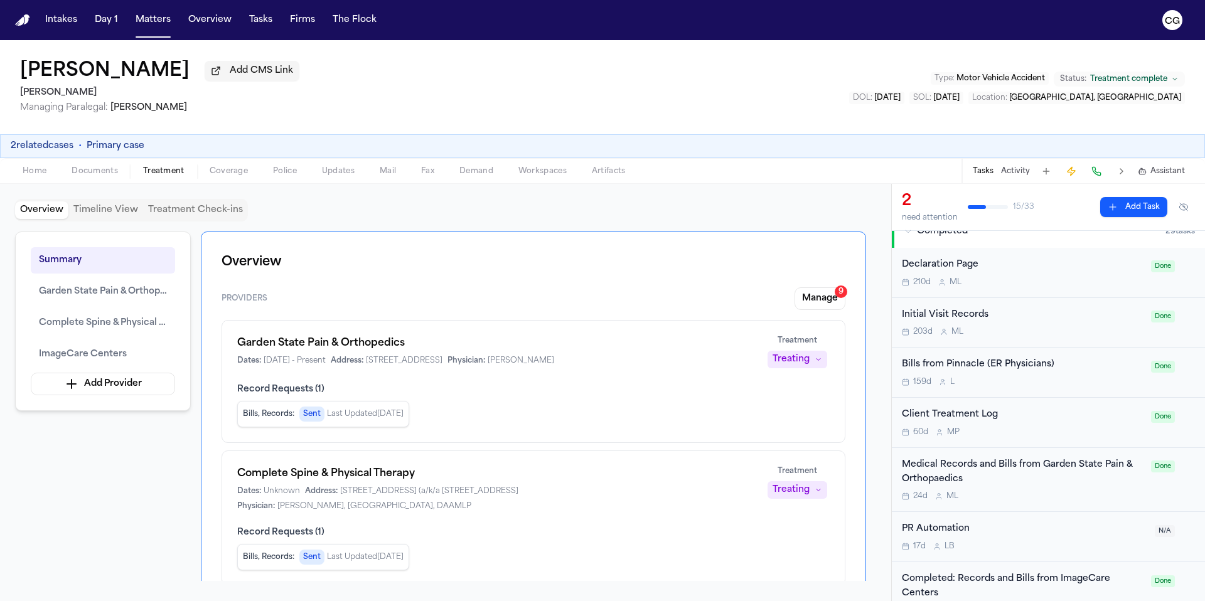
click at [163, 174] on span "Treatment" at bounding box center [163, 171] width 41 height 10
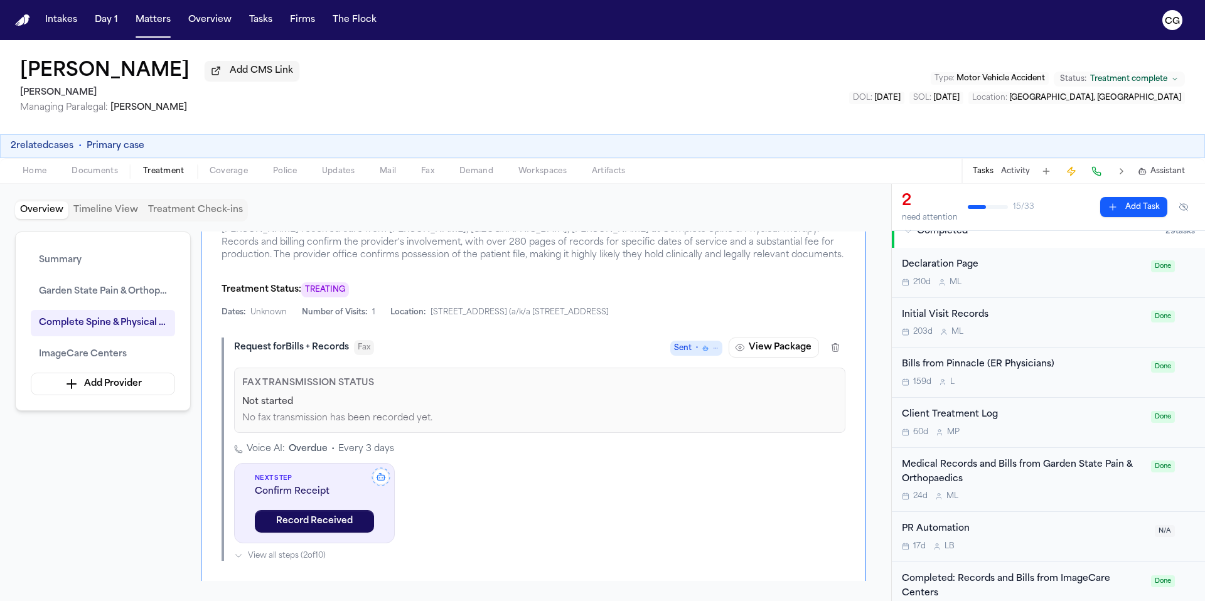
scroll to position [1091, 0]
click at [737, 343] on icon "button" at bounding box center [740, 348] width 10 height 10
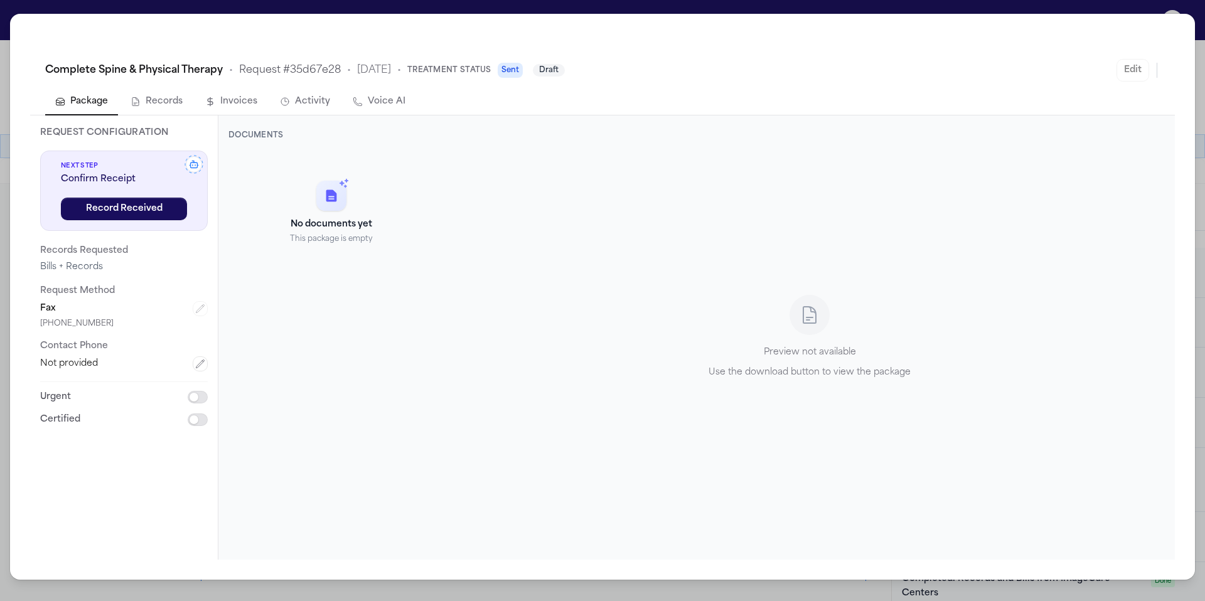
click at [395, 7] on div "Complete Spine & Physical Therapy • Request # 35d67e28 • 9/12/2025 • Treatment …" at bounding box center [602, 300] width 1205 height 601
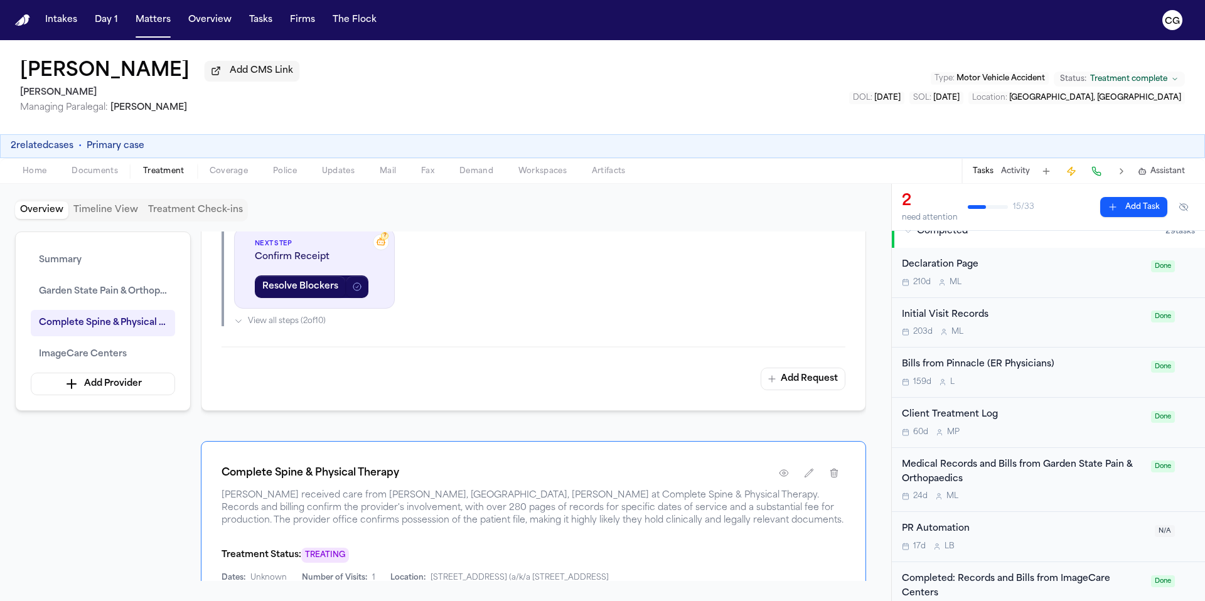
scroll to position [825, 0]
click at [387, 467] on h1 "Complete Spine & Physical Therapy" at bounding box center [310, 474] width 178 height 15
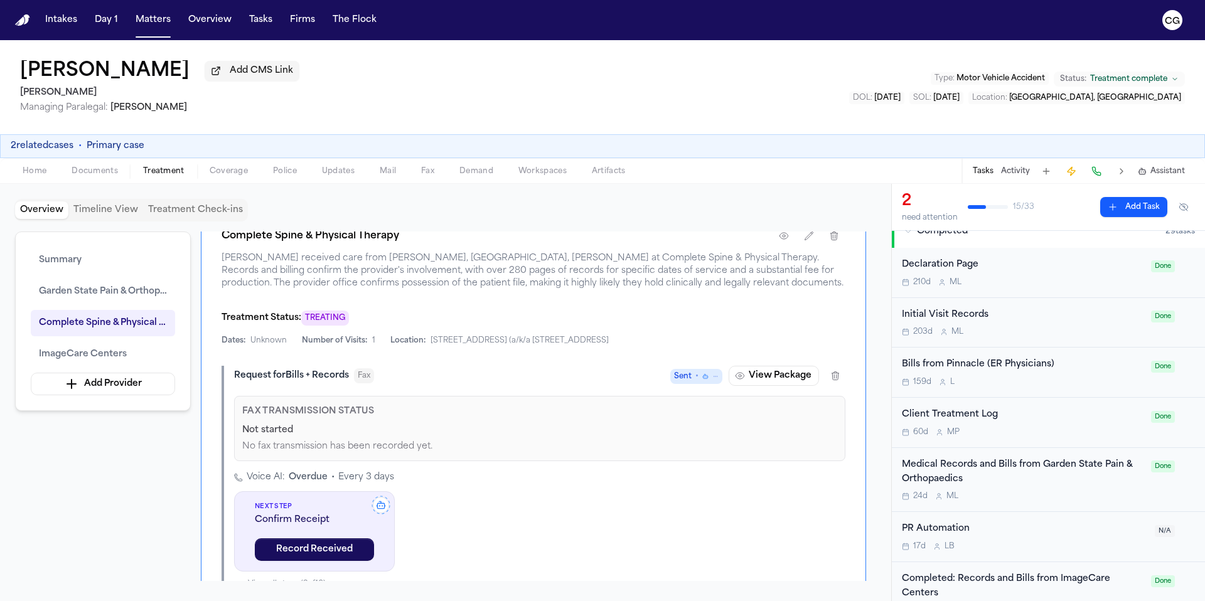
scroll to position [1055, 0]
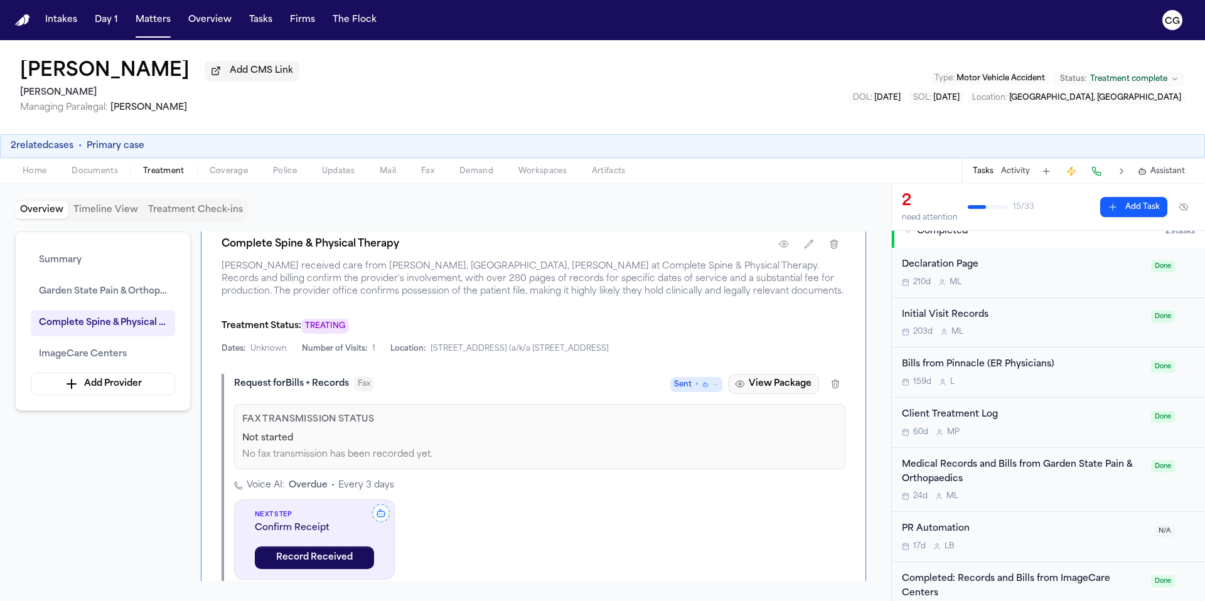
click at [788, 377] on button "View Package" at bounding box center [774, 384] width 90 height 20
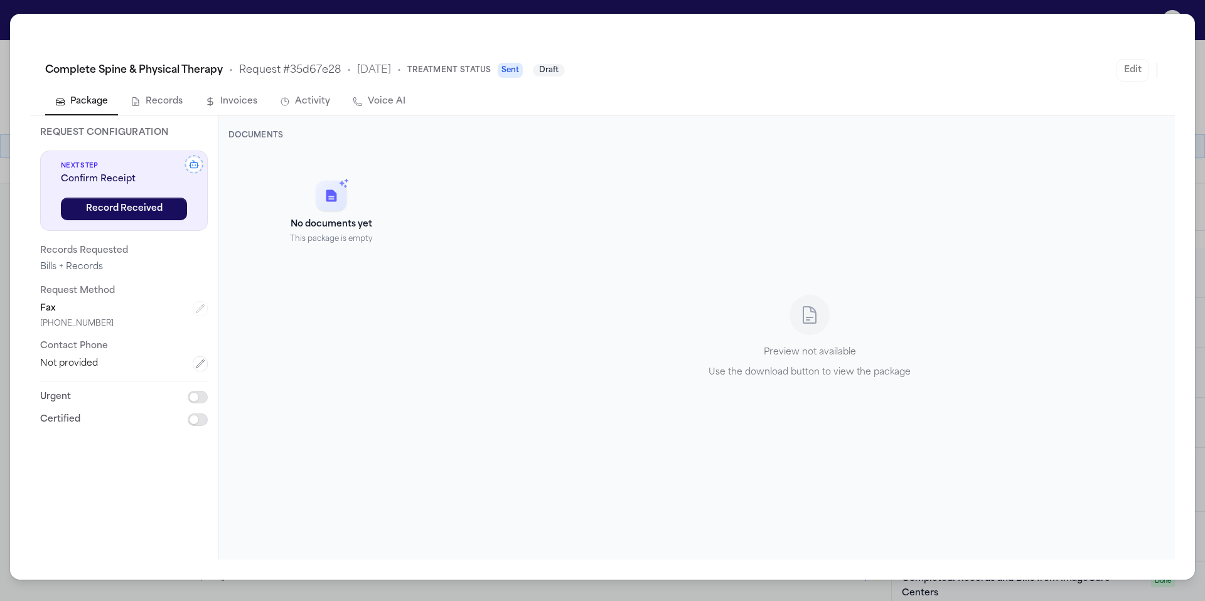
click at [246, 104] on button "Invoices" at bounding box center [231, 102] width 72 height 26
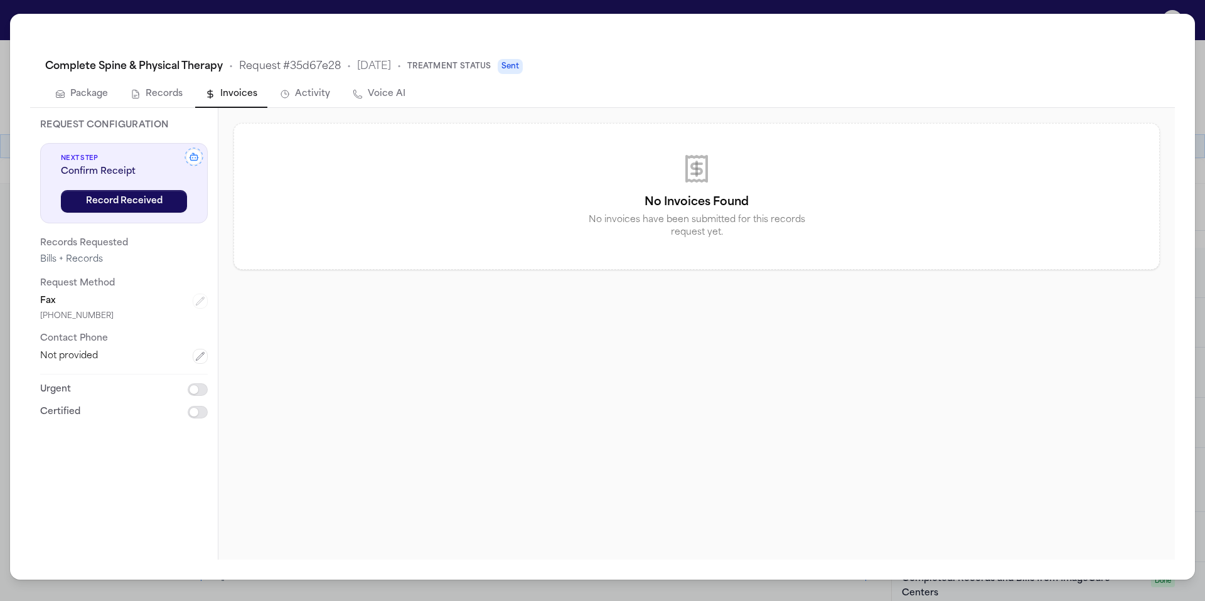
click at [166, 99] on button "Records" at bounding box center [156, 95] width 72 height 26
click at [225, 93] on button "Invoices" at bounding box center [231, 95] width 72 height 26
click at [102, 99] on button "Package" at bounding box center [81, 95] width 73 height 26
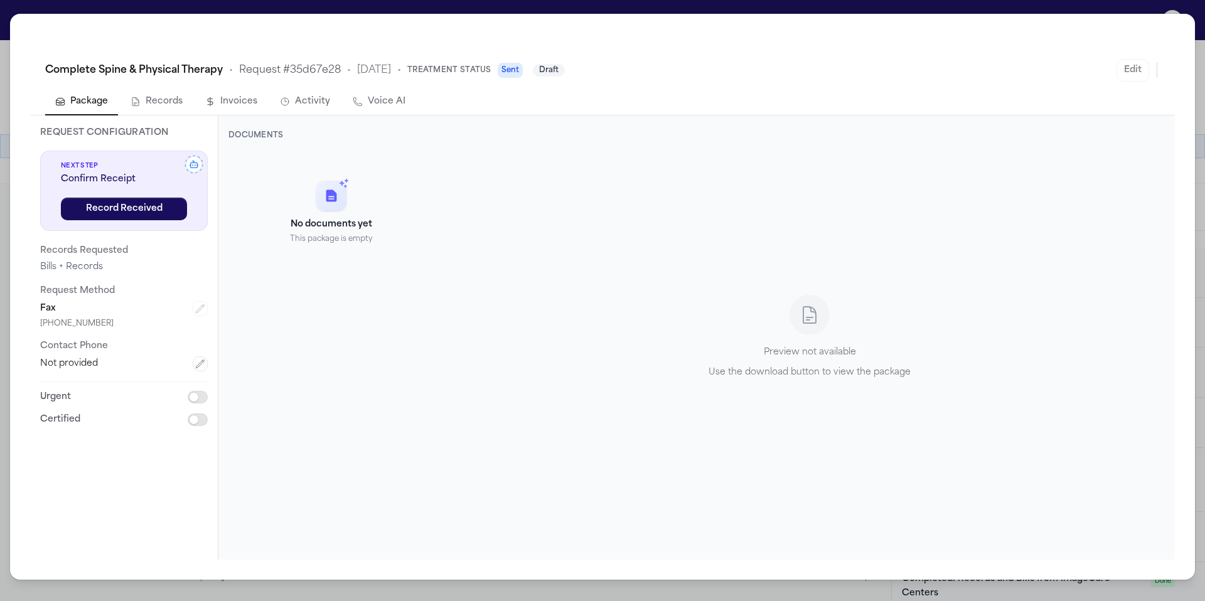
click at [891, 12] on div "Complete Spine & Physical Therapy • Request # 35d67e28 • 9/12/2025 • Treatment …" at bounding box center [602, 300] width 1205 height 601
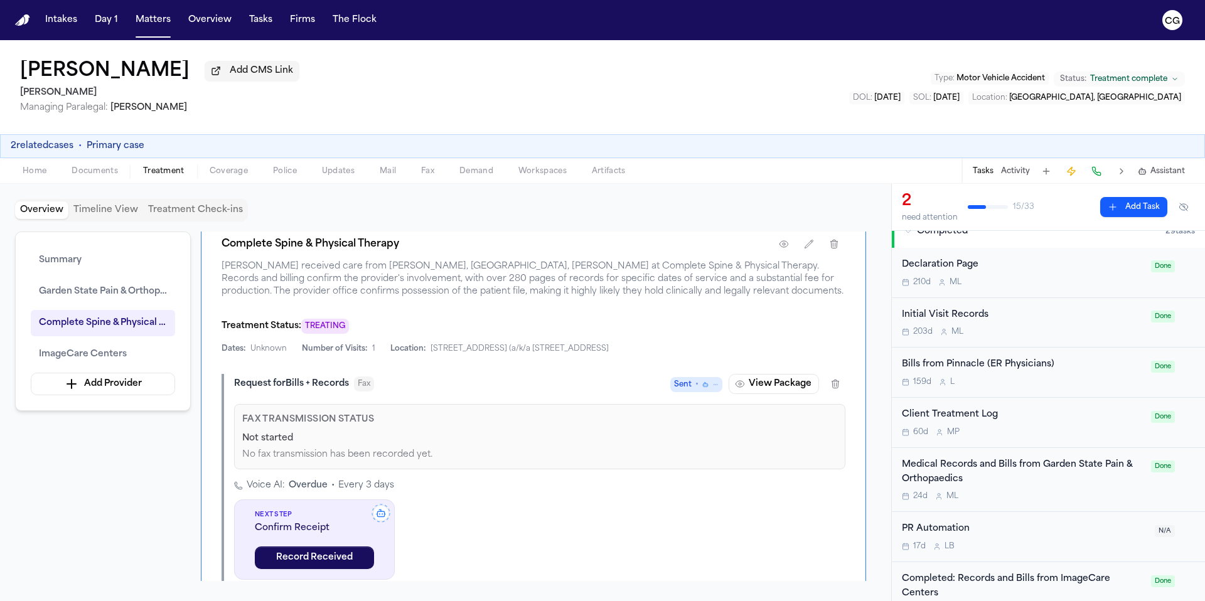
click at [380, 174] on span "Mail" at bounding box center [388, 171] width 16 height 10
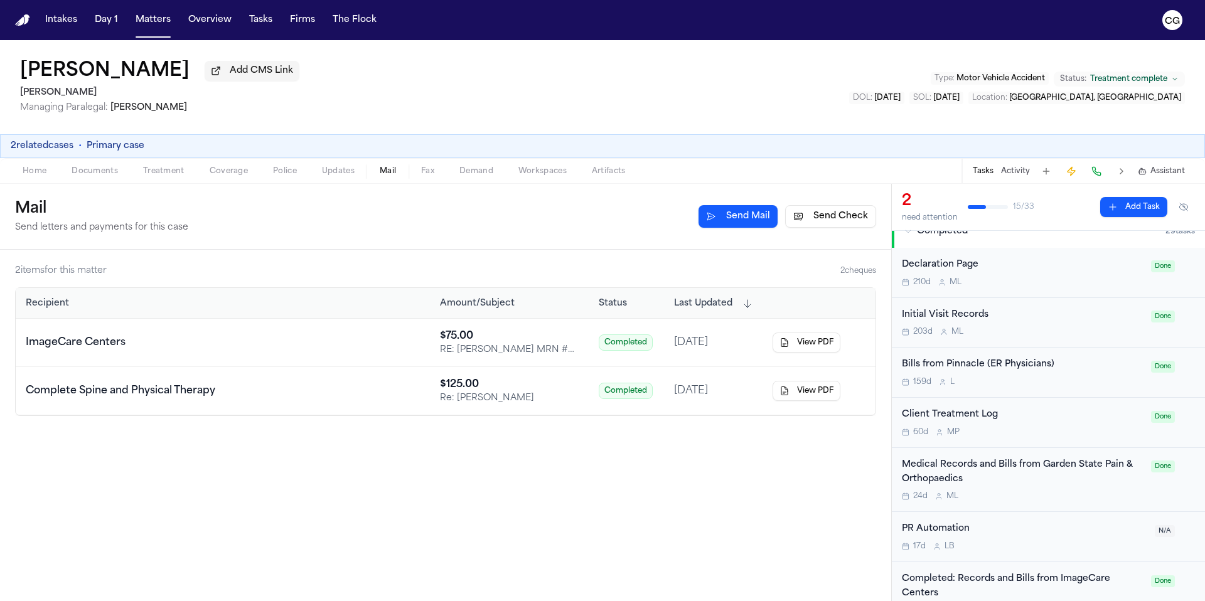
click at [820, 349] on button "View PDF" at bounding box center [806, 343] width 68 height 20
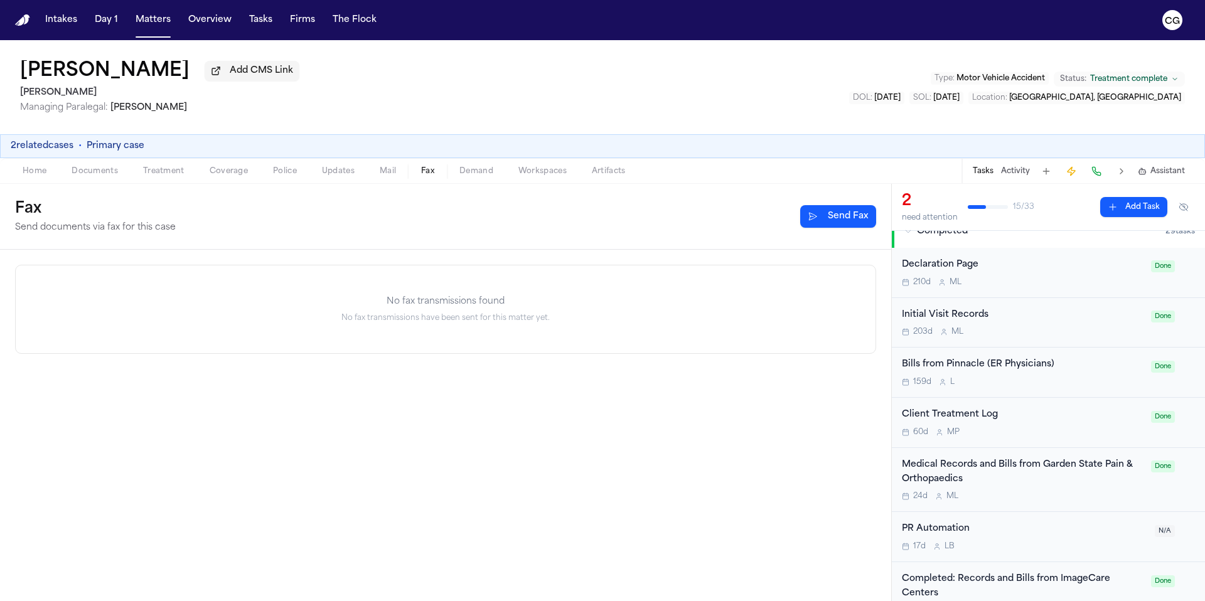
click at [430, 174] on span "Fax" at bounding box center [427, 171] width 13 height 10
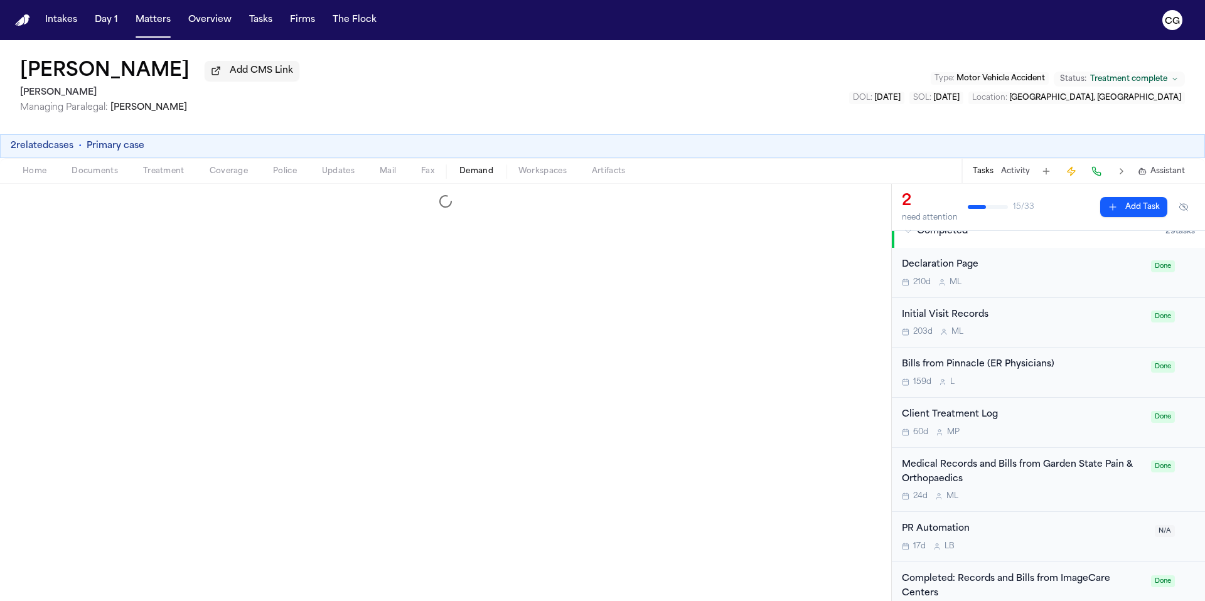
click at [468, 176] on span "Demand" at bounding box center [476, 171] width 34 height 10
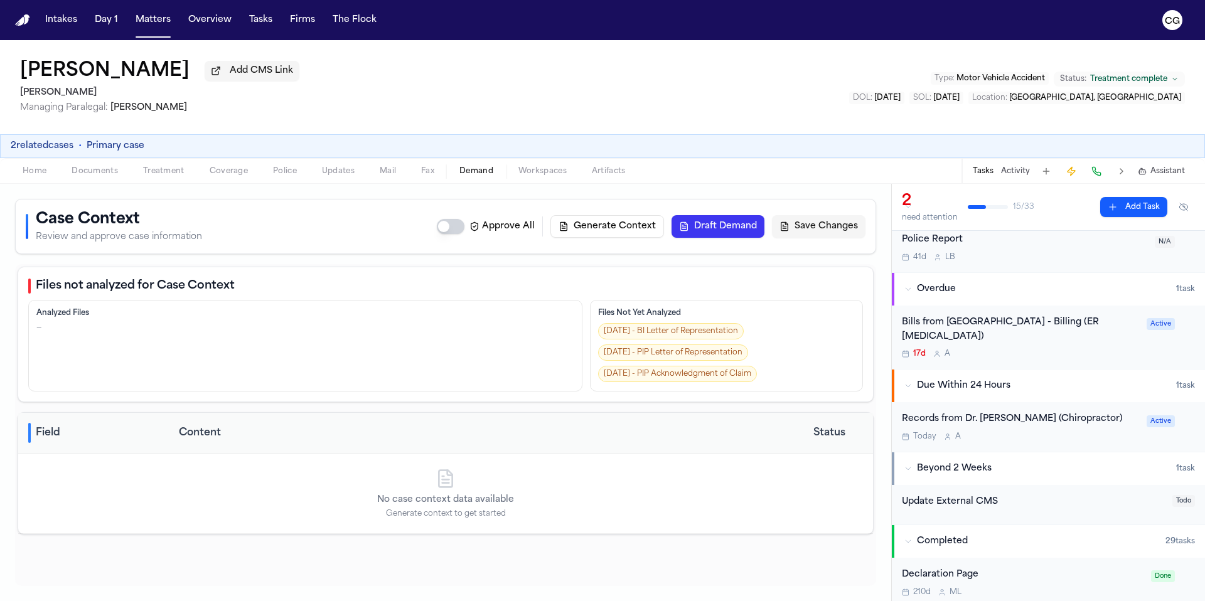
scroll to position [25, 0]
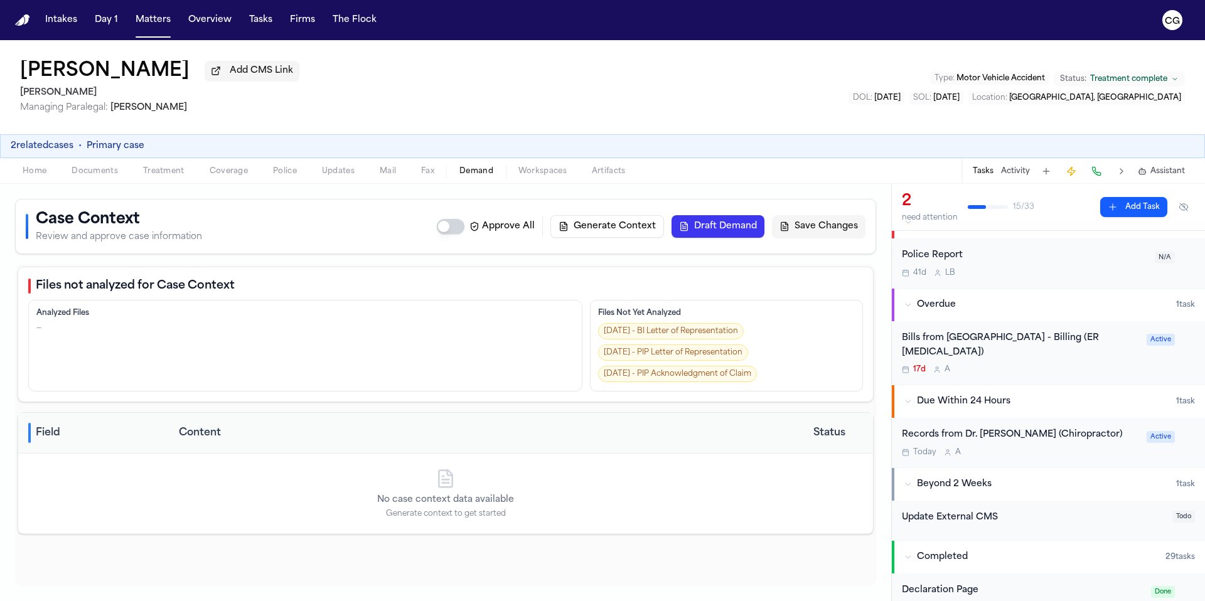
click at [1045, 340] on div "Bills from [GEOGRAPHIC_DATA] - Billing (ER [MEDICAL_DATA])" at bounding box center [1020, 345] width 237 height 29
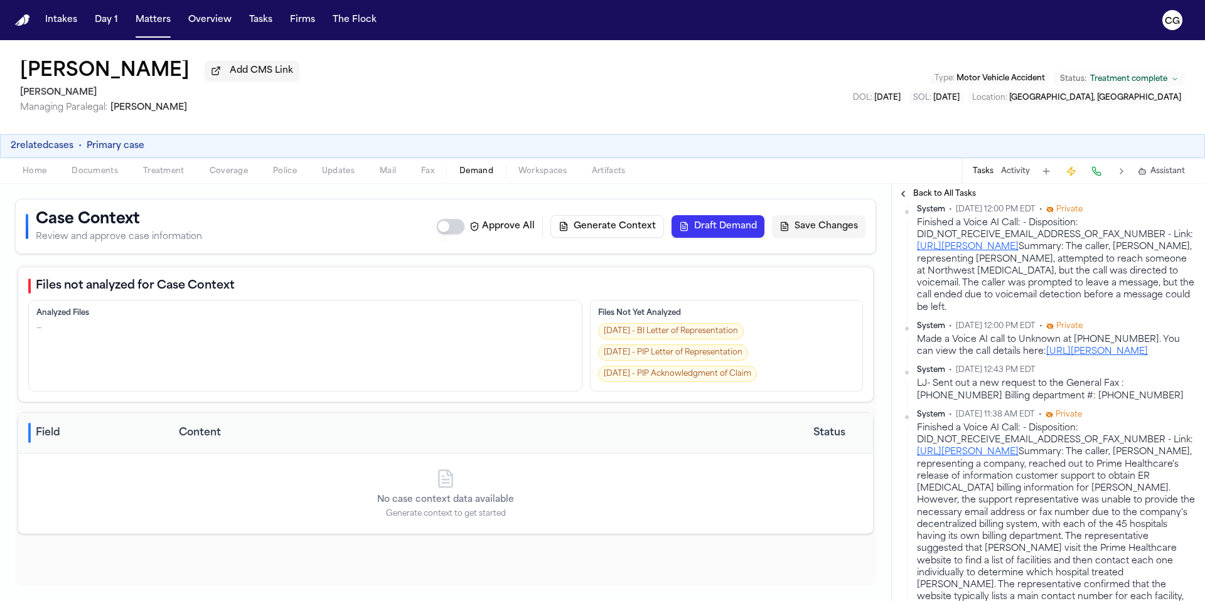
scroll to position [822, 0]
click at [899, 198] on button "Back to All Tasks" at bounding box center [937, 194] width 90 height 10
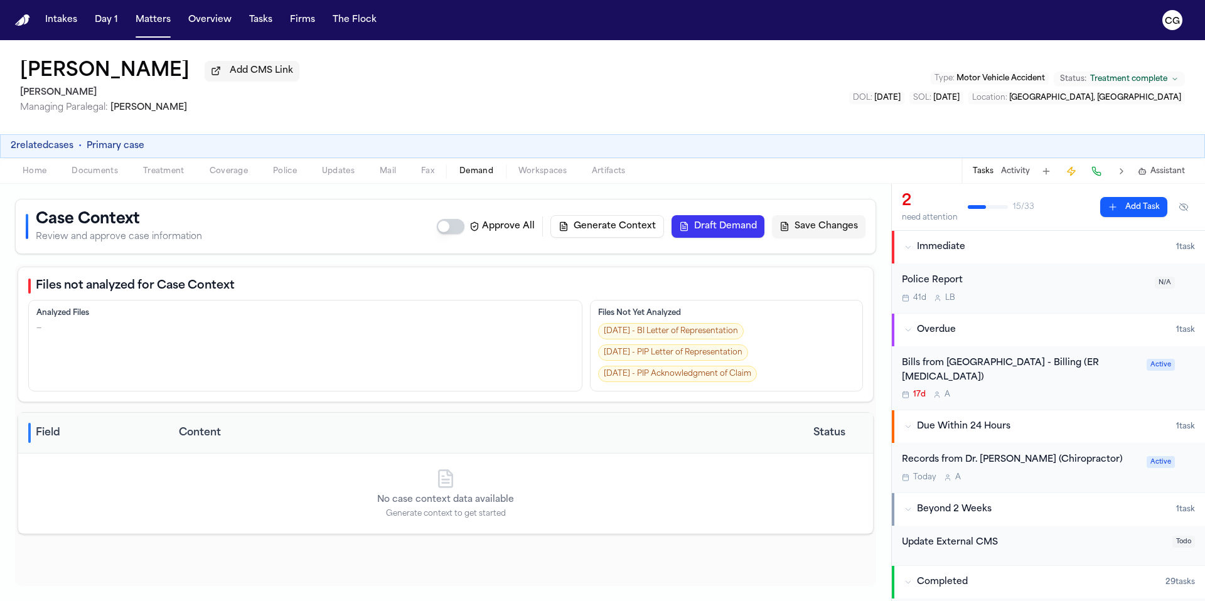
click at [1070, 453] on div "Records from Dr. [PERSON_NAME] (Chiropractor)" at bounding box center [1020, 460] width 237 height 14
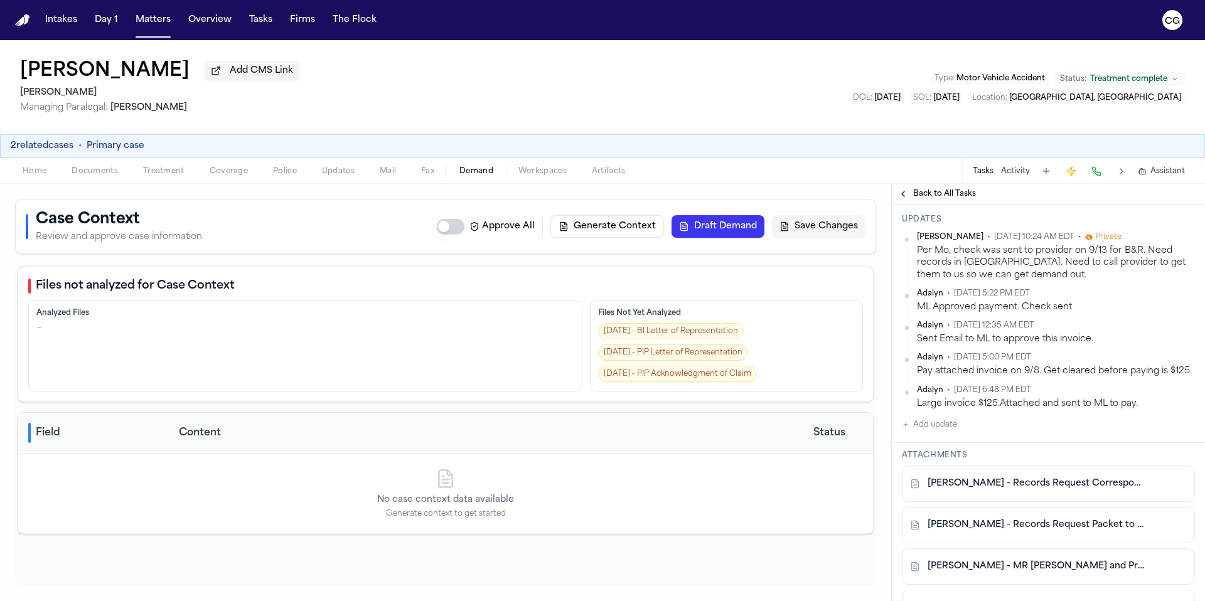
scroll to position [289, 0]
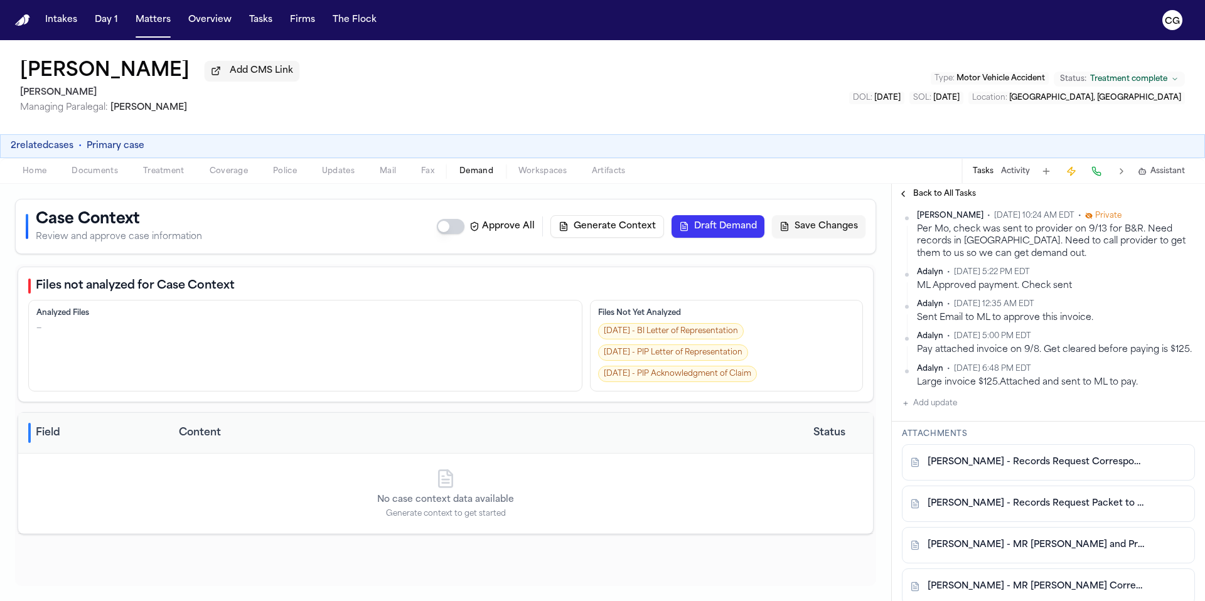
click at [998, 510] on link "N. Campos - Records Request Packet to Dr. Grant - 8.17.25" at bounding box center [1035, 504] width 216 height 13
click at [1016, 469] on link "N. Campos - Records Request Correspondence with Dr. Grant - 8.20.25" at bounding box center [1035, 462] width 216 height 13
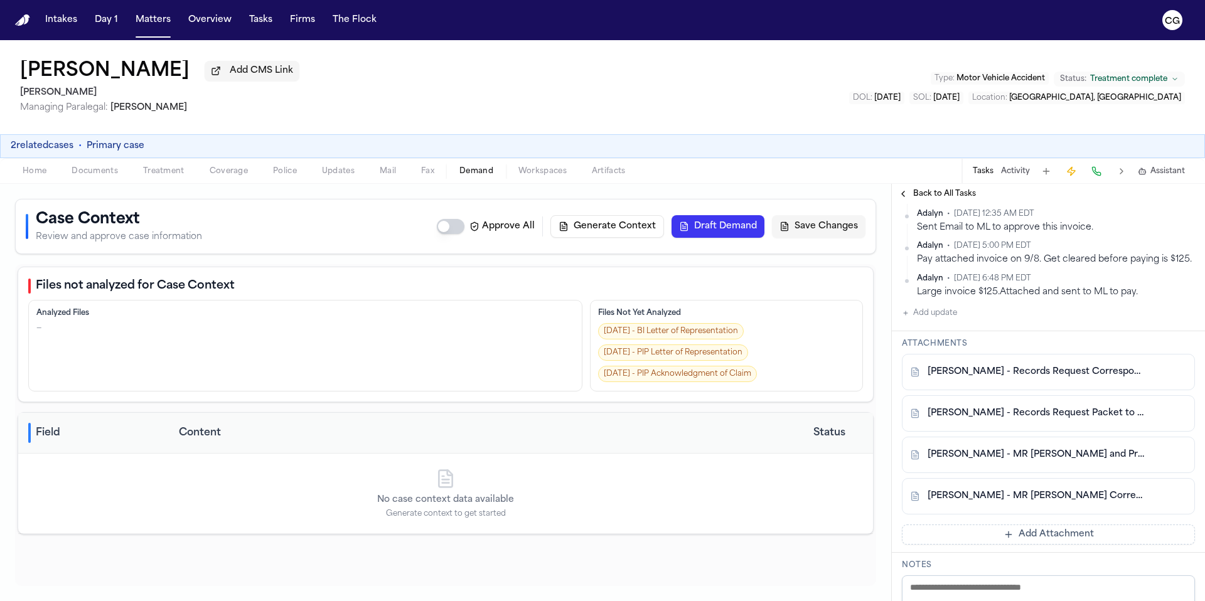
scroll to position [382, 0]
click at [983, 459] on link "N. Campos - MR Request and Provider Response - Dr. Grant - 12.30.24 to 8.17.25" at bounding box center [1035, 452] width 216 height 13
click at [998, 500] on link "N. Campos - MR Request Correspondence with Complete Spine - 8.15.25 and 8.20.25" at bounding box center [1035, 494] width 216 height 13
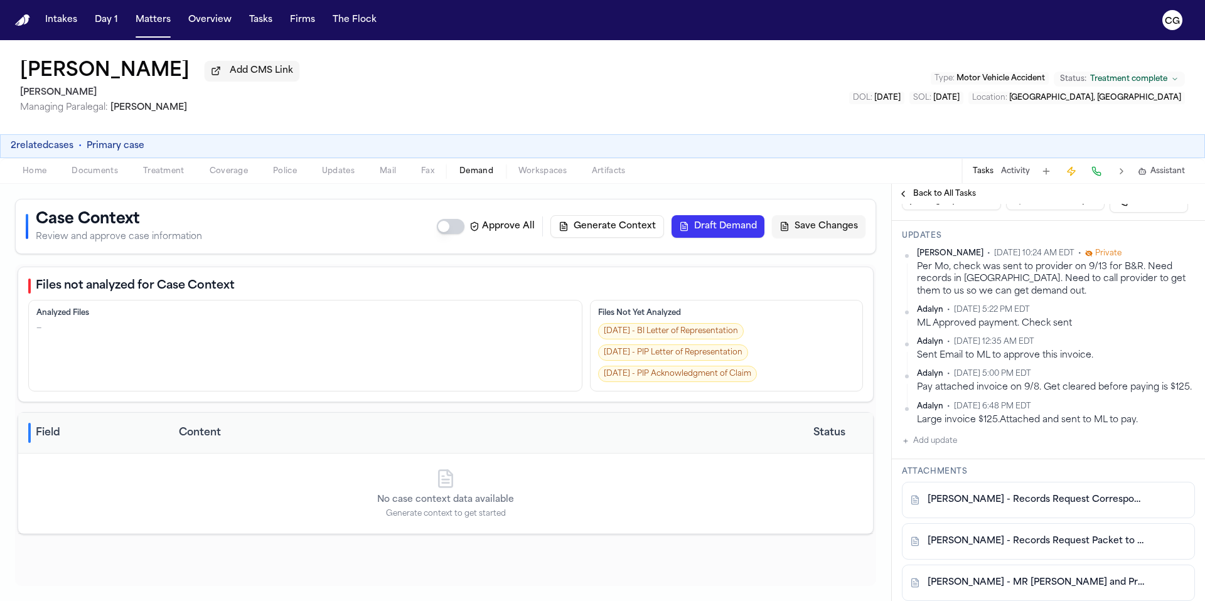
scroll to position [249, 0]
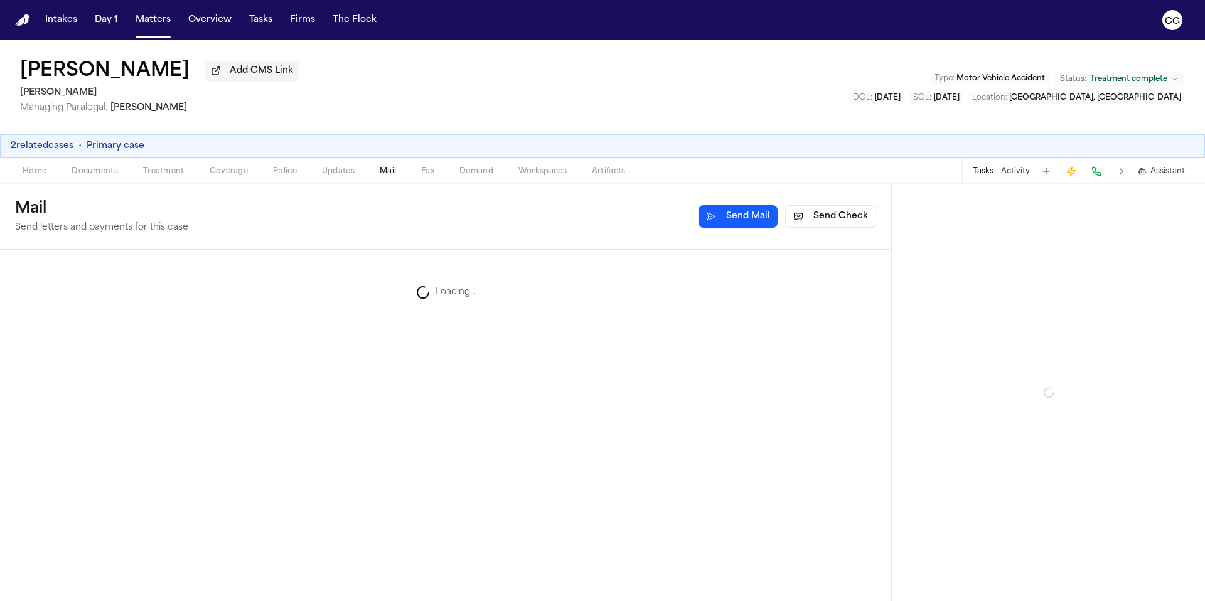
click at [393, 176] on span "Mail" at bounding box center [388, 171] width 16 height 10
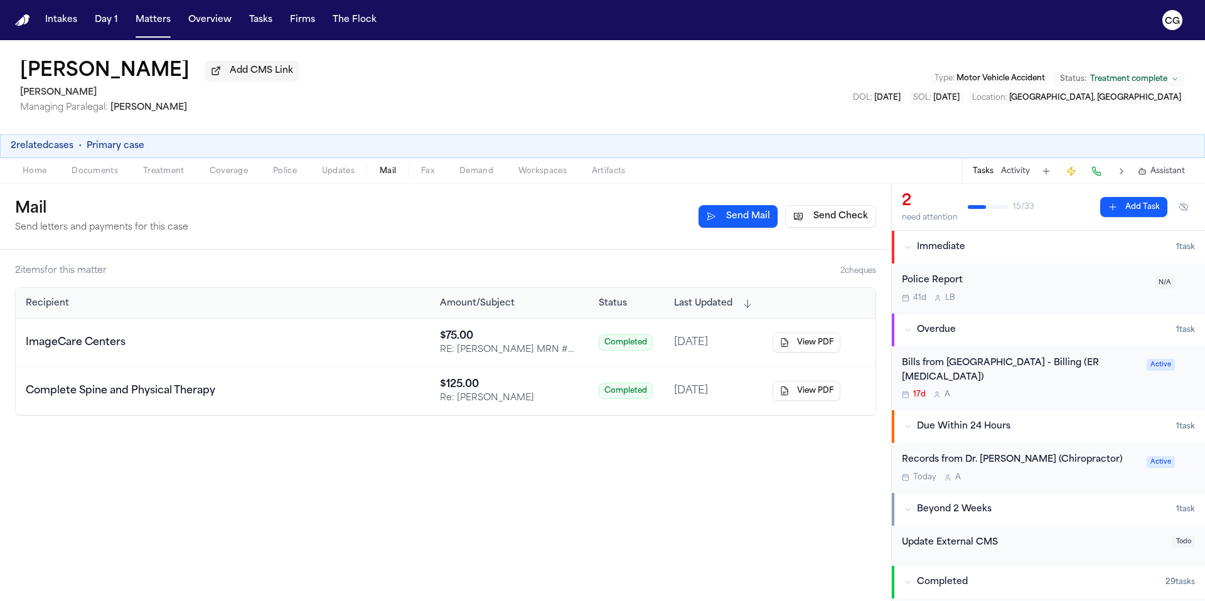
click at [169, 398] on div "Complete Spine and Physical Therapy" at bounding box center [120, 390] width 189 height 15
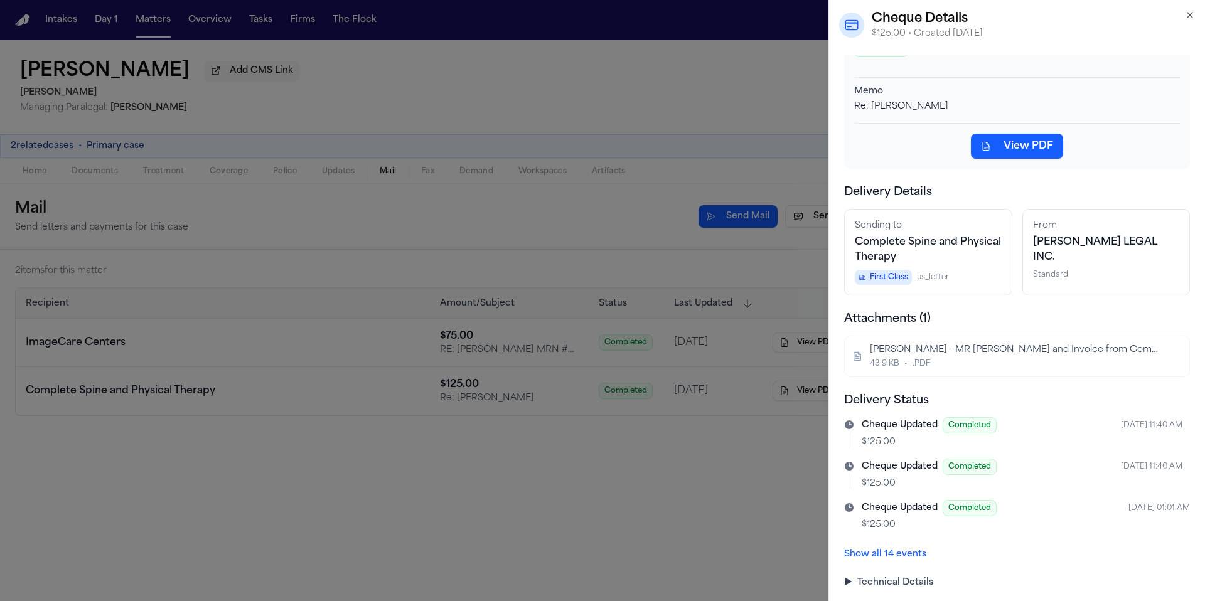
scroll to position [50, 0]
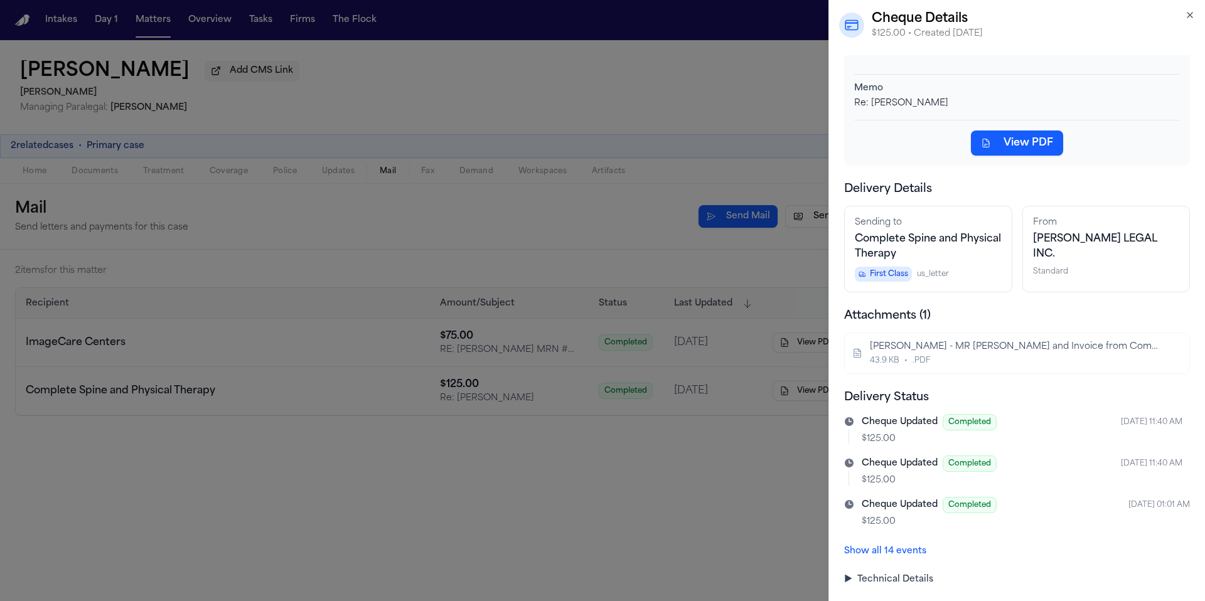
click at [1166, 353] on button "View artifact details for N. Campos - MR Request and Invoice from Complete Spin…" at bounding box center [1171, 353] width 20 height 20
click at [890, 556] on button "Show all 14 events" at bounding box center [885, 551] width 82 height 13
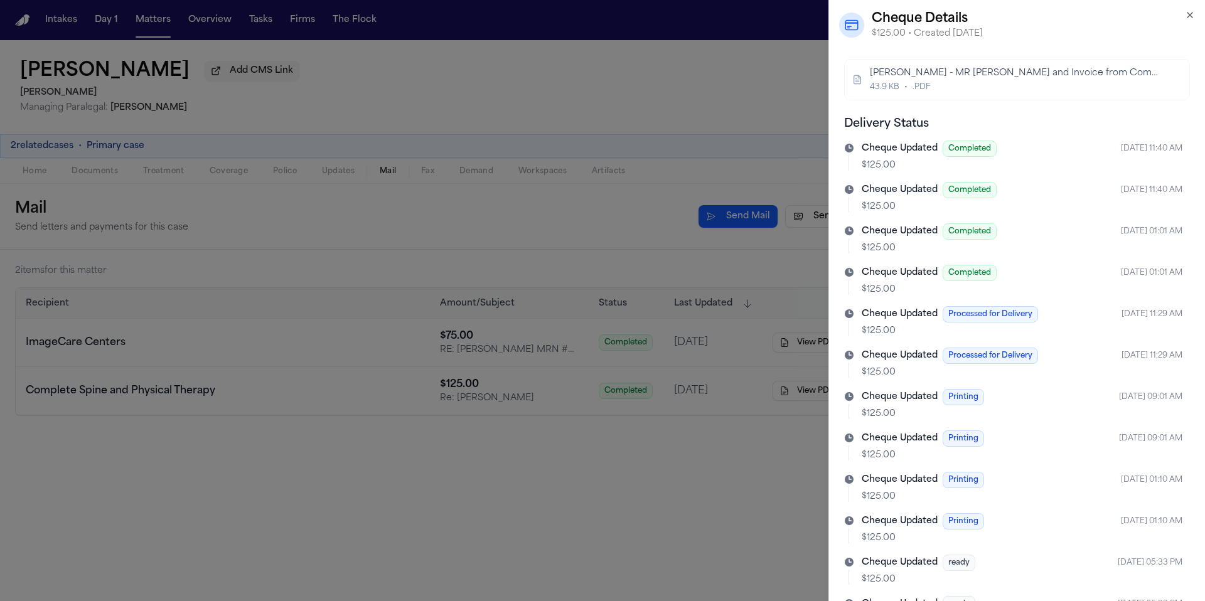
scroll to position [0, 0]
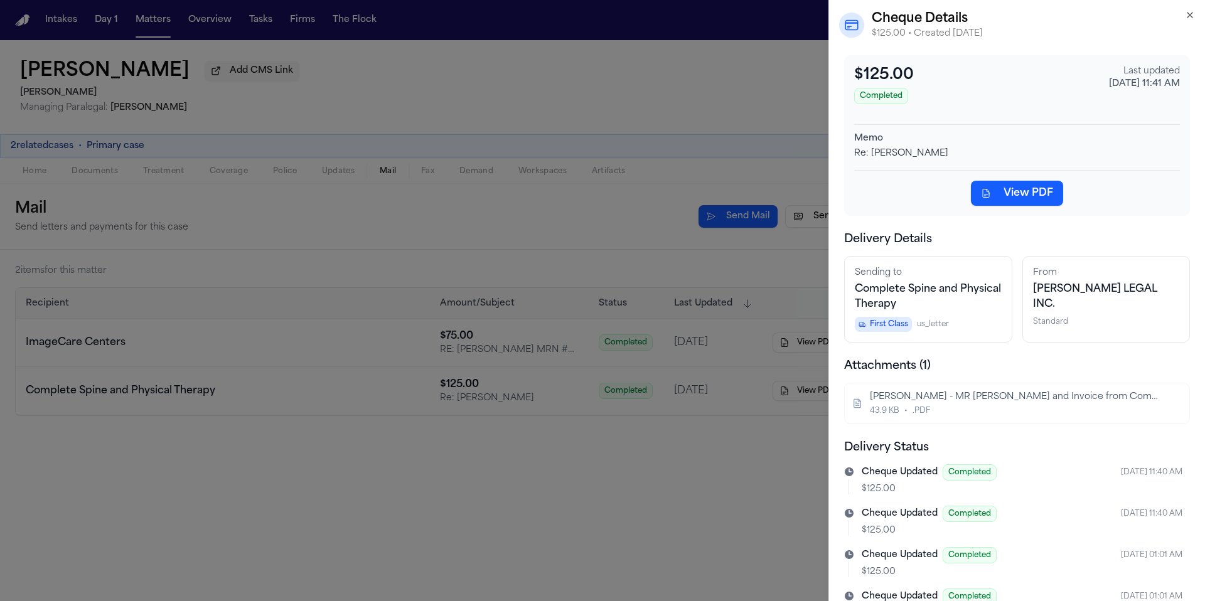
click at [1049, 197] on button "View PDF" at bounding box center [1017, 193] width 92 height 25
click at [1190, 19] on icon "button" at bounding box center [1190, 15] width 10 height 10
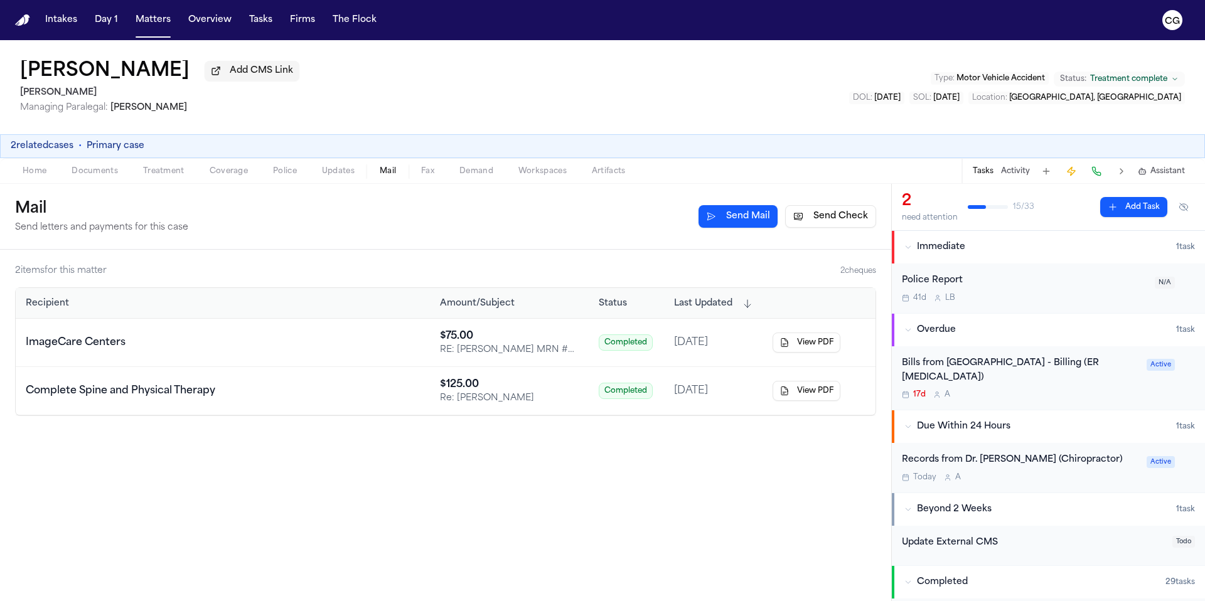
click at [1013, 181] on div "Tasks Activity Assistant" at bounding box center [1077, 171] width 233 height 24
click at [1021, 175] on button "Activity" at bounding box center [1015, 171] width 29 height 10
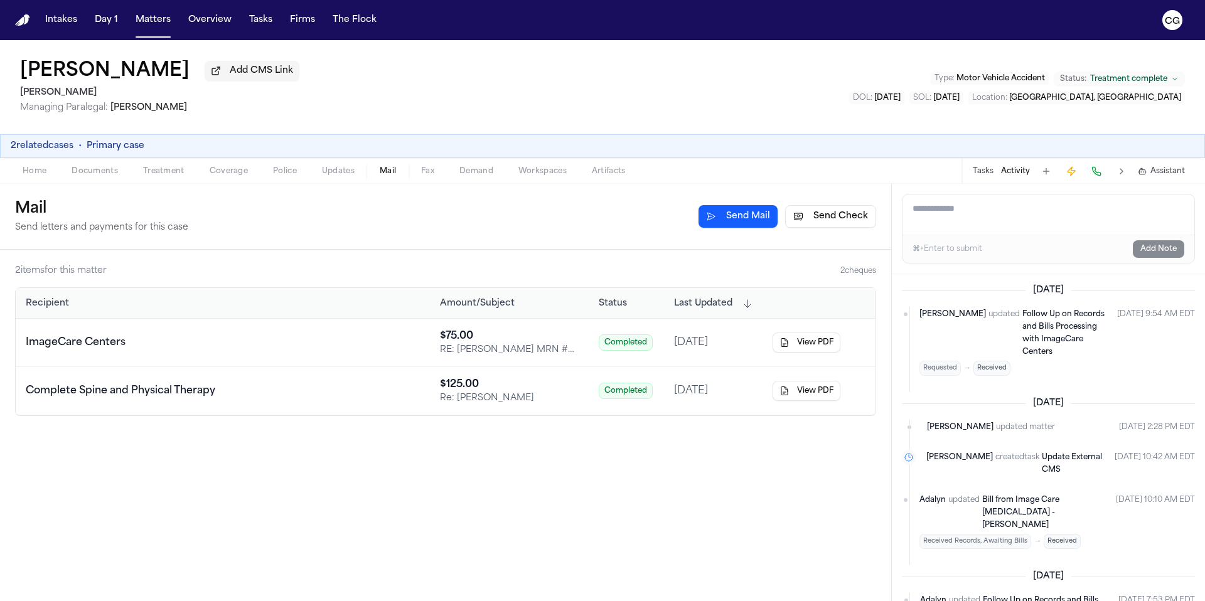
click at [1018, 204] on textarea "Add a note to this matter" at bounding box center [1048, 215] width 292 height 40
click at [950, 221] on textarea "********" at bounding box center [1048, 215] width 292 height 40
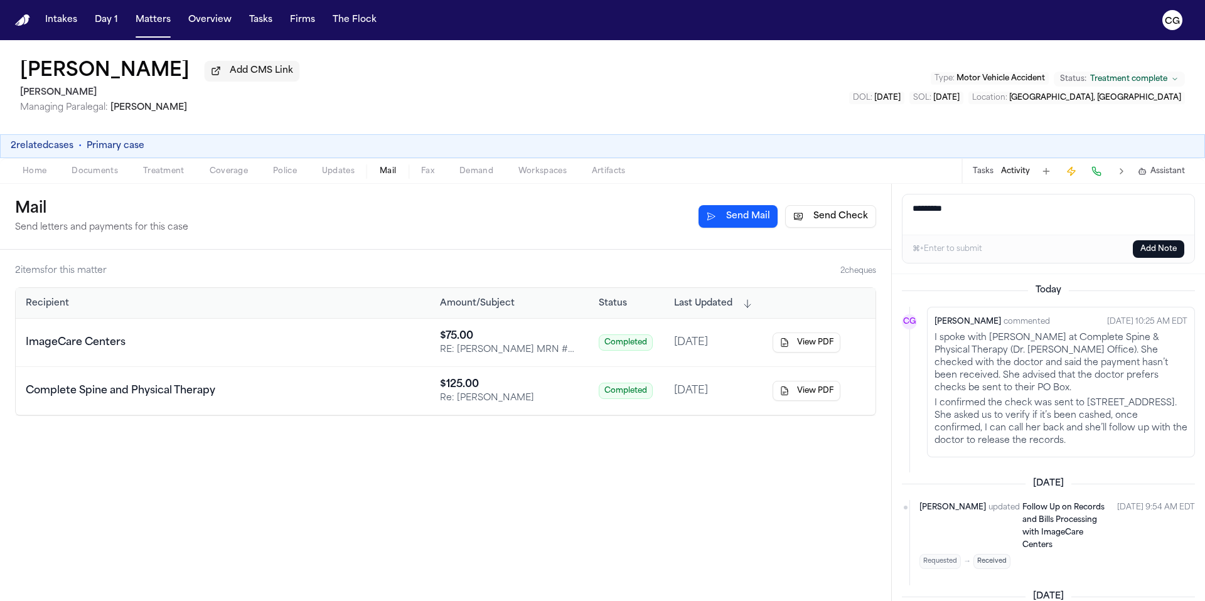
drag, startPoint x: 966, startPoint y: 216, endPoint x: 877, endPoint y: 204, distance: 90.5
click at [877, 204] on div "Mail Send letters and payments for this case Send Mail Send Check 2 item s for …" at bounding box center [602, 392] width 1205 height 417
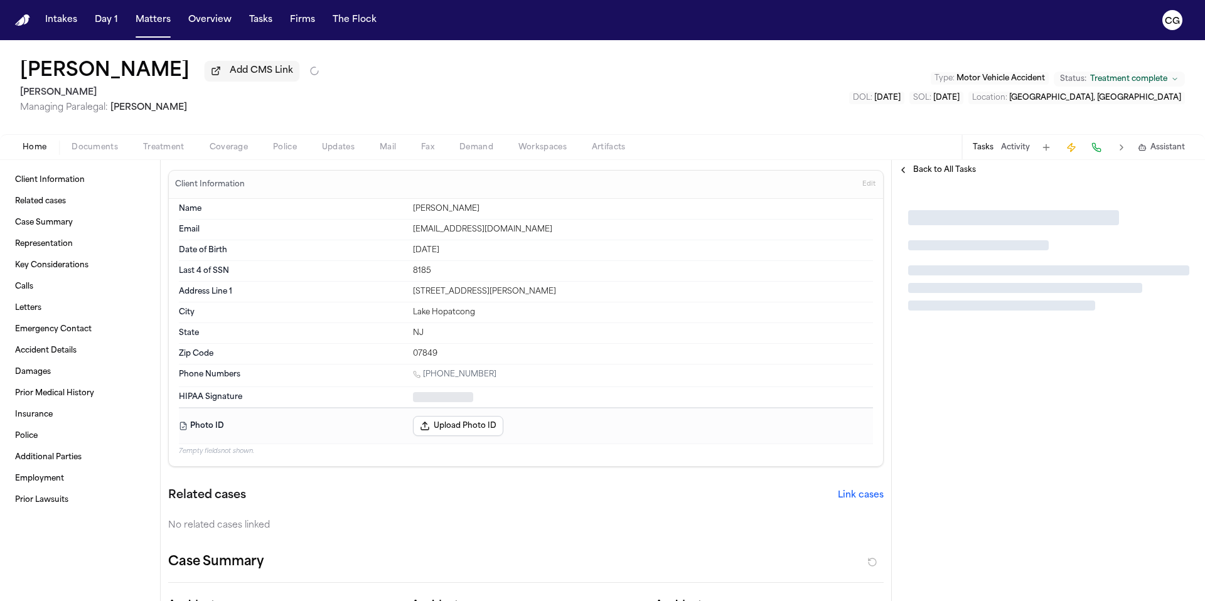
type textarea "*"
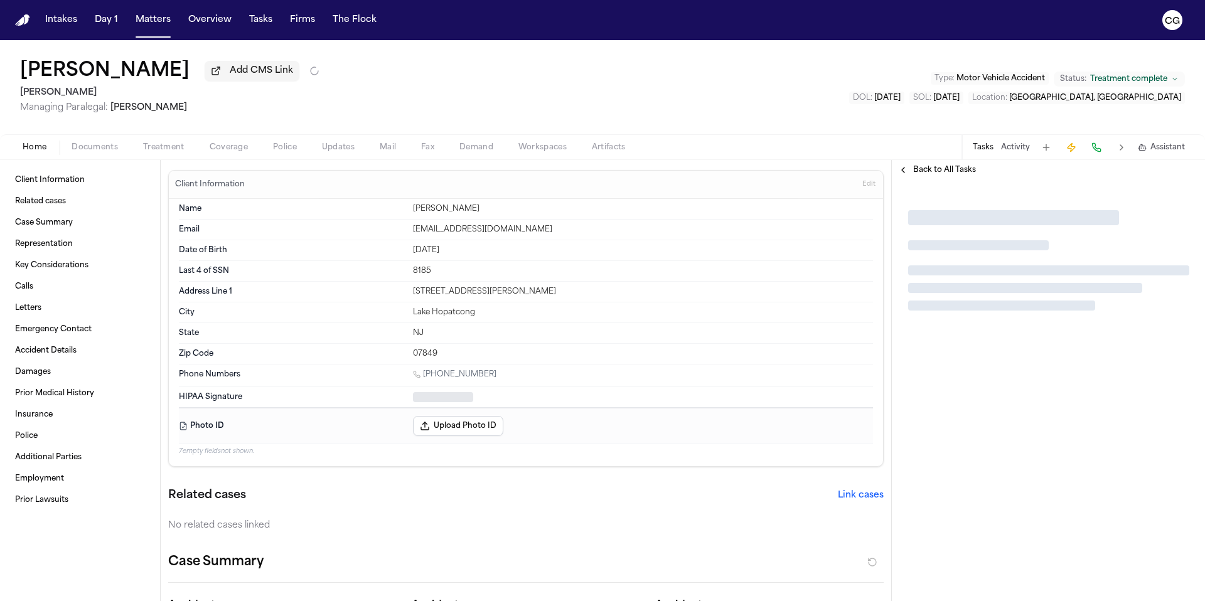
type textarea "*"
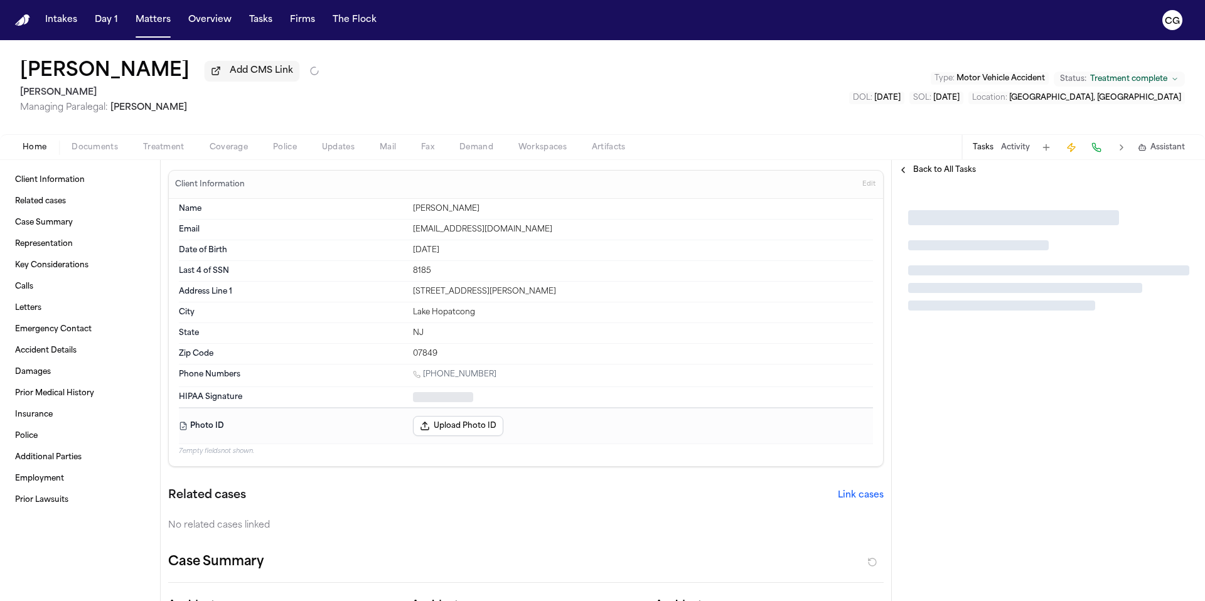
type textarea "*"
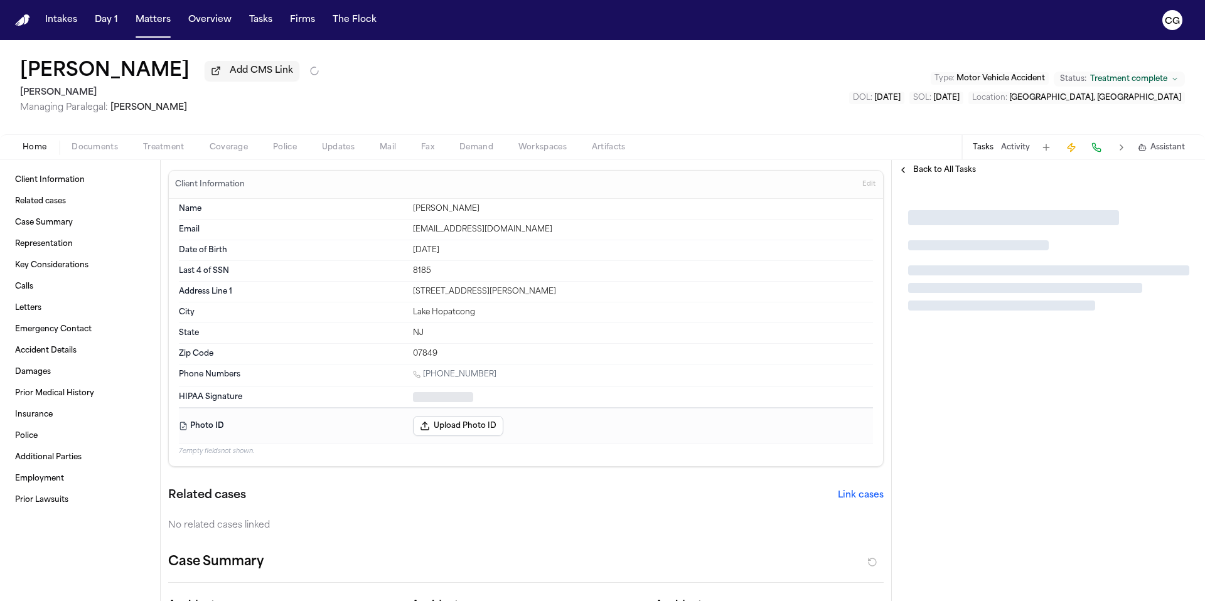
type textarea "*"
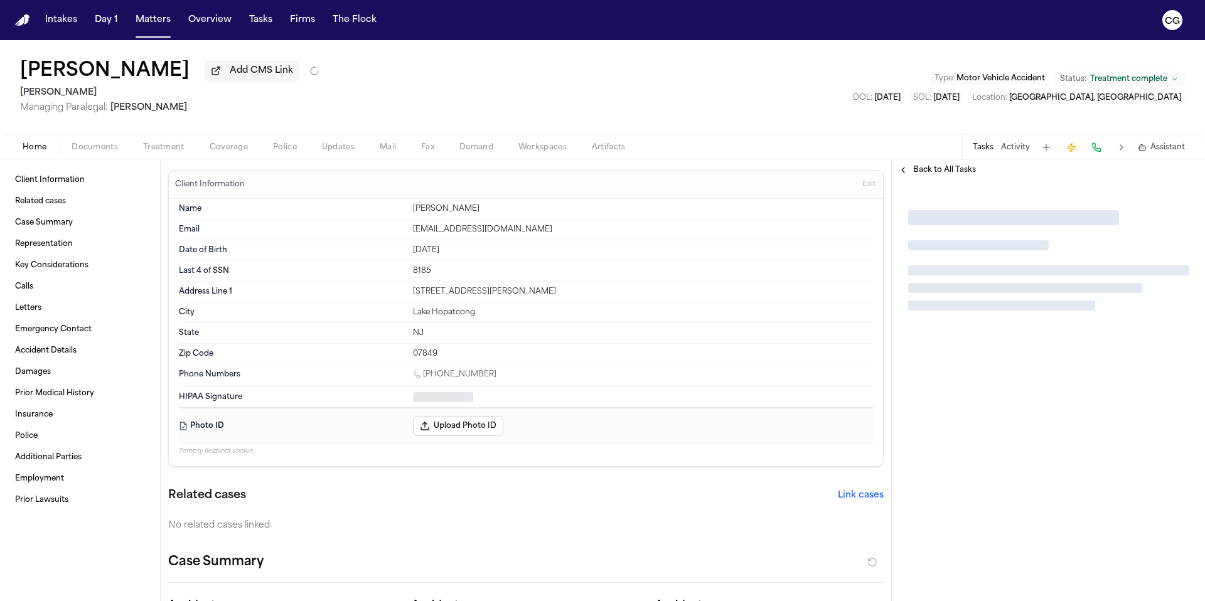
type textarea "*"
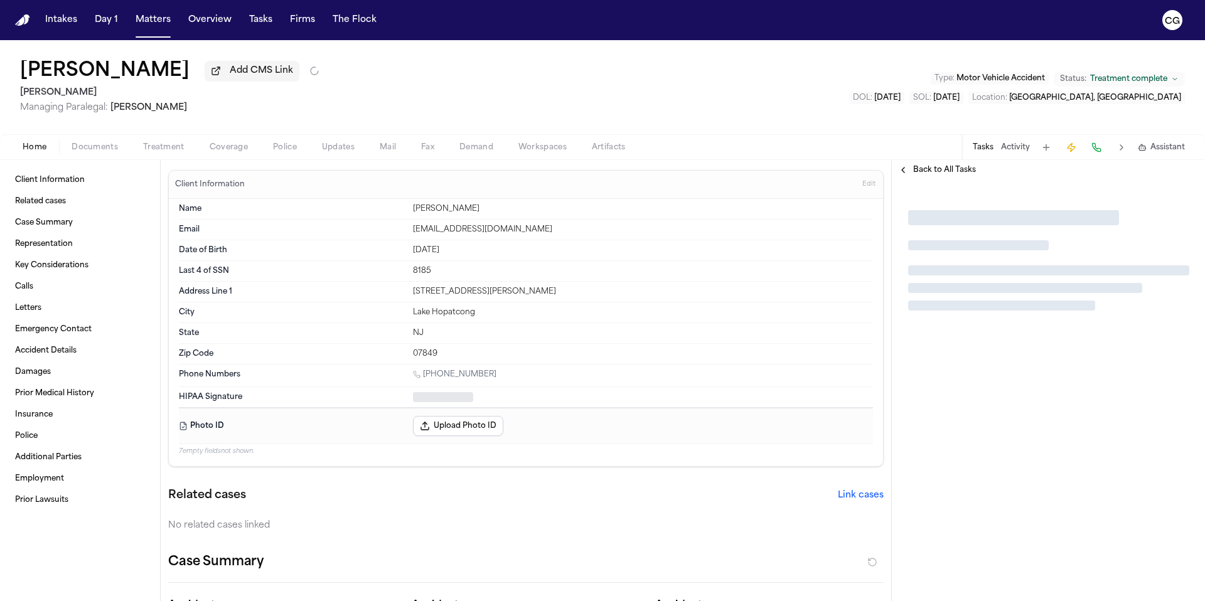
type textarea "*"
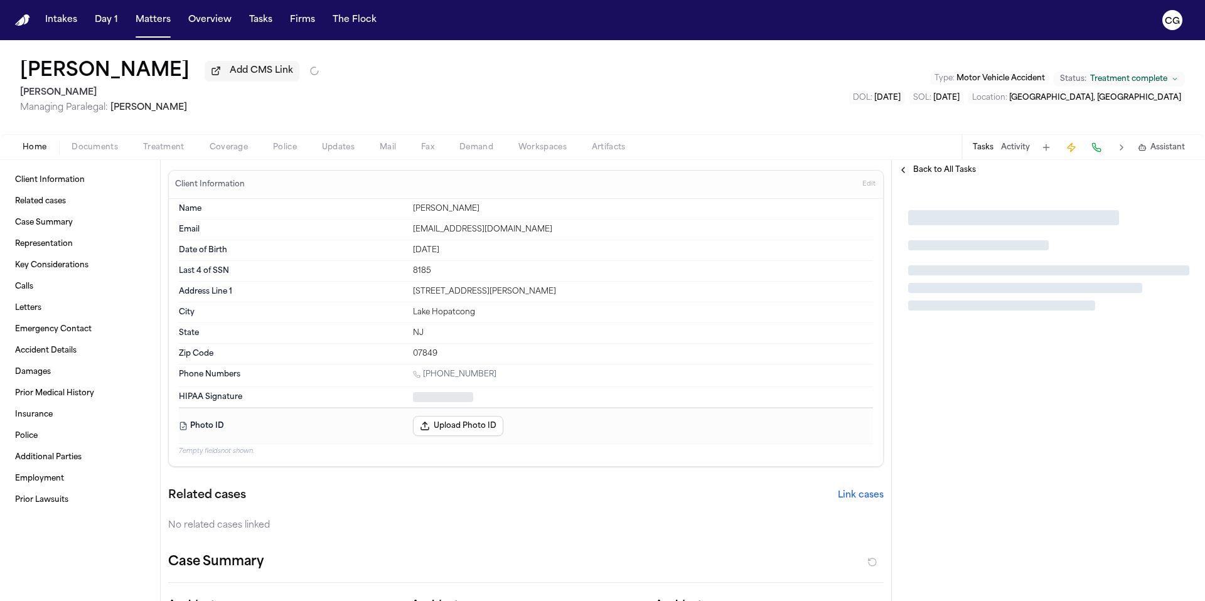
type textarea "*"
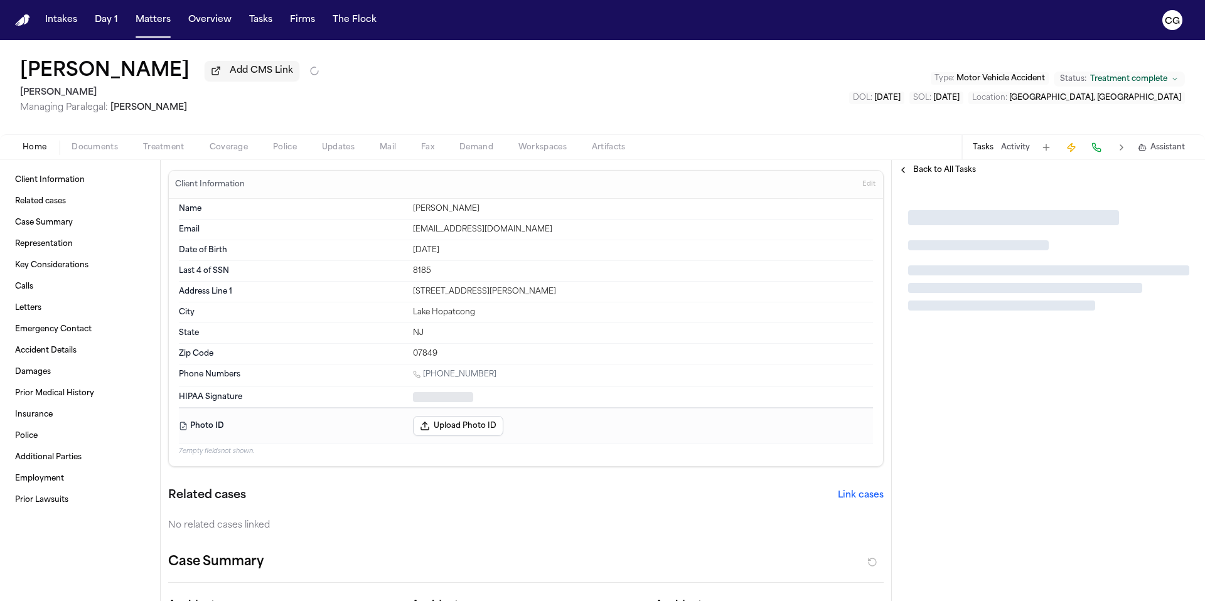
type textarea "*"
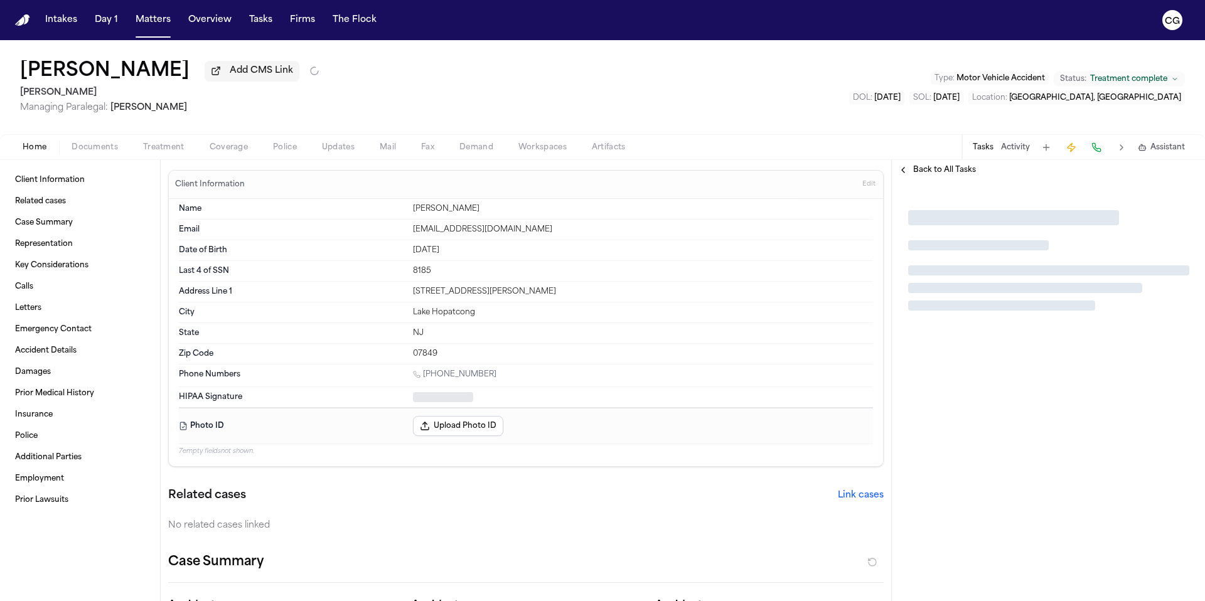
type textarea "*"
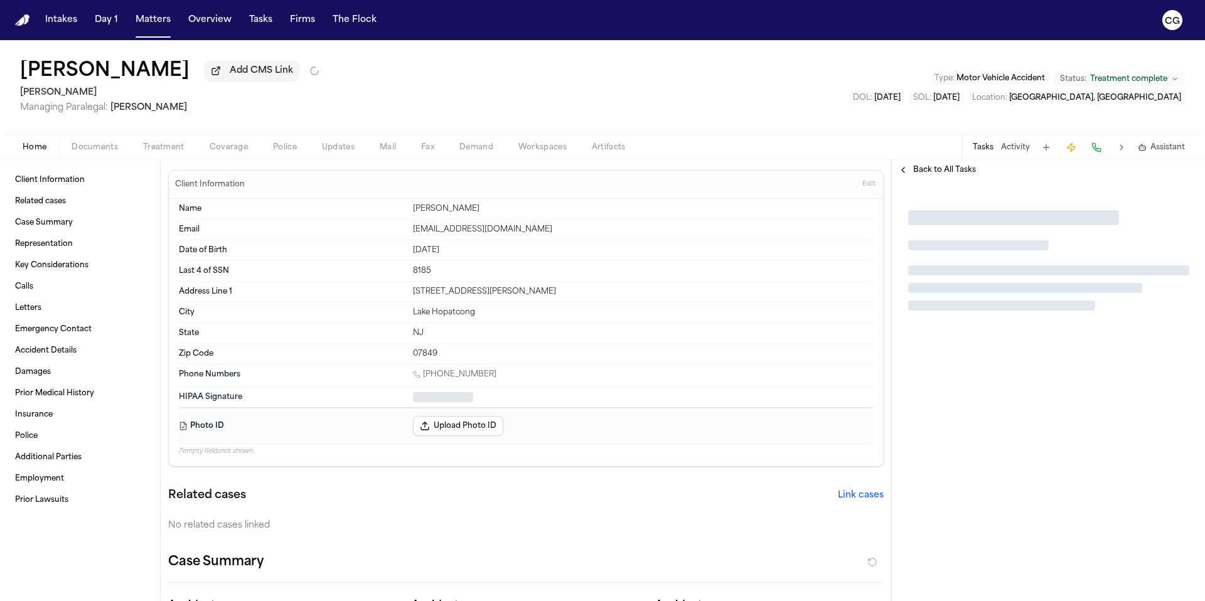
type textarea "*"
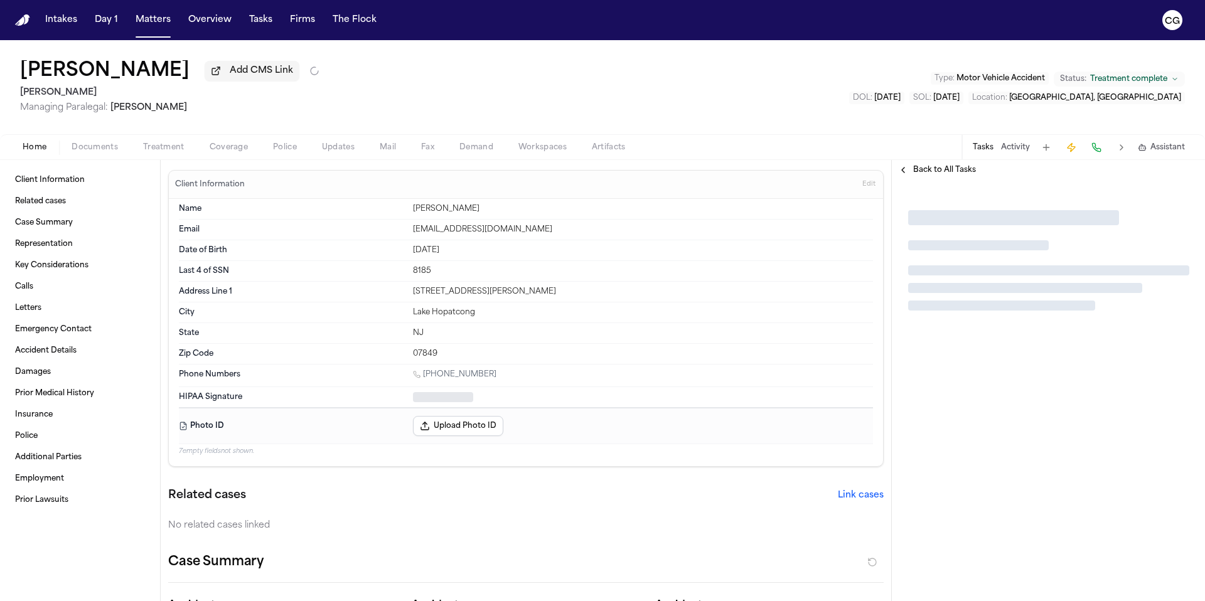
type textarea "*"
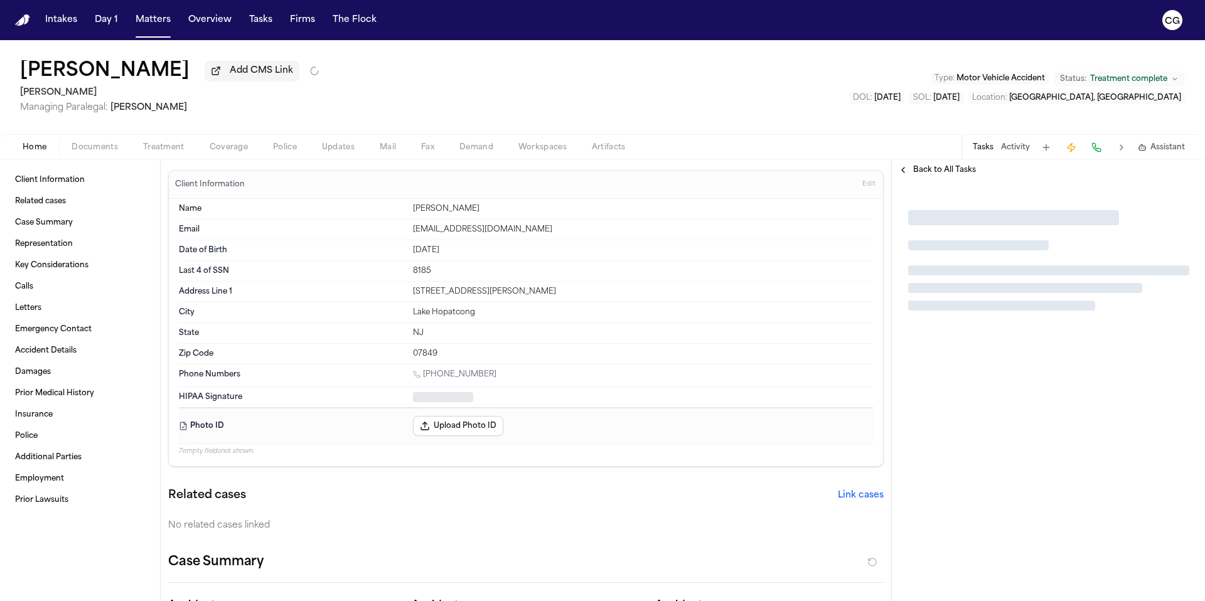
type textarea "*"
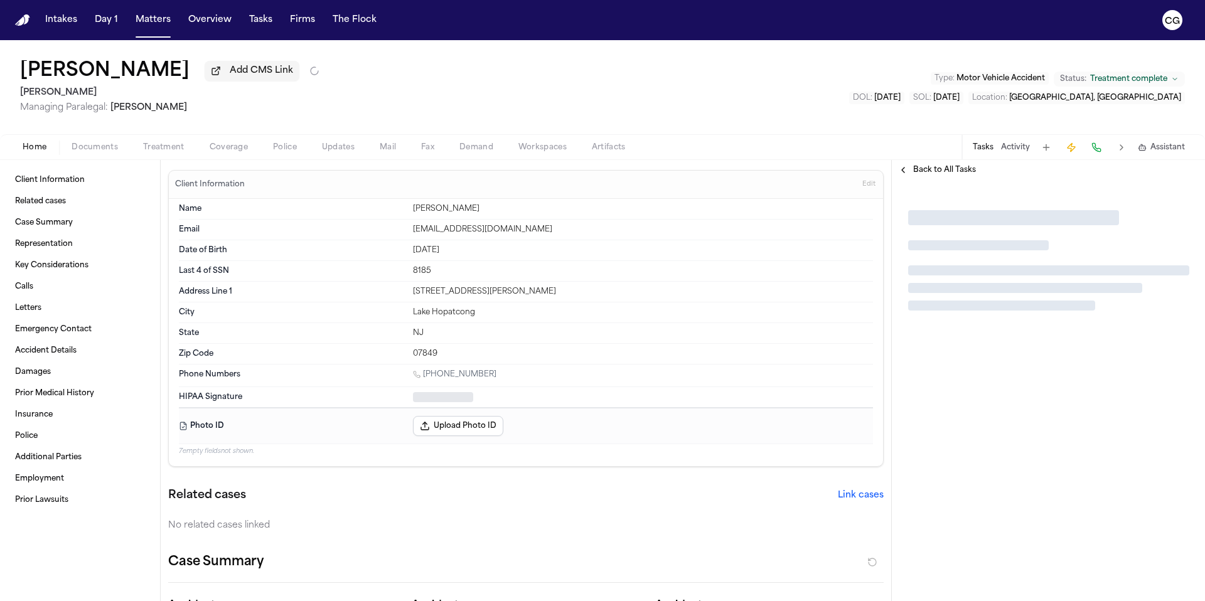
type textarea "*"
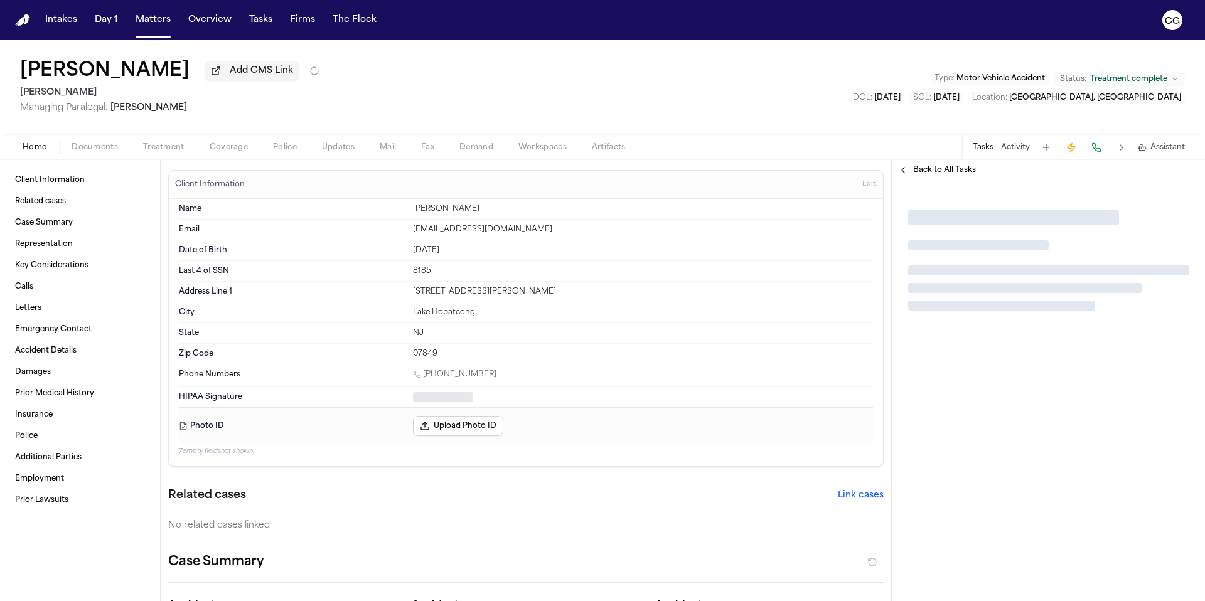
type textarea "*"
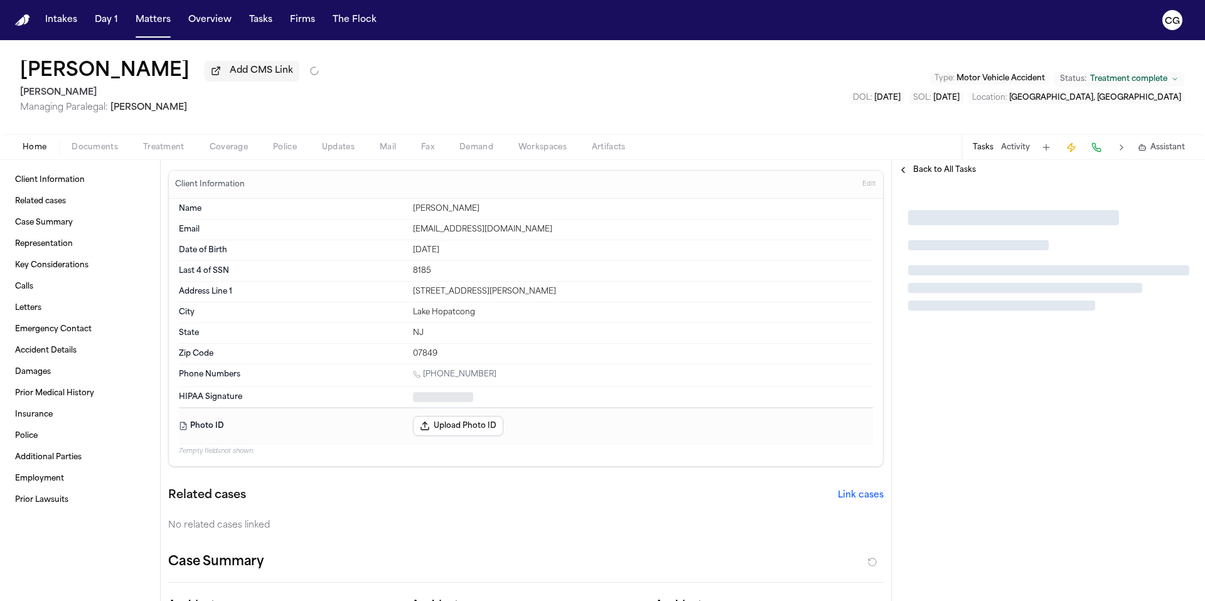
type textarea "*"
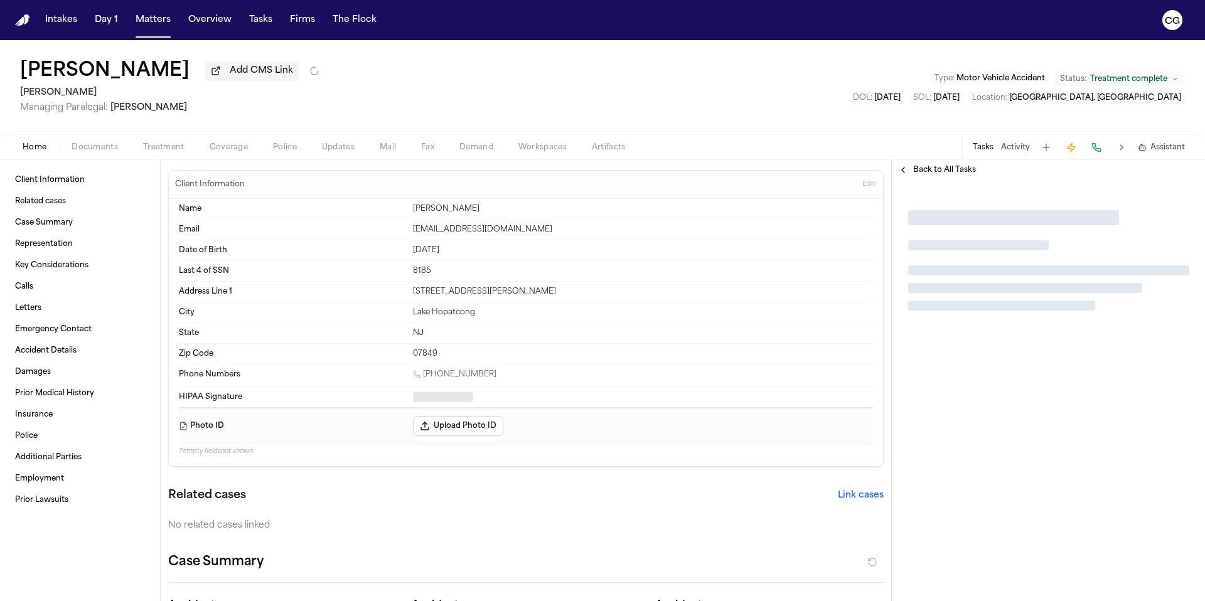
type textarea "*"
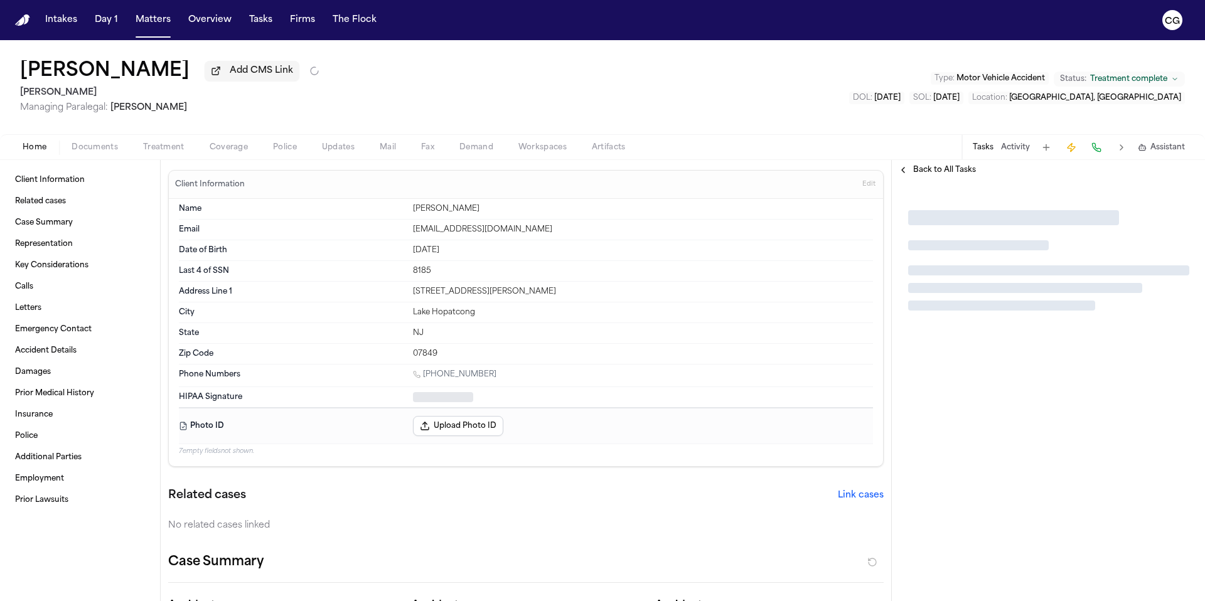
type textarea "*"
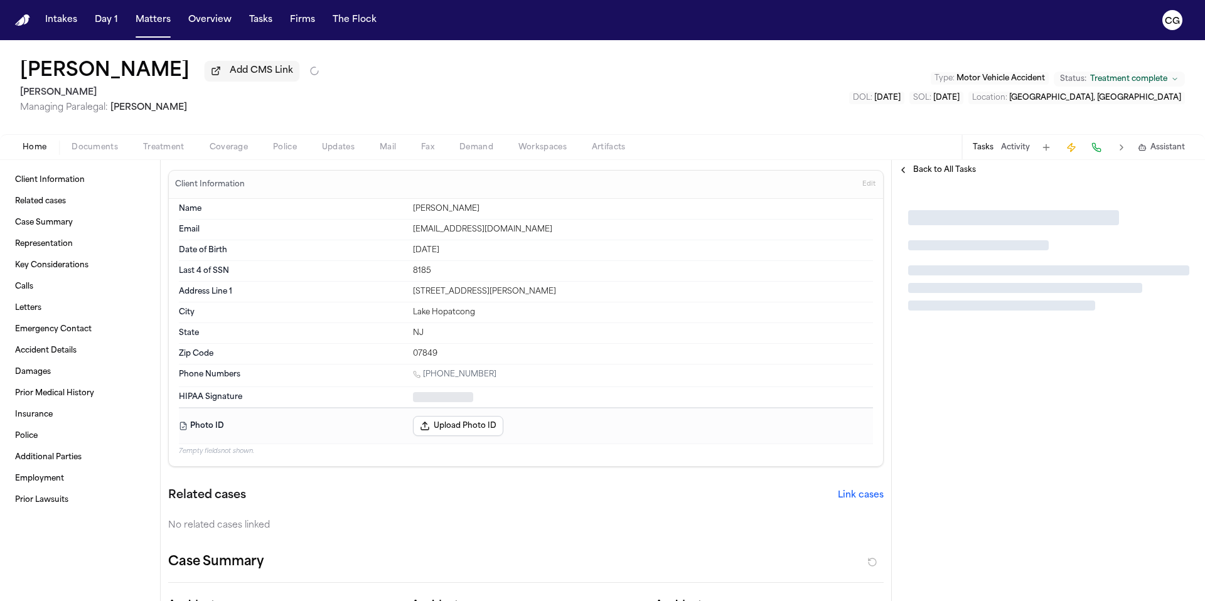
type textarea "*"
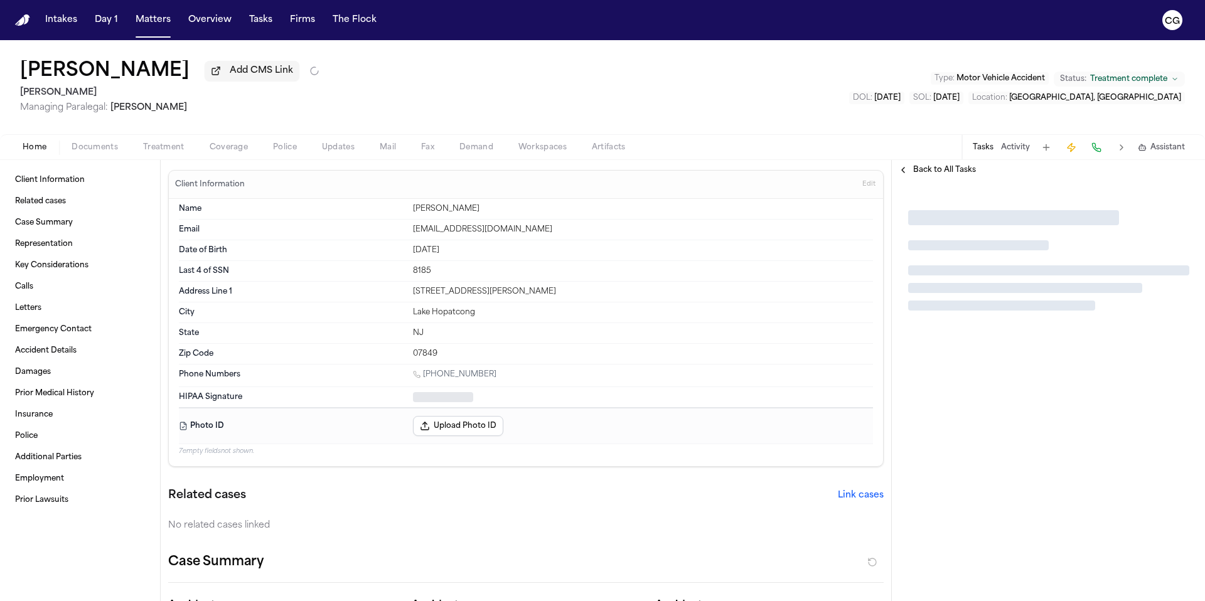
type textarea "*"
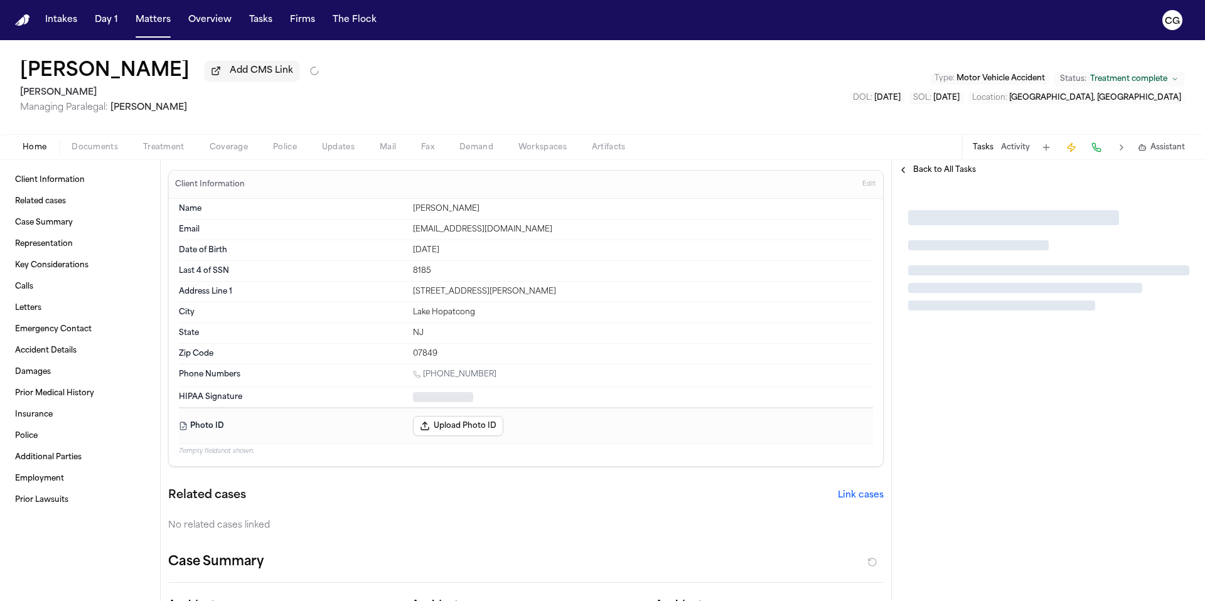
type textarea "*"
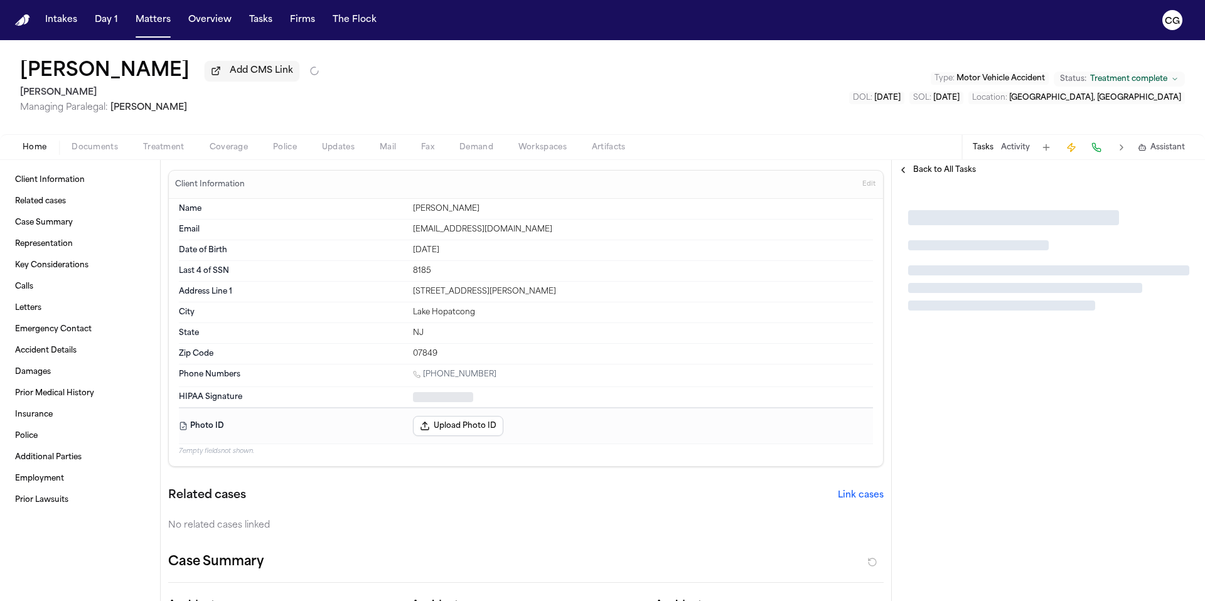
type textarea "*"
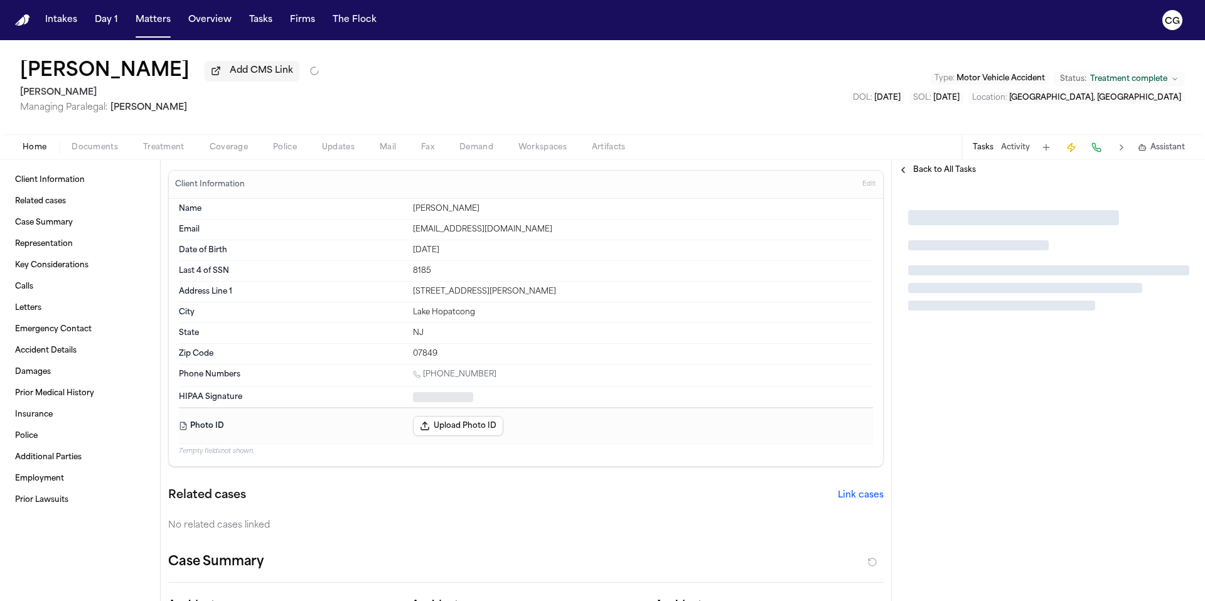
type textarea "*"
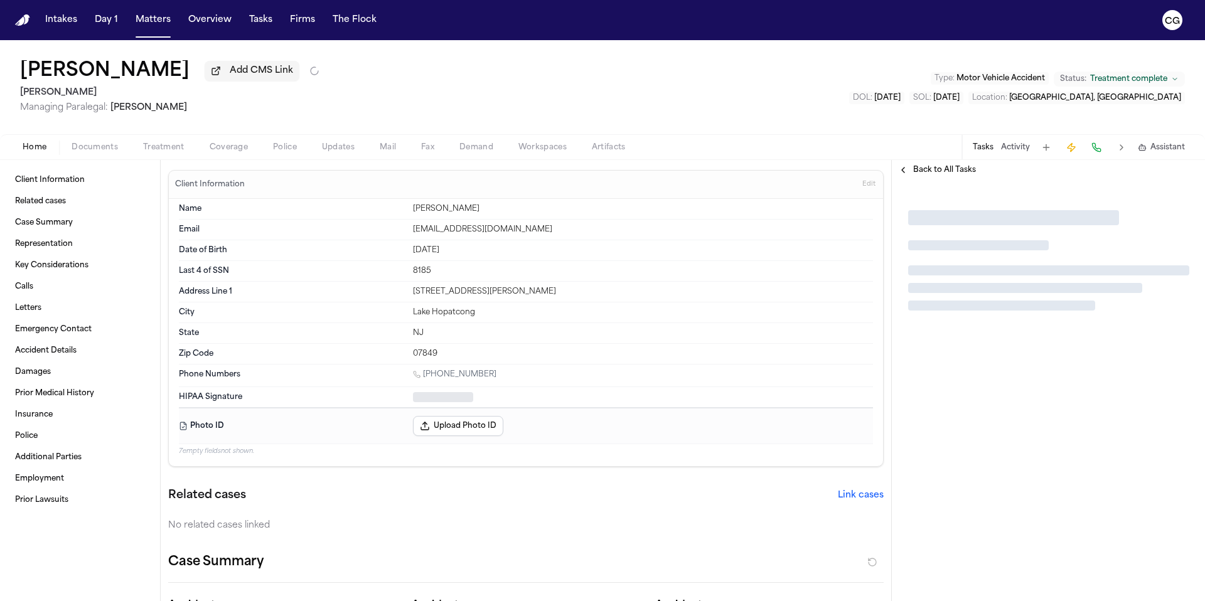
type textarea "*"
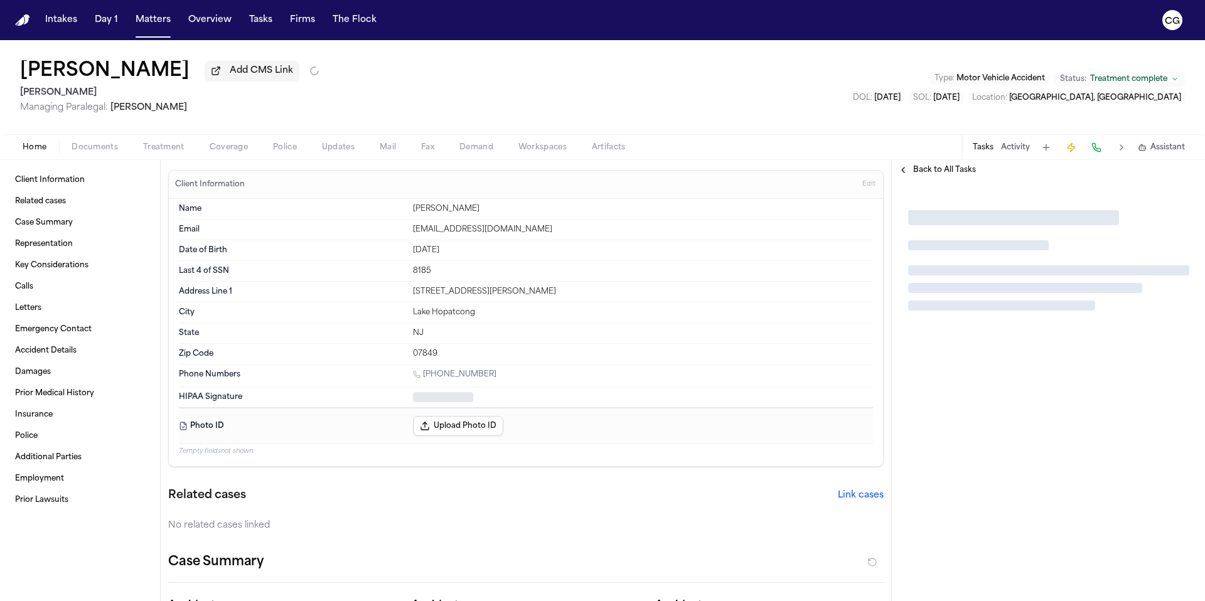
type textarea "*"
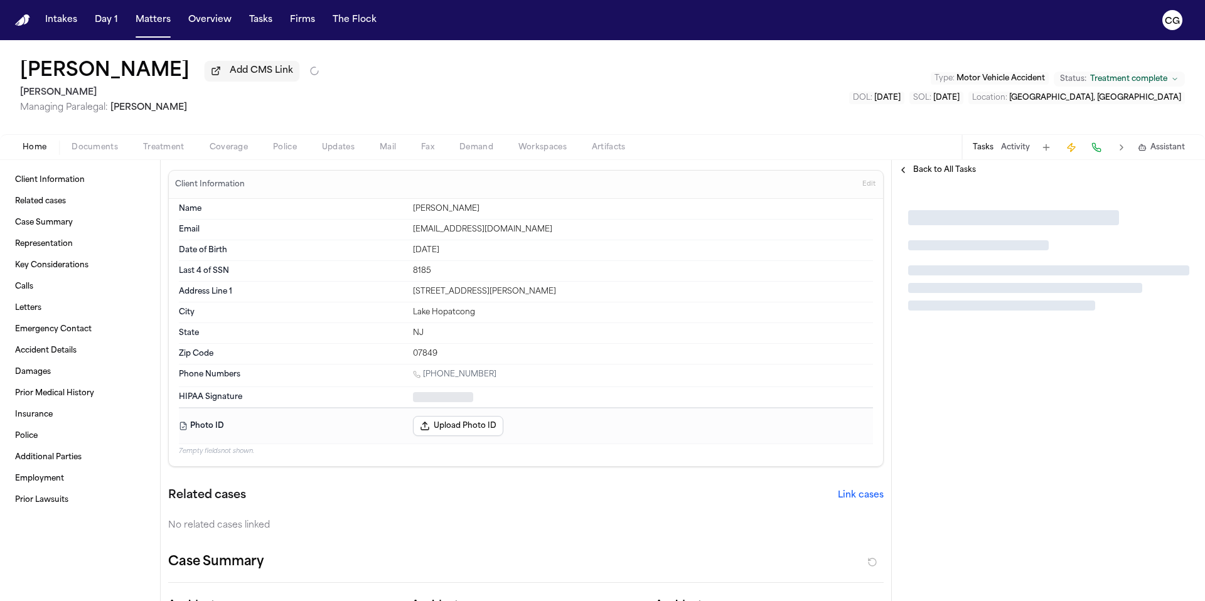
type textarea "*"
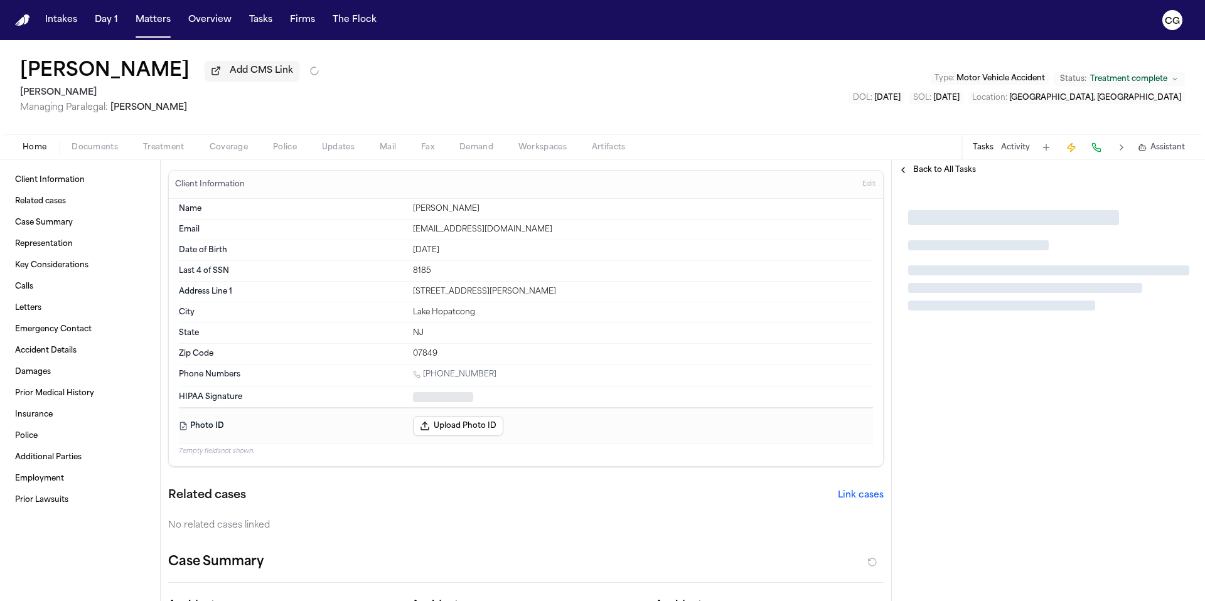
type textarea "*"
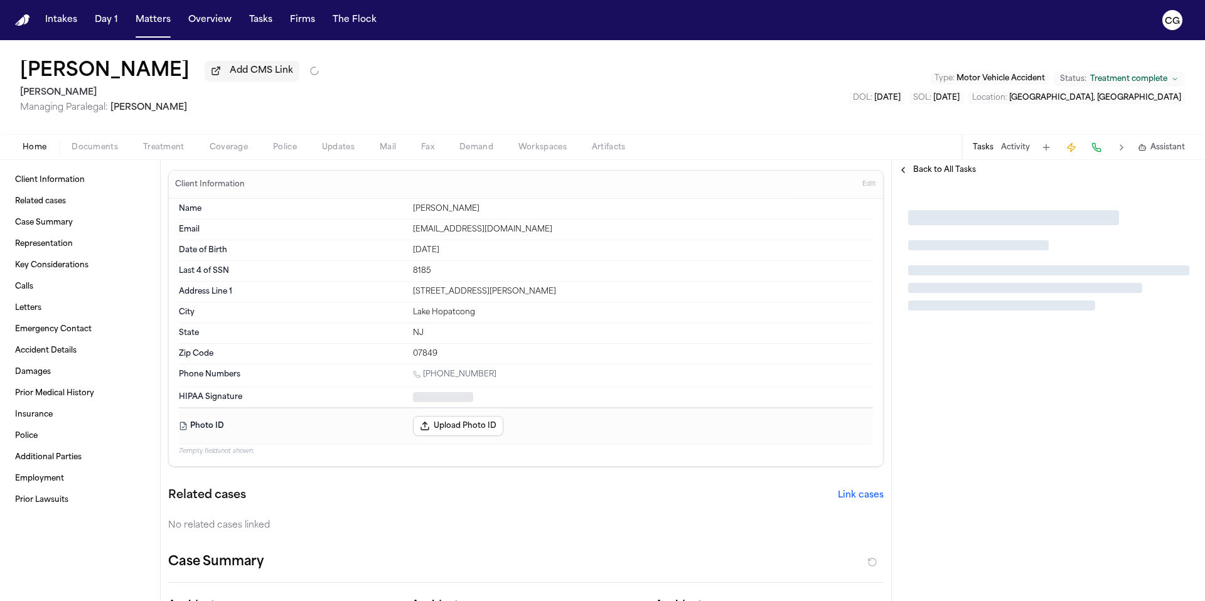
type textarea "*"
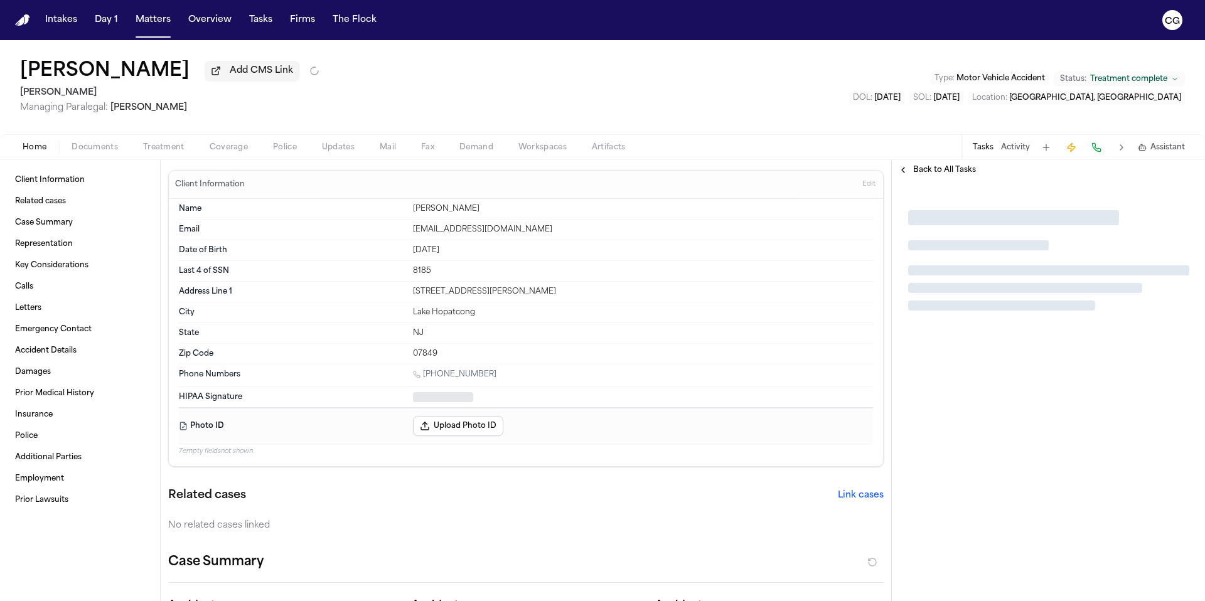
type textarea "*"
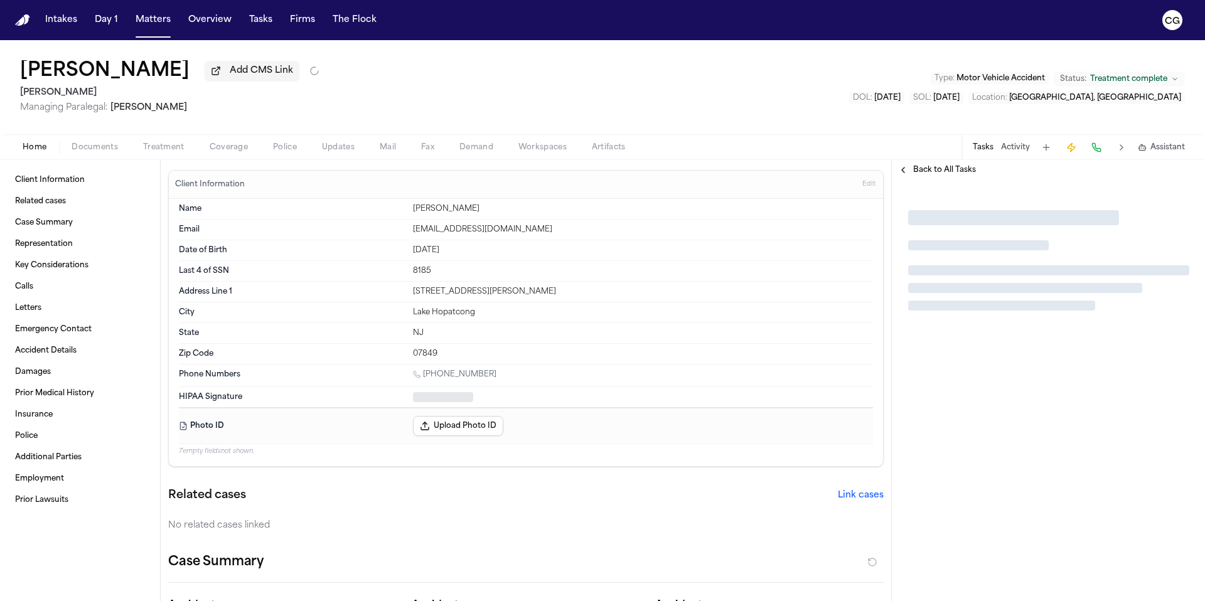
type textarea "*"
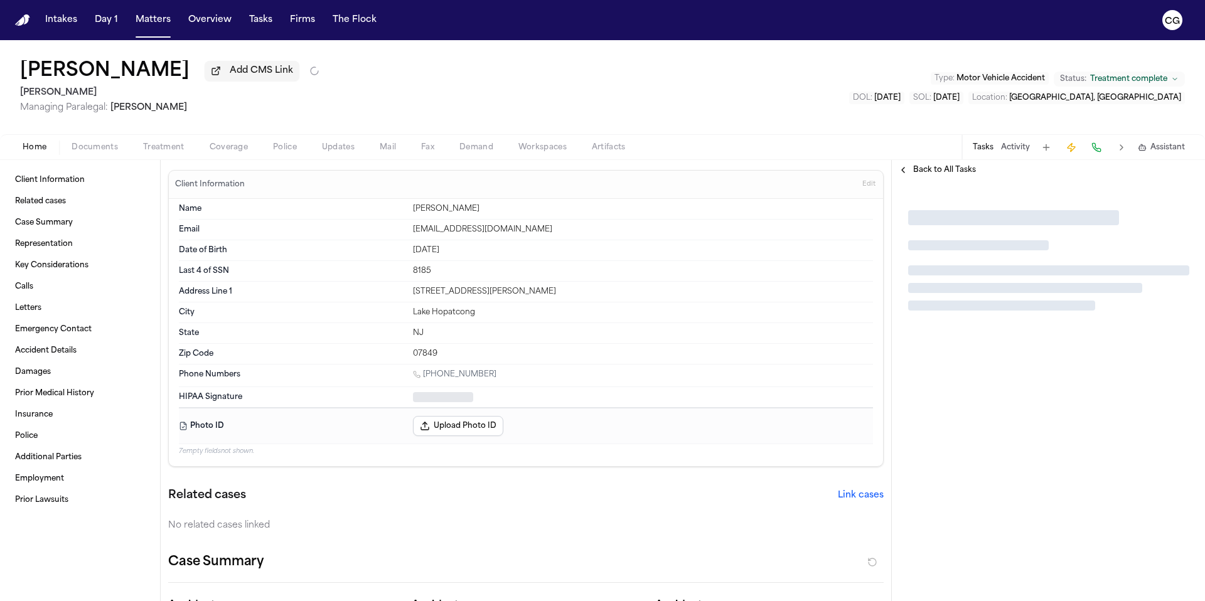
type textarea "*"
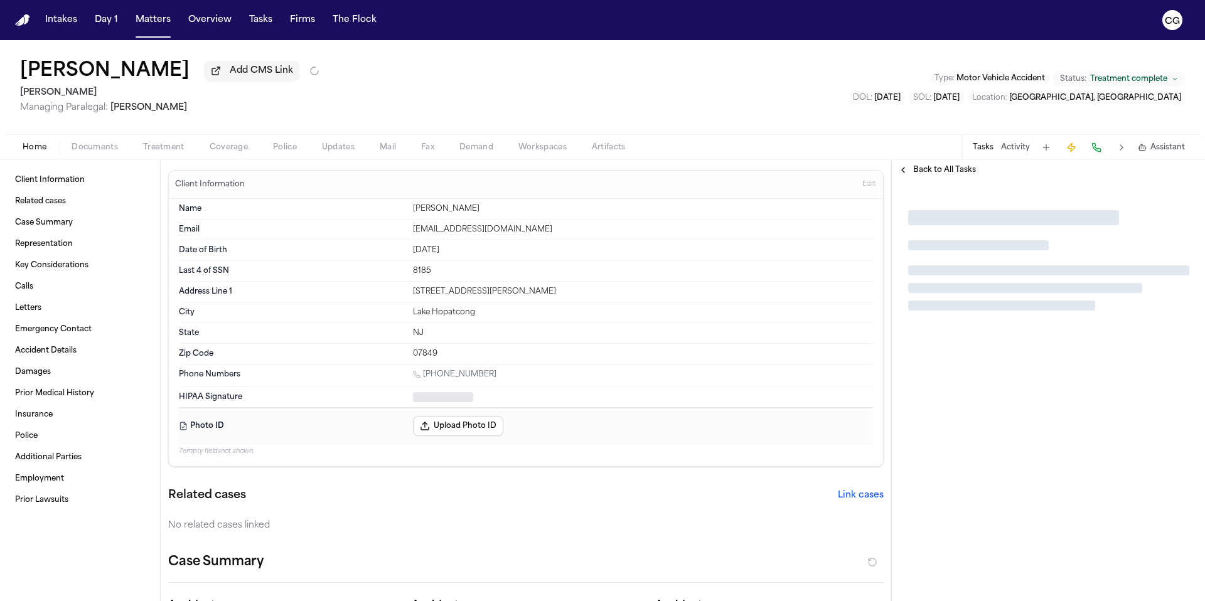
type textarea "*"
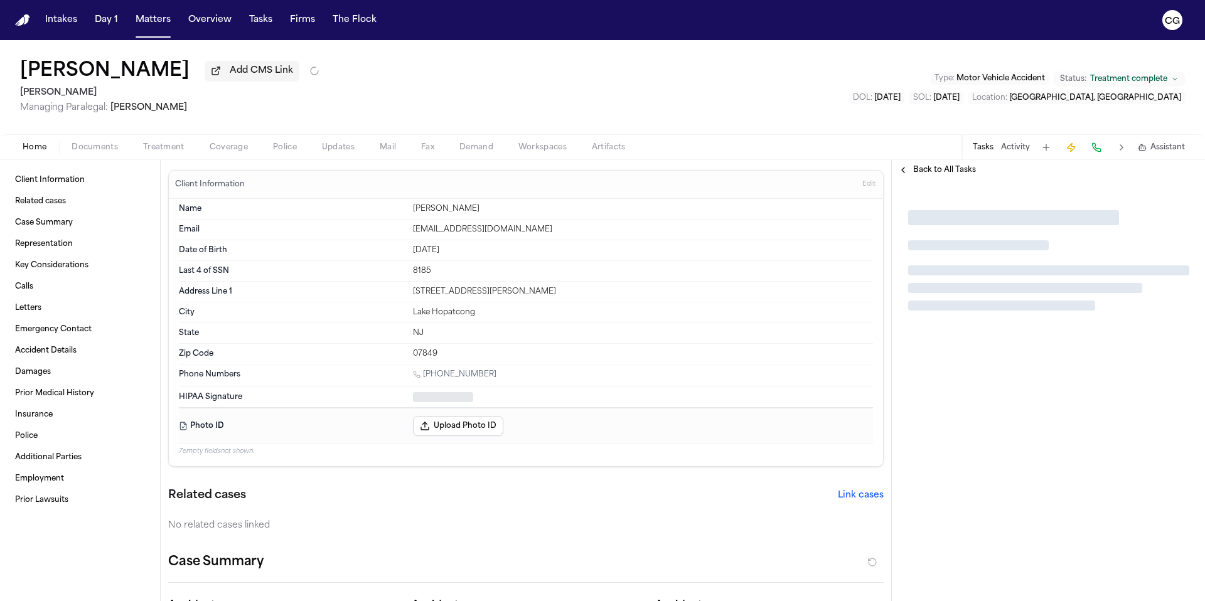
type textarea "*"
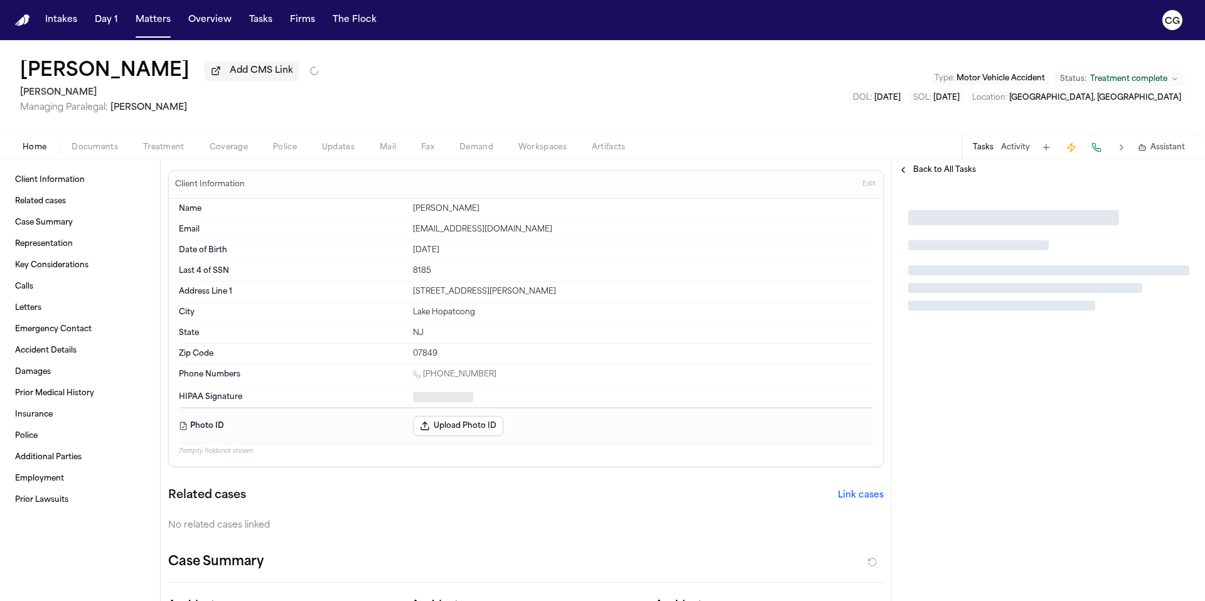
type textarea "*"
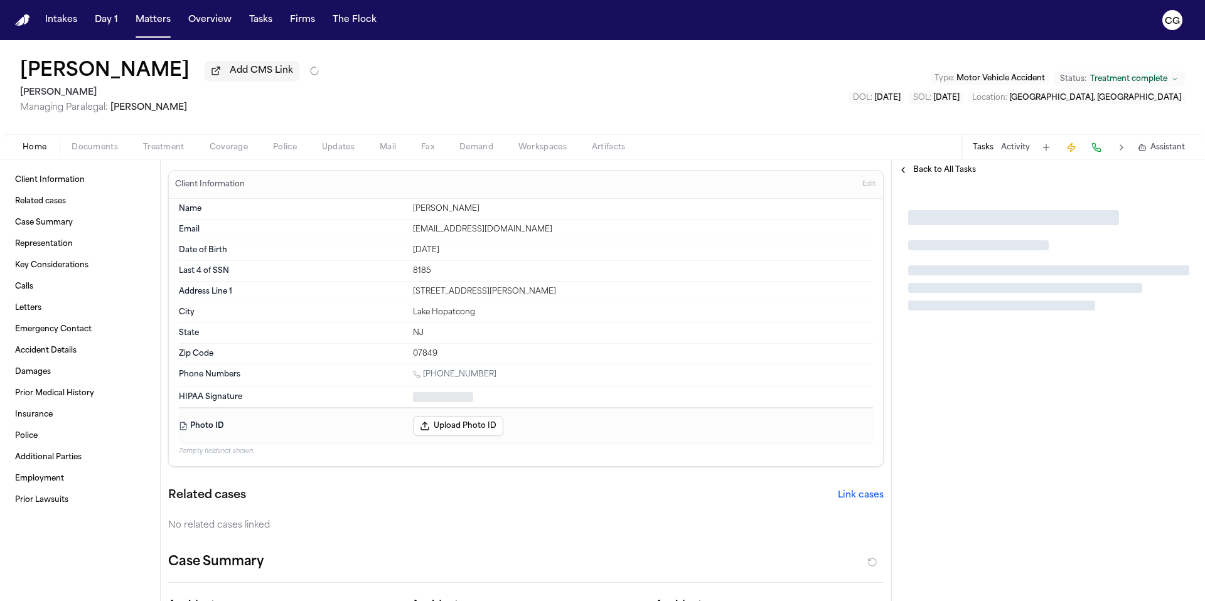
type textarea "*"
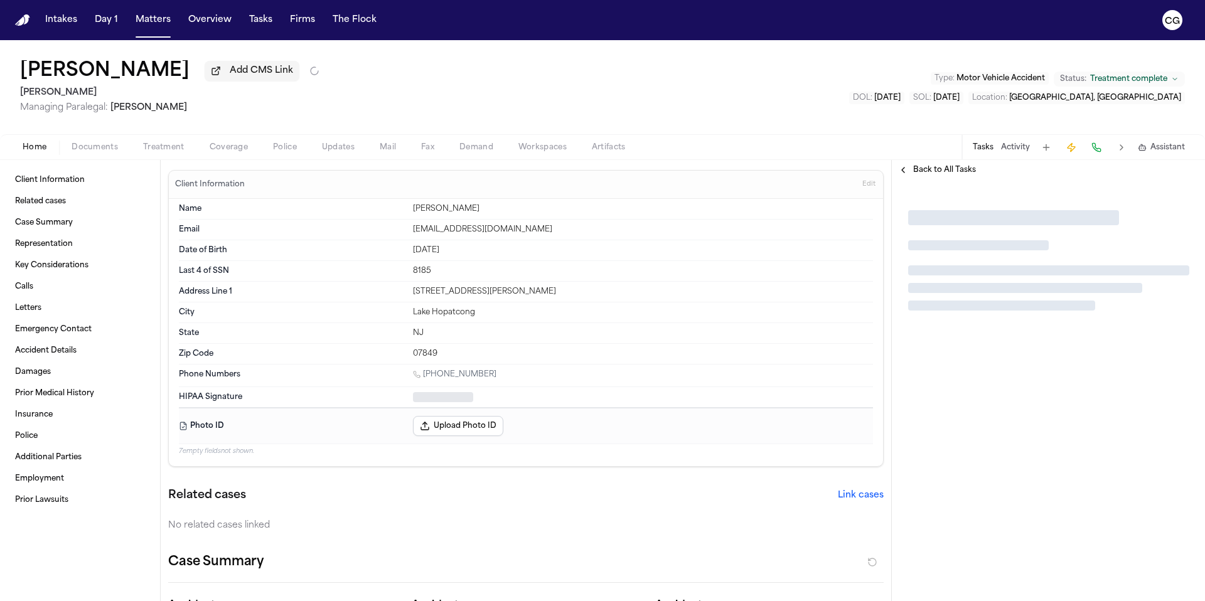
type textarea "*"
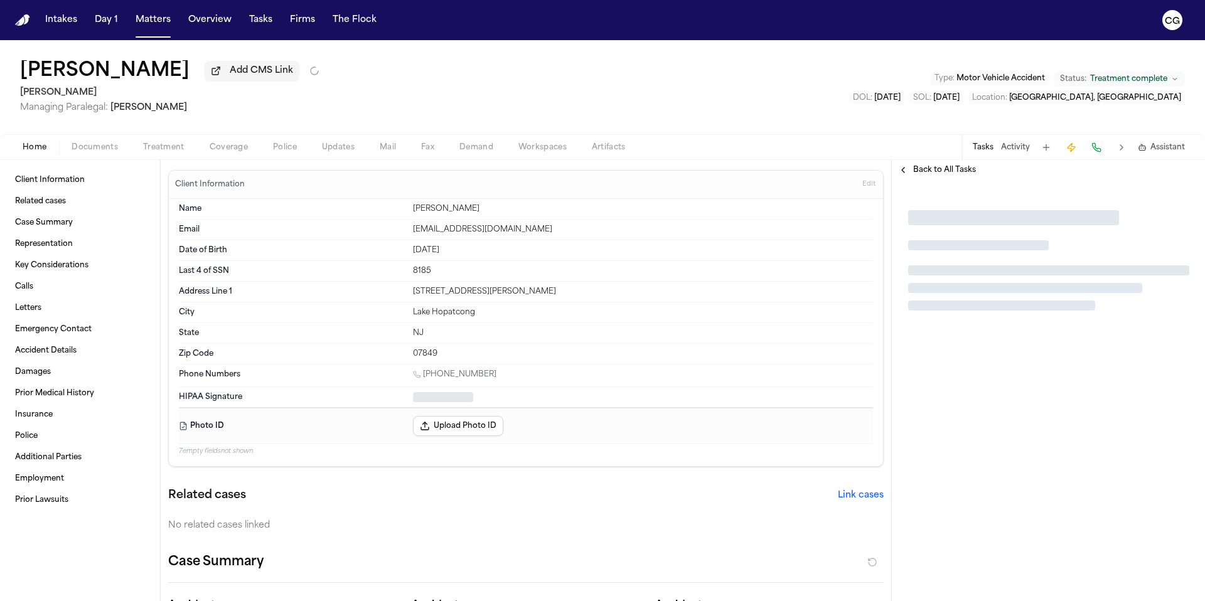
type textarea "*"
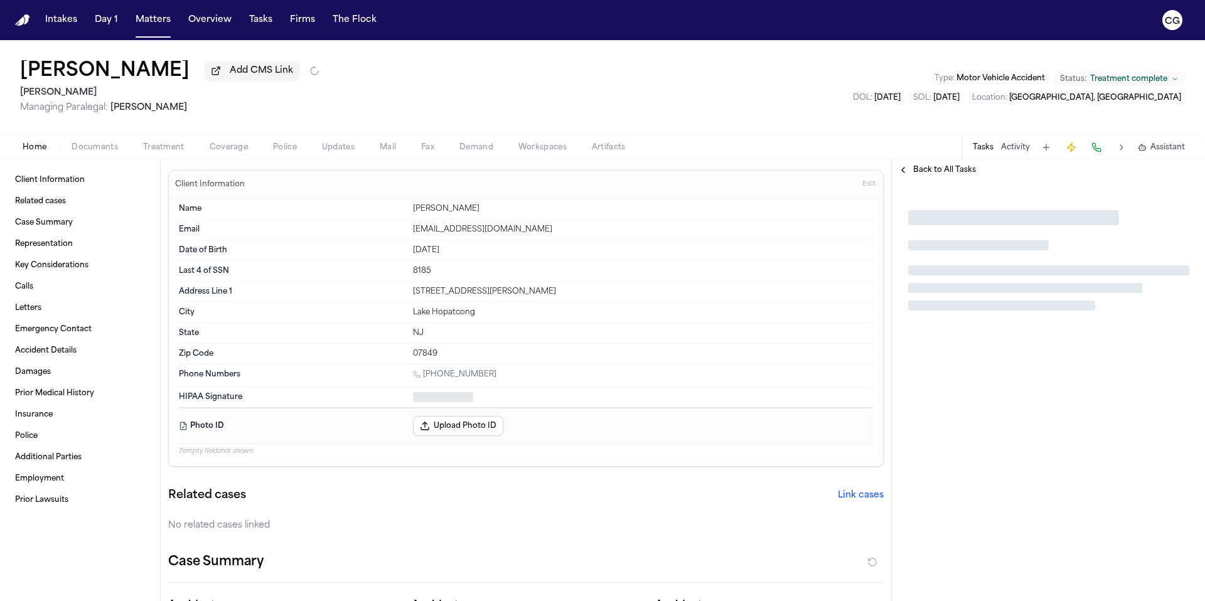
type textarea "*"
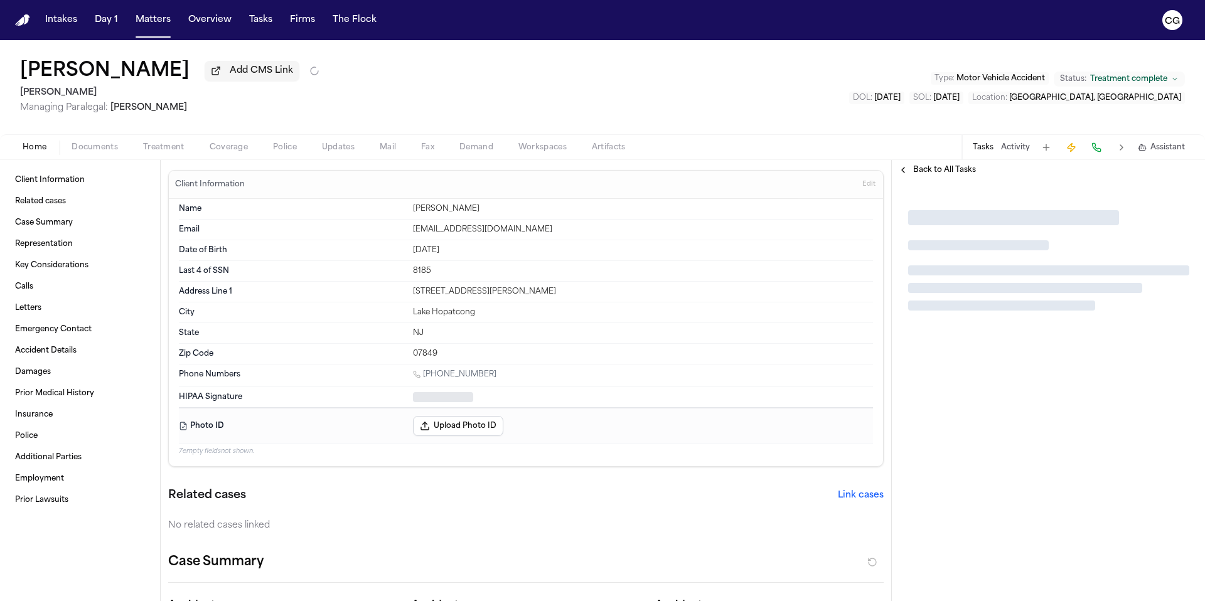
type textarea "*"
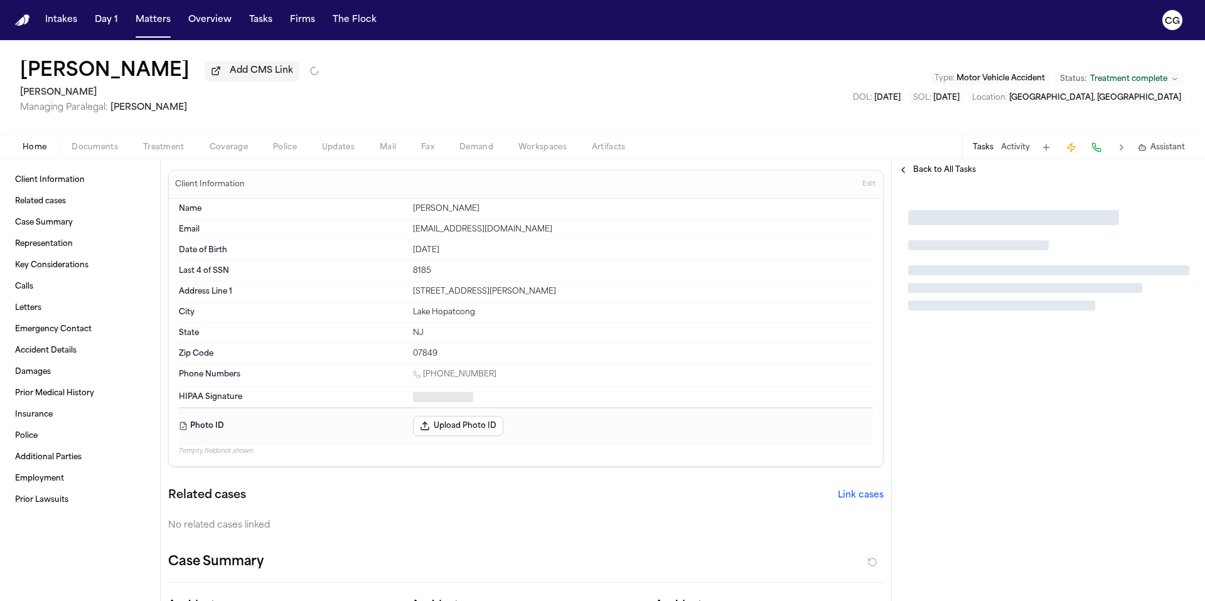
type textarea "*"
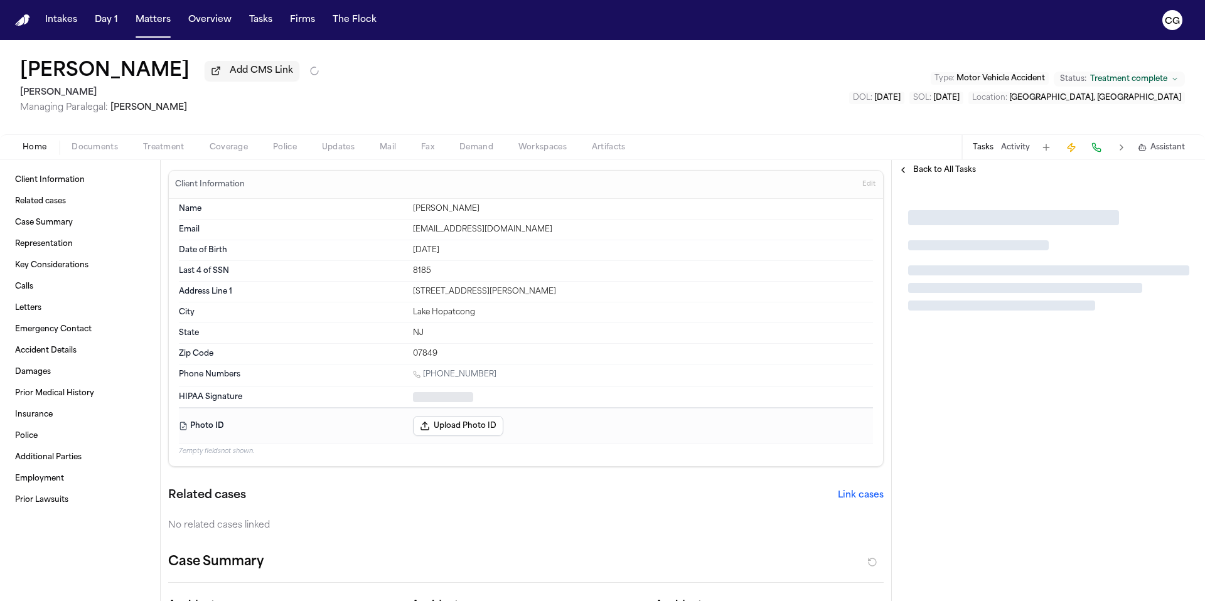
type textarea "*"
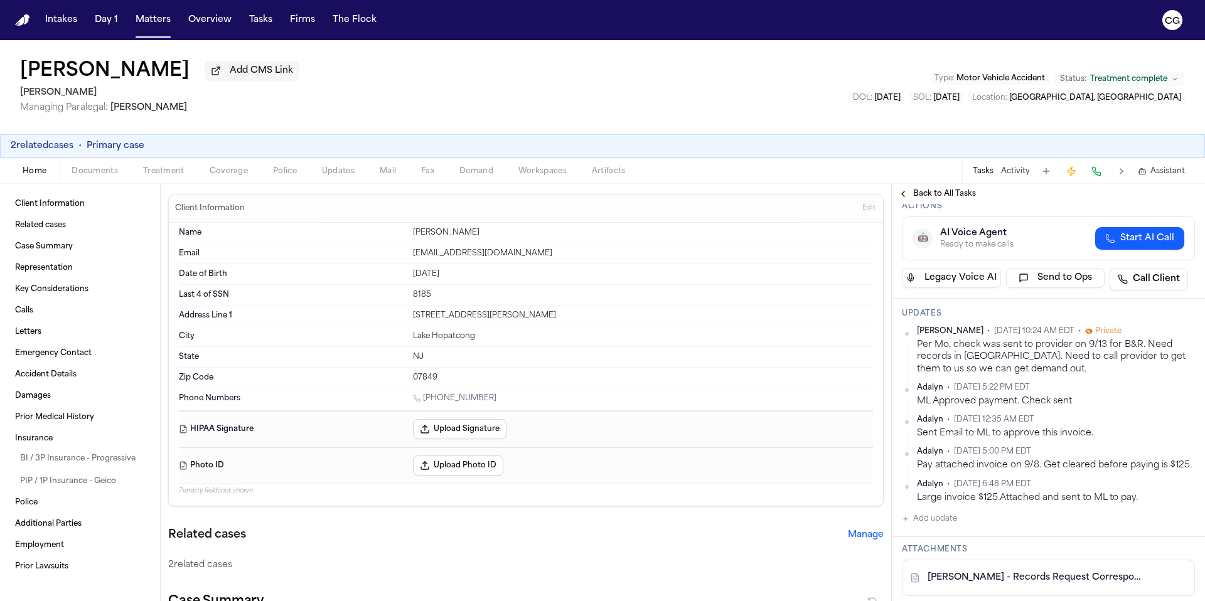
scroll to position [174, 0]
click at [151, 174] on span "Treatment" at bounding box center [163, 171] width 41 height 10
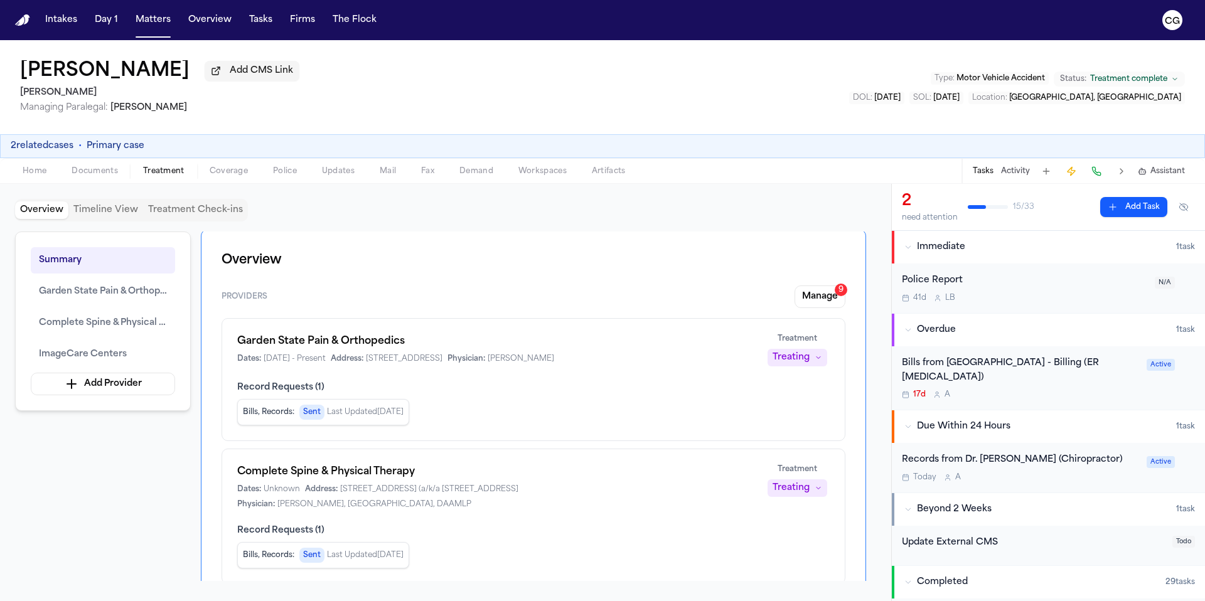
scroll to position [3, 0]
drag, startPoint x: 446, startPoint y: 479, endPoint x: 238, endPoint y: 473, distance: 207.2
click at [238, 473] on h1 "Complete Spine & Physical Therapy" at bounding box center [493, 471] width 512 height 15
copy h1 "Complete Spine & Physical Therapy"
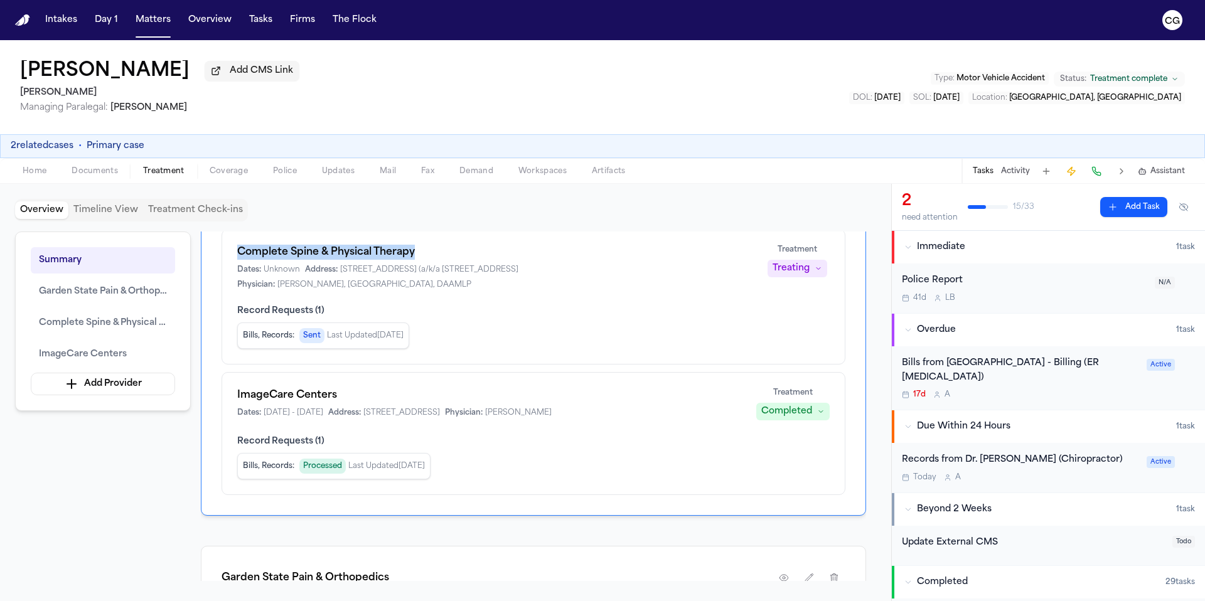
scroll to position [215, 0]
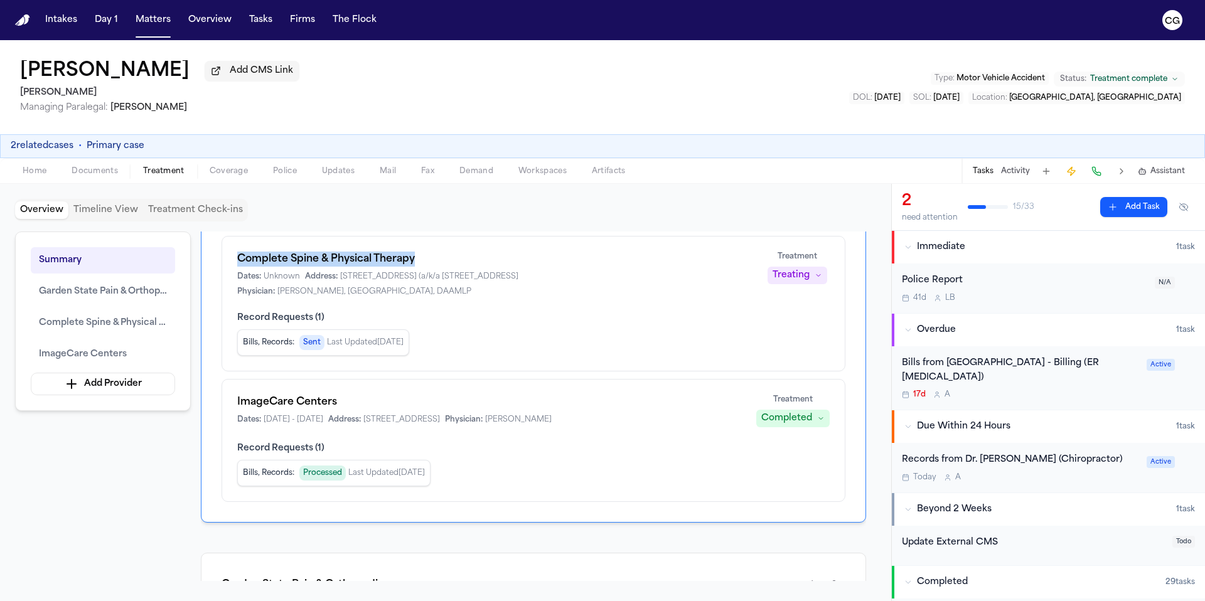
click at [1020, 174] on button "Activity" at bounding box center [1015, 171] width 29 height 10
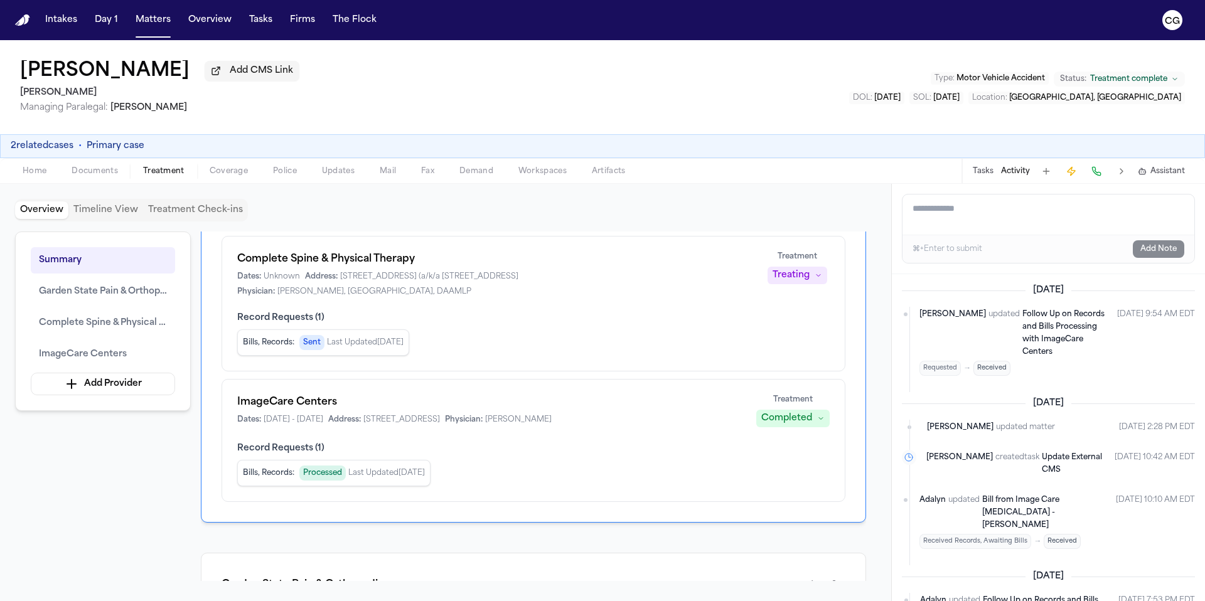
click at [1014, 243] on div "⌘+Enter to submit Add Note" at bounding box center [1048, 249] width 292 height 28
click at [1013, 250] on div "⌘+Enter to submit Add Note" at bounding box center [1048, 249] width 292 height 28
click at [957, 215] on textarea "Add a note to this matter" at bounding box center [1048, 215] width 292 height 40
type textarea "*"
paste textarea "**********"
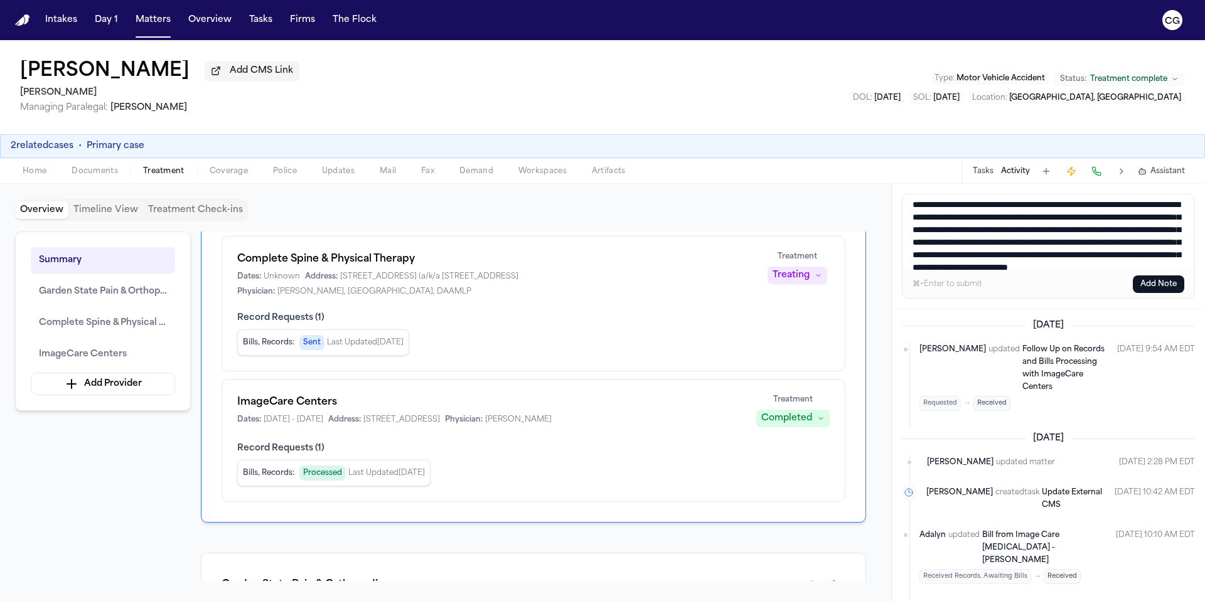
scroll to position [0, 0]
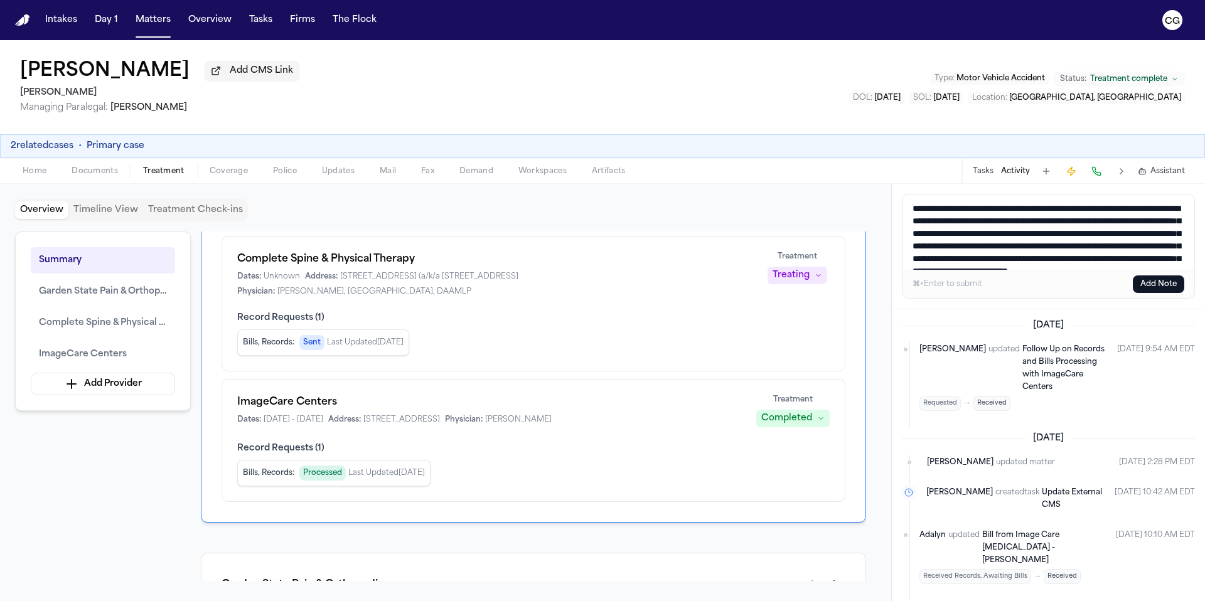
click at [1101, 211] on textarea "**********" at bounding box center [1048, 232] width 292 height 75
drag, startPoint x: 1173, startPoint y: 260, endPoint x: 868, endPoint y: 193, distance: 312.4
click at [868, 193] on div "Overview Timeline View Treatment Check-ins Summary Garden State Pain & Orthoped…" at bounding box center [602, 392] width 1205 height 417
paste textarea
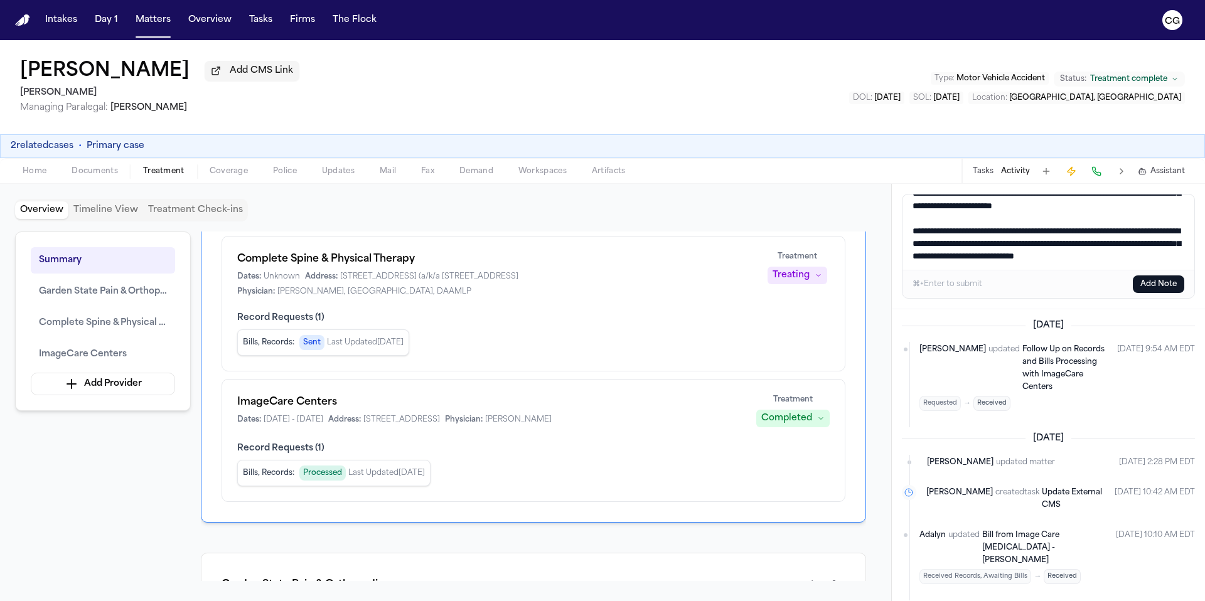
scroll to position [53, 0]
click at [1045, 259] on textarea "**********" at bounding box center [1048, 232] width 292 height 75
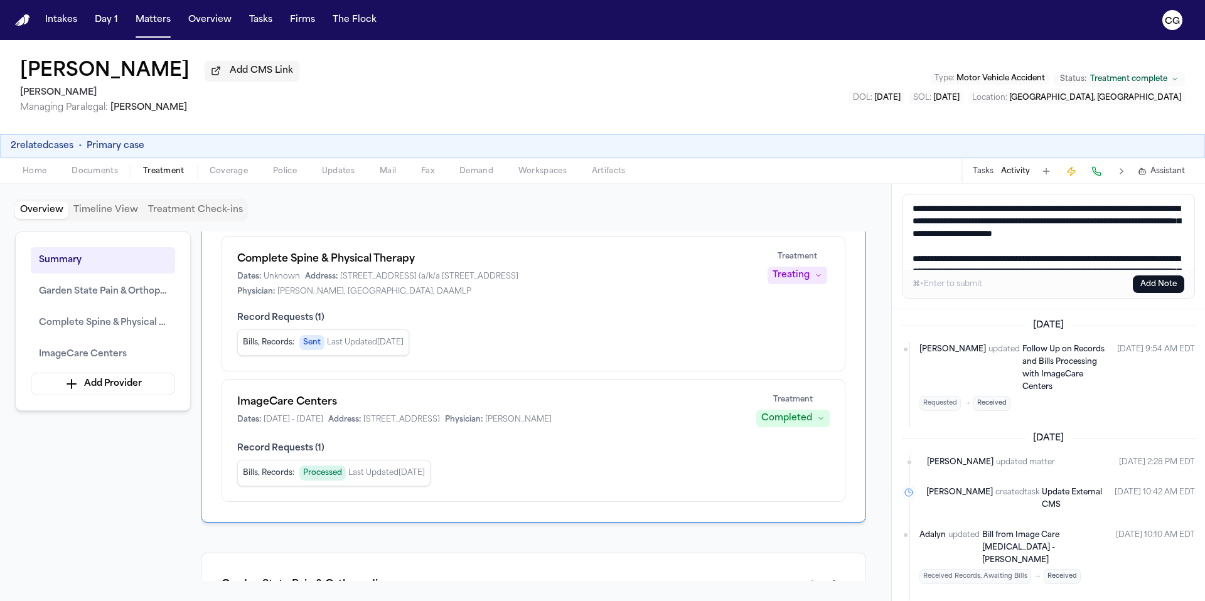
drag, startPoint x: 1056, startPoint y: 261, endPoint x: 887, endPoint y: 169, distance: 192.0
click at [887, 166] on div "Nelson Campos Add CMS Link Mohamed K Ahmed Managing Paralegal: Jacqueline Maldo…" at bounding box center [602, 320] width 1205 height 561
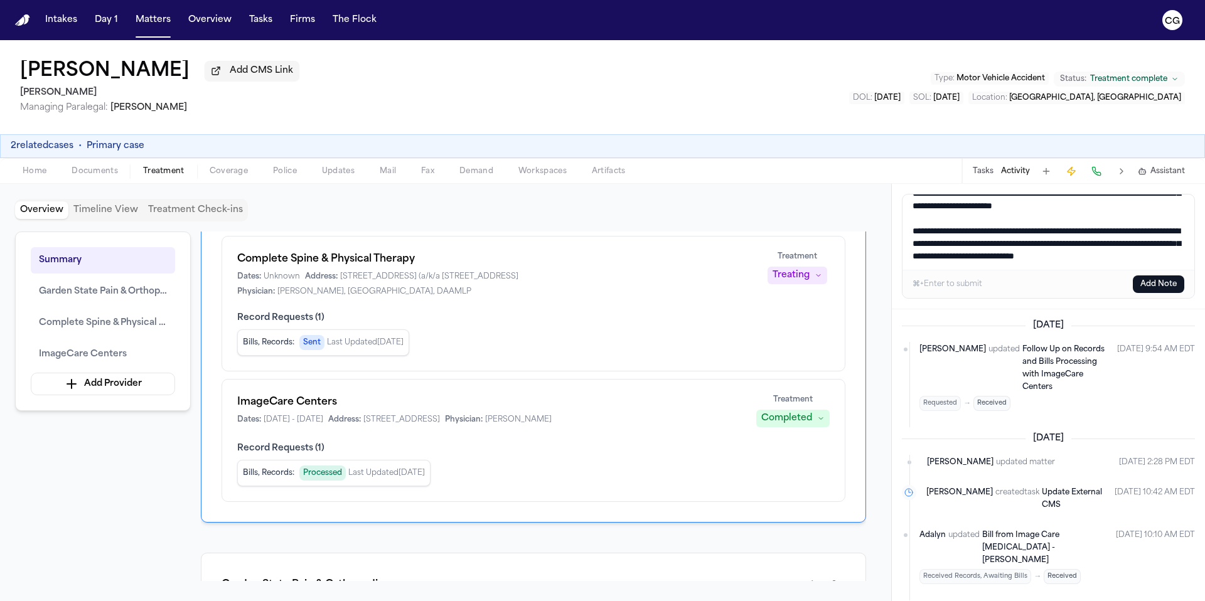
scroll to position [53, 0]
click at [1118, 233] on textarea "**********" at bounding box center [1048, 232] width 292 height 75
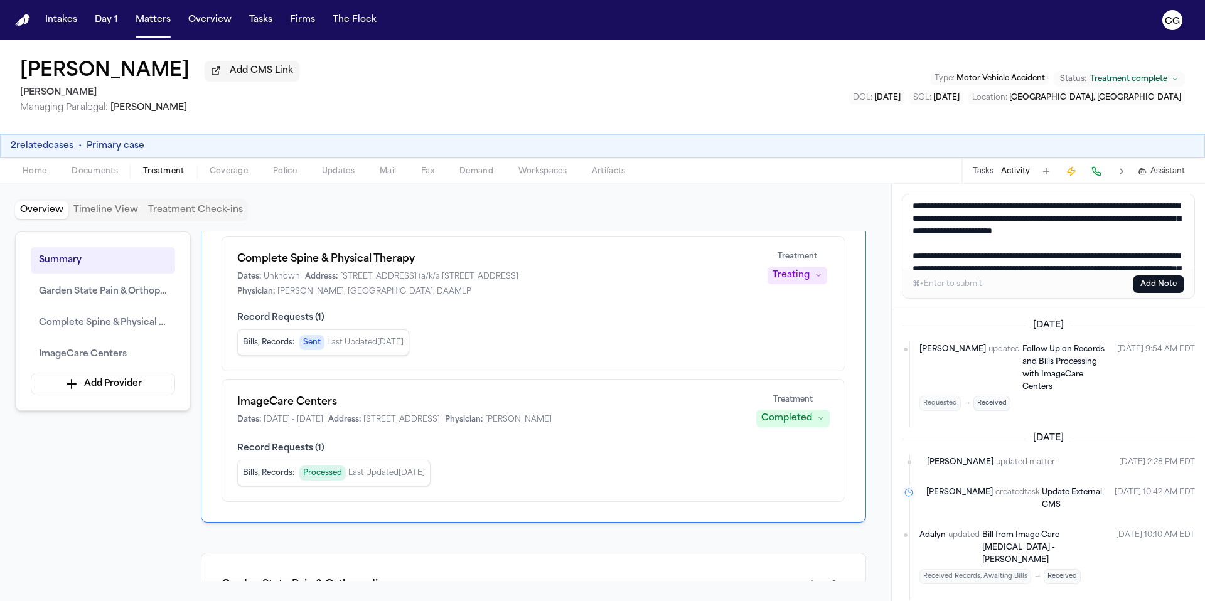
scroll to position [0, 0]
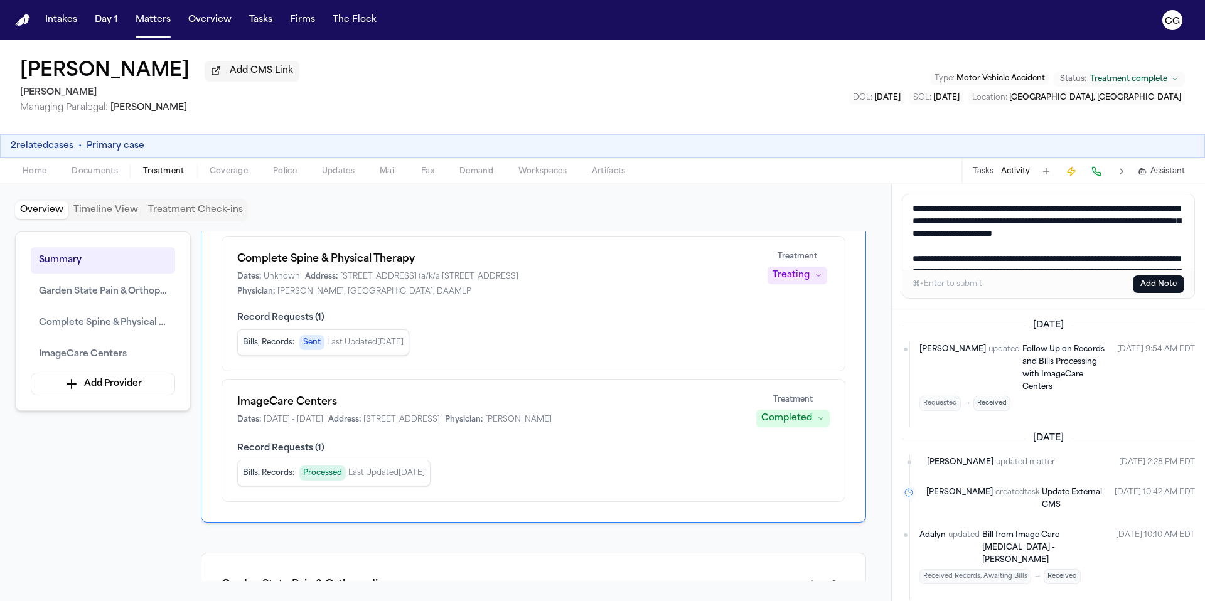
click at [1162, 213] on textarea "**********" at bounding box center [1048, 232] width 292 height 75
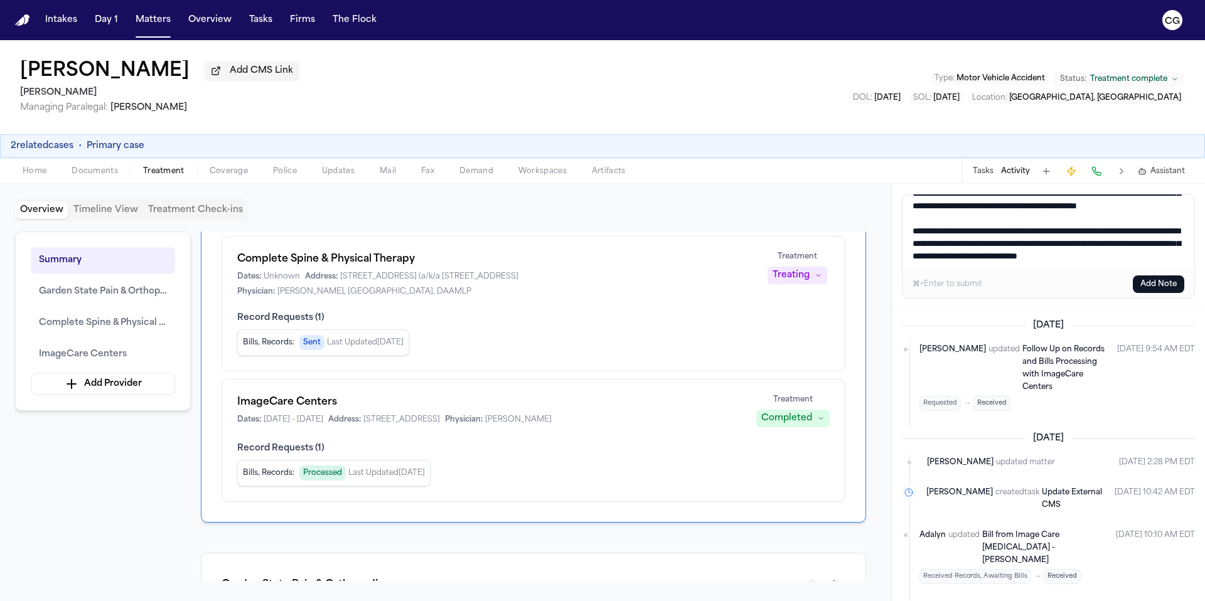
scroll to position [53, 0]
type textarea "**********"
click at [1166, 289] on button "Add Note" at bounding box center [1158, 284] width 51 height 18
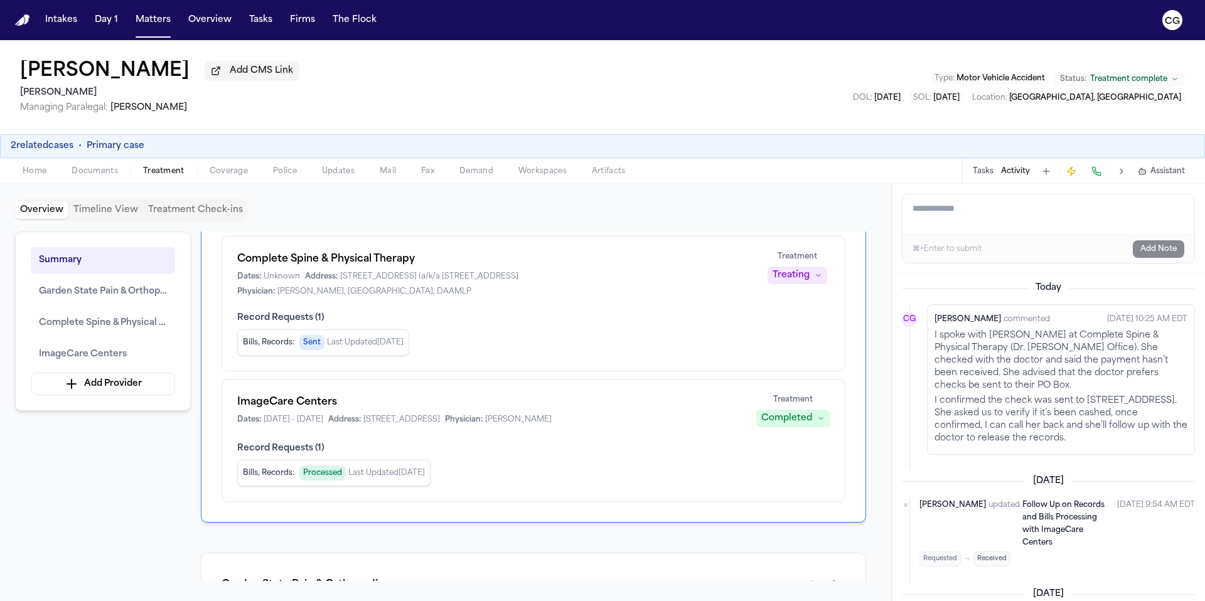
scroll to position [0, 0]
drag, startPoint x: 1034, startPoint y: 428, endPoint x: 981, endPoint y: 406, distance: 57.1
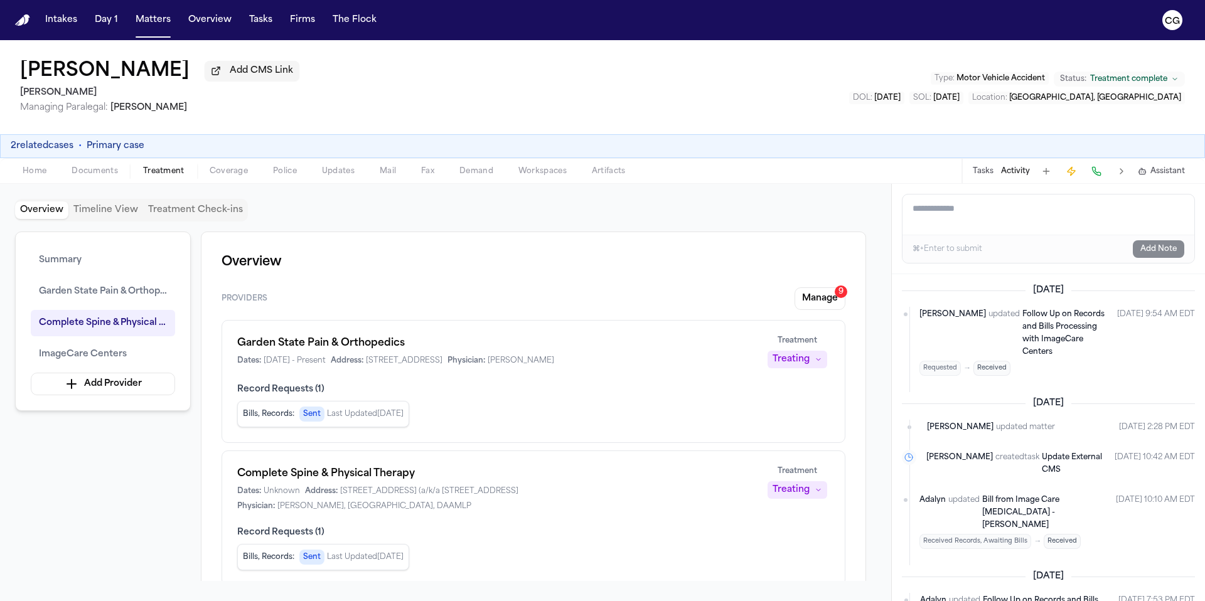
scroll to position [424, 0]
